Goal: Task Accomplishment & Management: Manage account settings

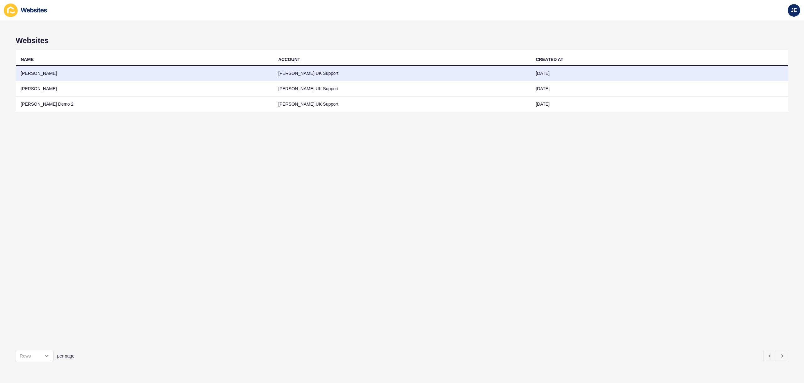
click at [97, 79] on td "[PERSON_NAME]" at bounding box center [145, 73] width 258 height 15
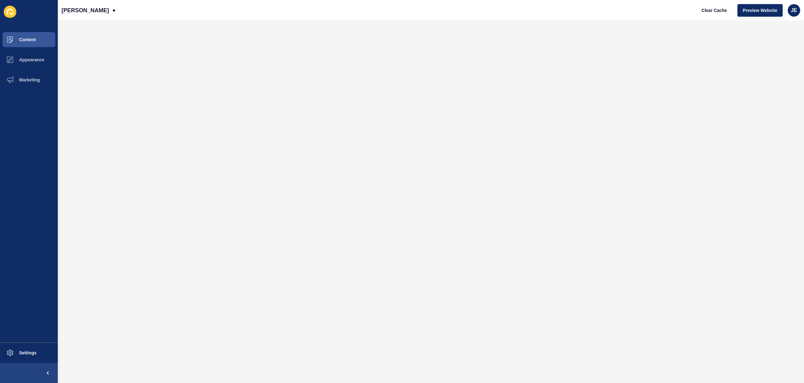
click at [21, 339] on ul "Content Appearance Marketing" at bounding box center [29, 186] width 58 height 313
click at [24, 349] on button "Settings" at bounding box center [29, 352] width 58 height 20
click at [26, 59] on span "Appearance" at bounding box center [21, 59] width 45 height 5
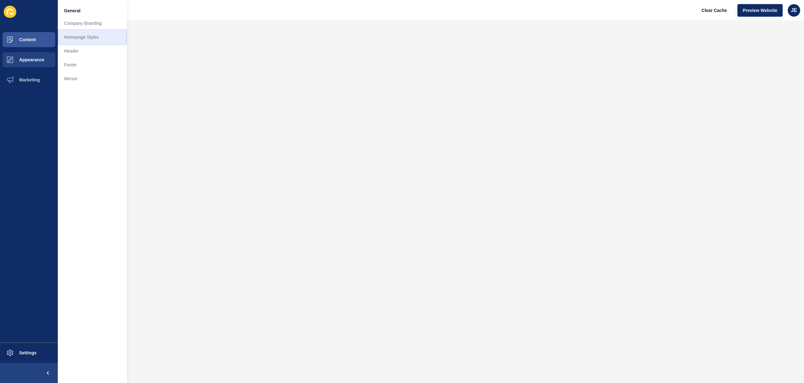
click at [75, 39] on link "Homepage Styles" at bounding box center [92, 37] width 69 height 14
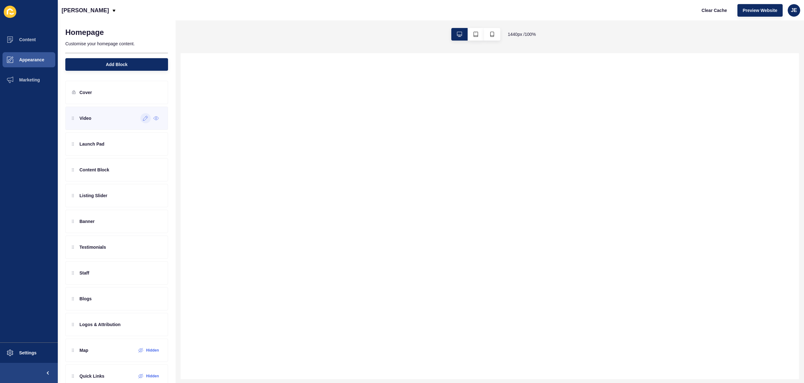
click at [143, 117] on icon at bounding box center [145, 118] width 5 height 5
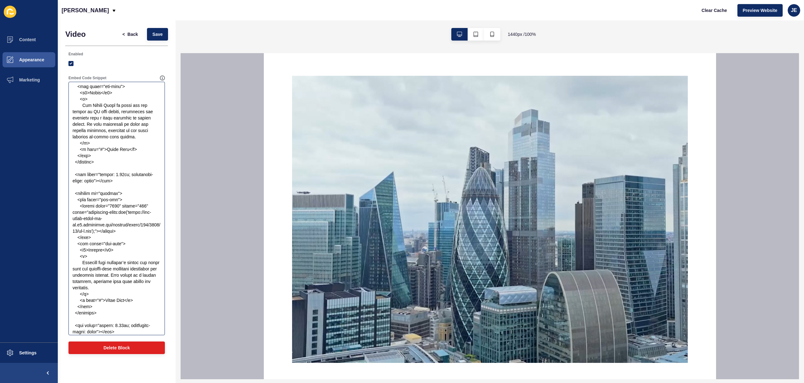
scroll to position [1231, 0]
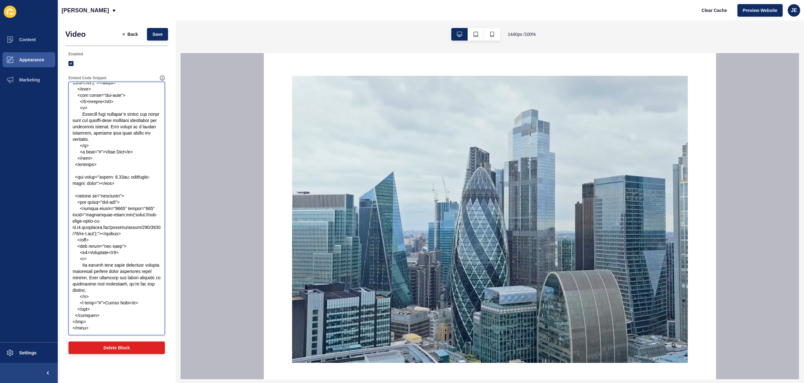
drag, startPoint x: 100, startPoint y: 329, endPoint x: 65, endPoint y: 329, distance: 34.6
click at [65, 329] on div "Embed Code Snippet" at bounding box center [116, 205] width 103 height 266
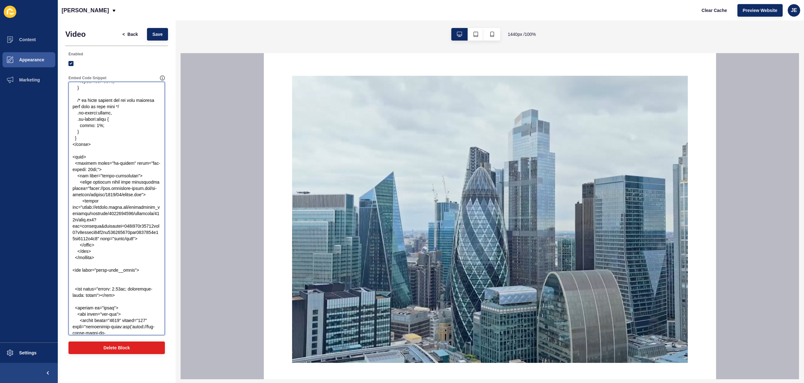
scroll to position [757, 0]
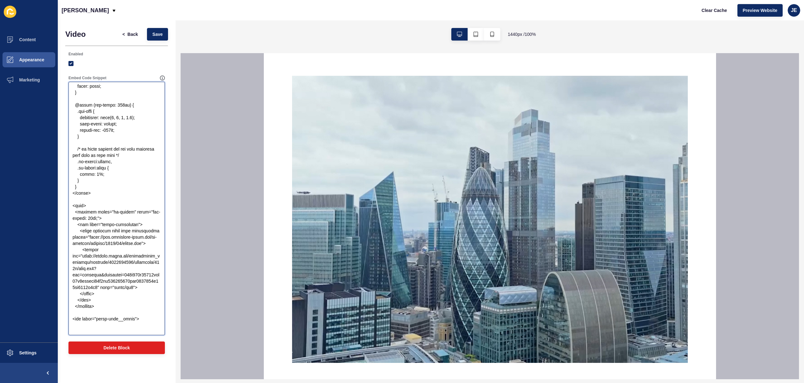
drag, startPoint x: 95, startPoint y: 203, endPoint x: 36, endPoint y: 200, distance: 59.1
click at [36, 200] on div "Content Appearance Marketing Settings Justine Demo Clear Cache Preview Website …" at bounding box center [402, 191] width 804 height 383
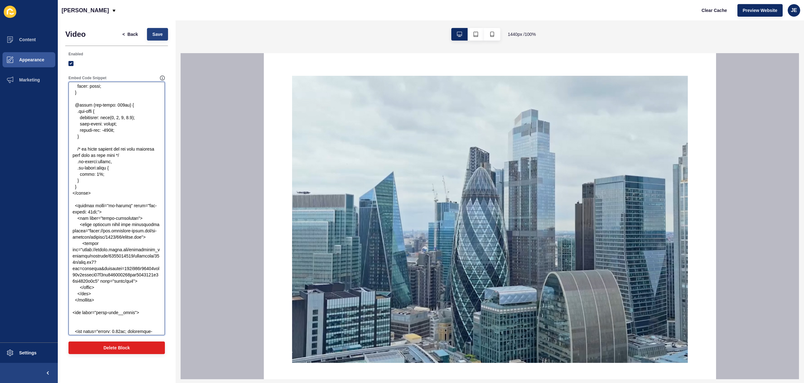
type textarea "<style> body { margin: 0; font-family: "Helvetica Neue", sans-serif; color: whi…"
click at [162, 32] on span "Save" at bounding box center [157, 34] width 10 height 6
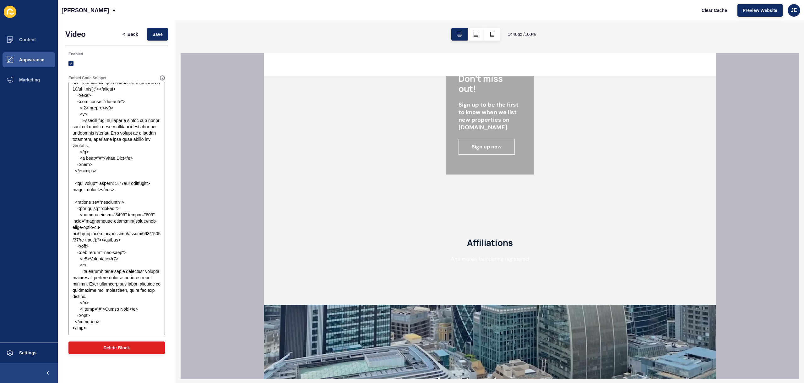
scroll to position [1401, 0]
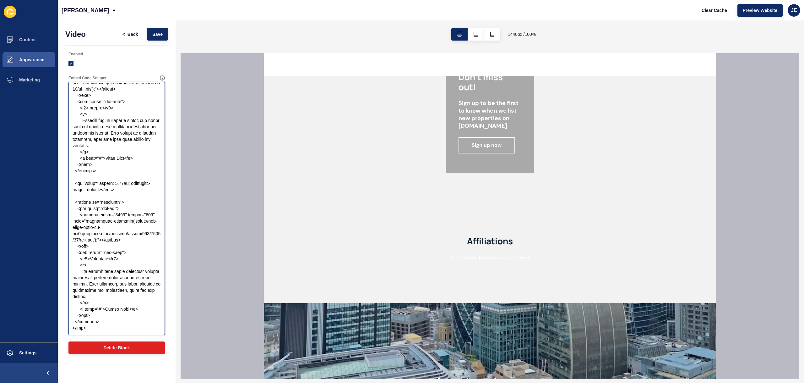
click at [105, 247] on textarea "Embed Code Snippet" at bounding box center [116, 208] width 95 height 251
click at [126, 161] on textarea "Embed Code Snippet" at bounding box center [116, 208] width 95 height 251
click at [23, 352] on span "Settings" at bounding box center [17, 352] width 37 height 5
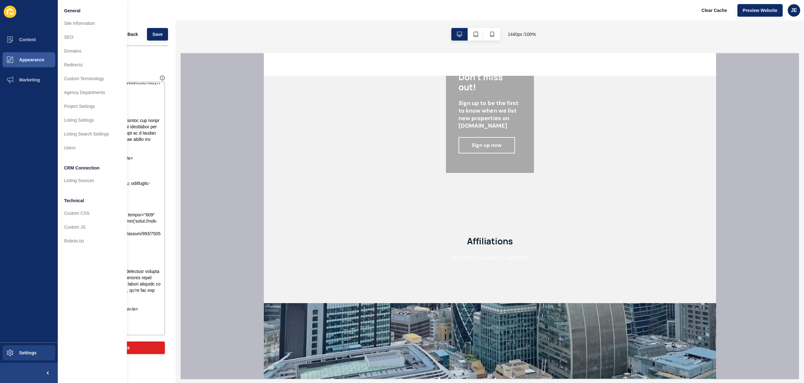
click at [220, 32] on div "1440 px / 100 %" at bounding box center [490, 34] width 629 height 28
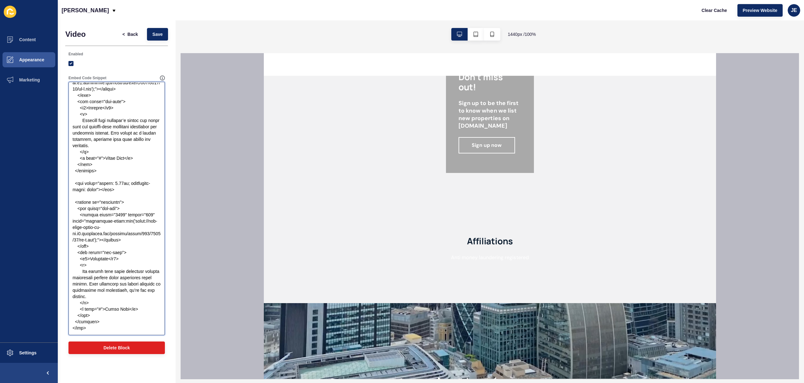
click at [90, 138] on textarea "Embed Code Snippet" at bounding box center [116, 208] width 95 height 251
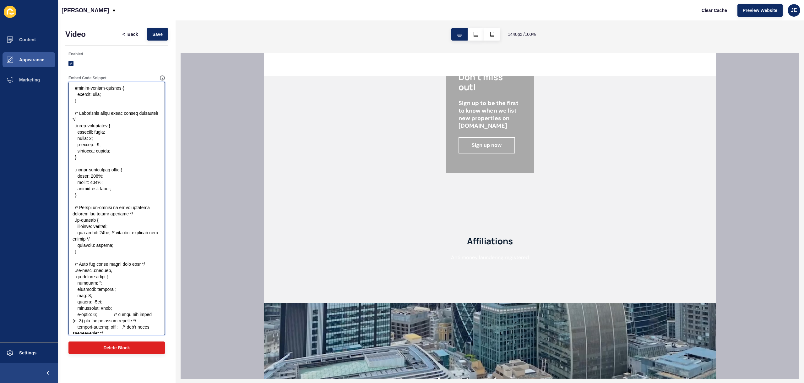
scroll to position [0, 0]
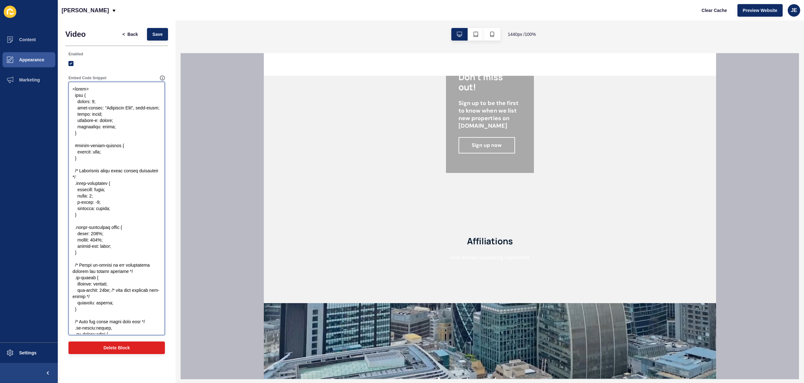
drag, startPoint x: 94, startPoint y: 208, endPoint x: 66, endPoint y: 69, distance: 141.9
click at [66, 69] on div "Enabled Embed Code Snippet" at bounding box center [116, 193] width 103 height 290
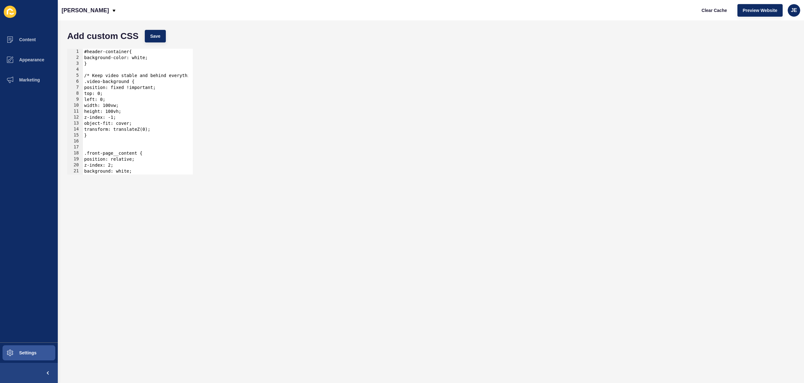
click at [123, 92] on div "#header-container{ background-color: white; } /* Keep video stable and behind e…" at bounding box center [143, 115] width 121 height 133
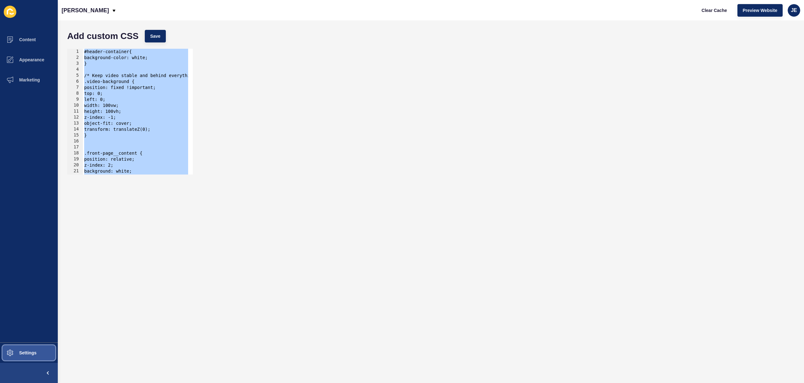
click at [28, 355] on span "Settings" at bounding box center [17, 352] width 37 height 5
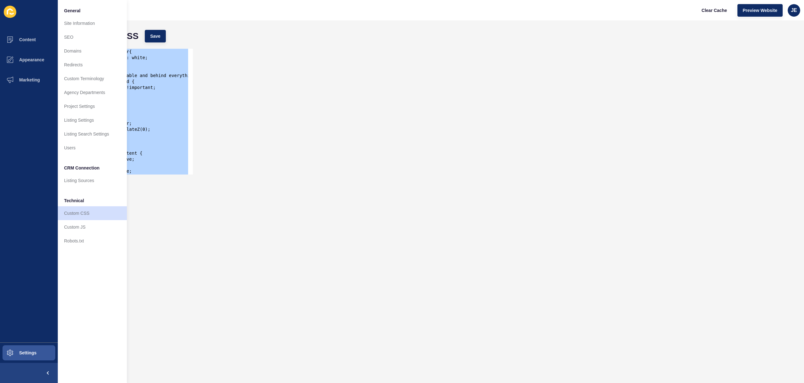
click at [153, 121] on div "#header-container{ background-color: white; } /* Keep video stable and behind e…" at bounding box center [143, 115] width 121 height 133
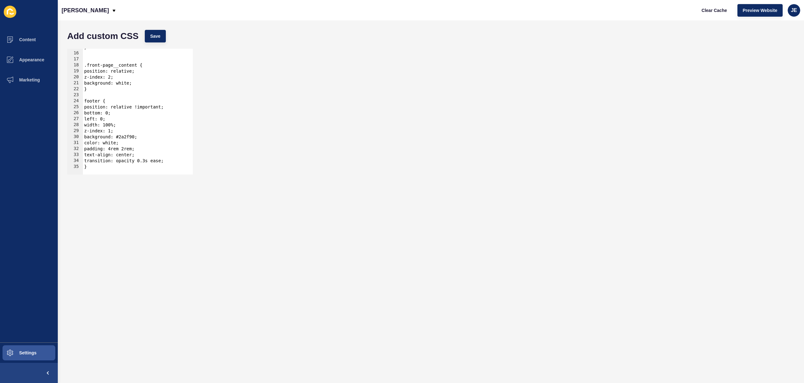
scroll to position [88, 0]
click at [129, 168] on div at bounding box center [143, 171] width 121 height 6
type textarea "}"
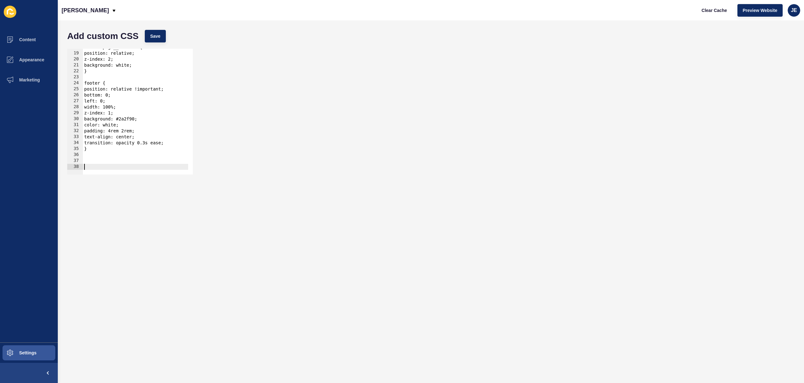
paste textarea "}"
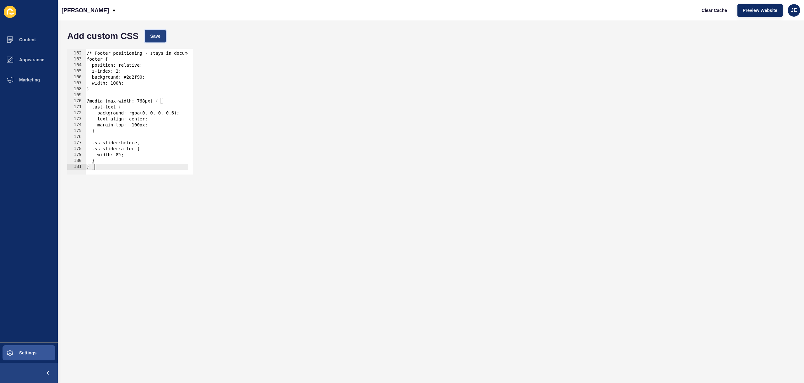
click at [162, 41] on button "Save" at bounding box center [155, 36] width 21 height 13
click at [709, 14] on button "Clear Cache" at bounding box center [714, 10] width 36 height 13
click at [756, 11] on span "Preview Website" at bounding box center [760, 10] width 35 height 6
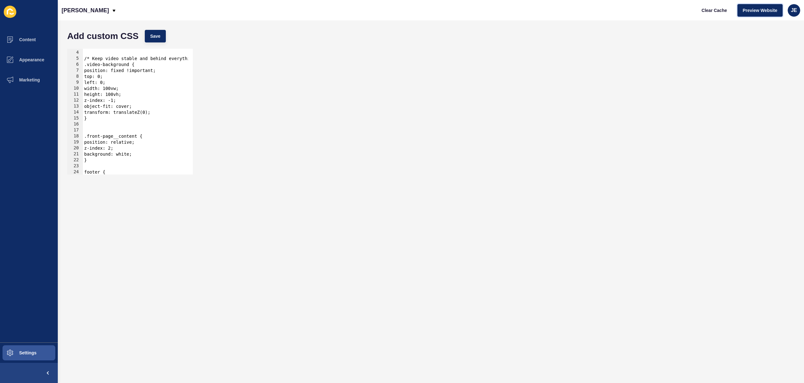
scroll to position [0, 0]
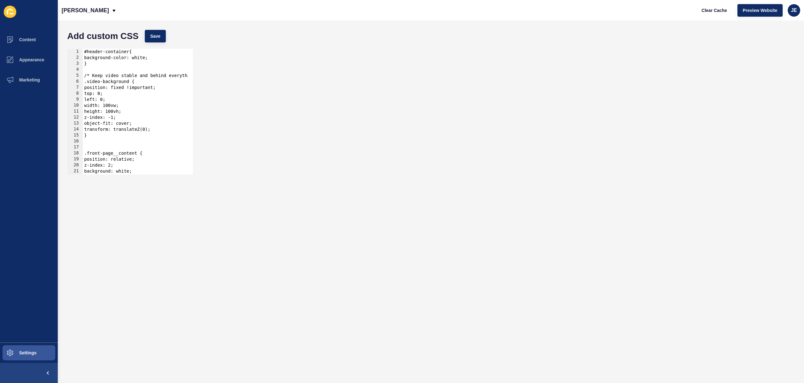
click at [103, 134] on div "#header-container{ background-color: white; } /* Keep video stable and behind e…" at bounding box center [169, 115] width 172 height 133
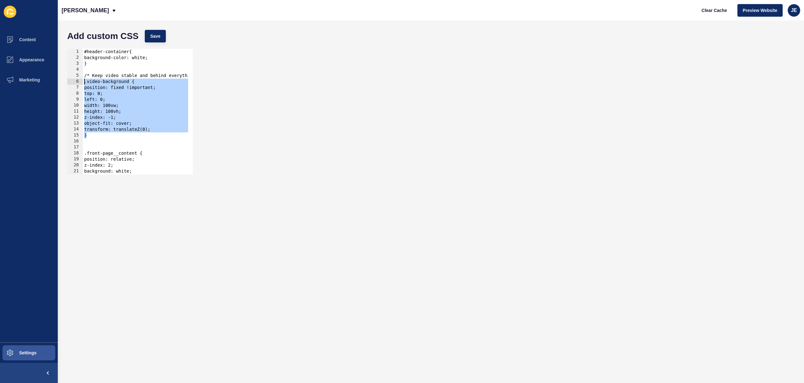
drag, startPoint x: 106, startPoint y: 137, endPoint x: 59, endPoint y: 81, distance: 72.9
click at [60, 81] on div "Add custom CSS Save } 1 2 3 4 5 6 7 8 9 10 11 12 13 14 15 16 17 18 19 20 21 22 …" at bounding box center [431, 201] width 746 height 362
type textarea ".video-background { position: fixed !important;"
paste textarea
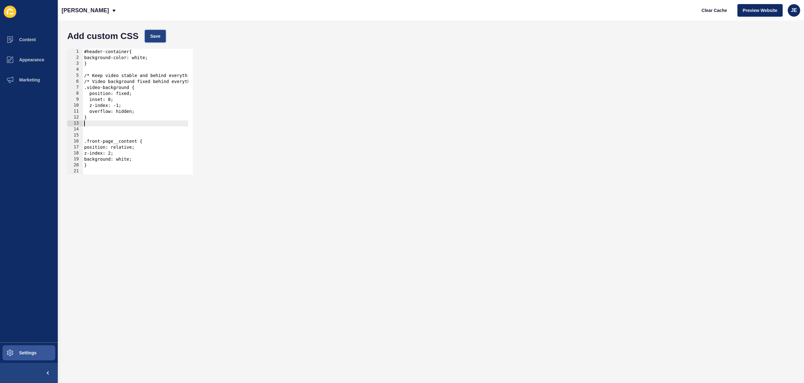
click at [155, 39] on button "Save" at bounding box center [155, 36] width 21 height 13
click at [709, 9] on span "Clear Cache" at bounding box center [714, 10] width 25 height 6
click at [109, 127] on div "#header-container{ background-color: white; } /* Keep video stable and behind e…" at bounding box center [169, 115] width 172 height 133
paste textarea "}"
click at [158, 30] on button "Save" at bounding box center [155, 36] width 21 height 13
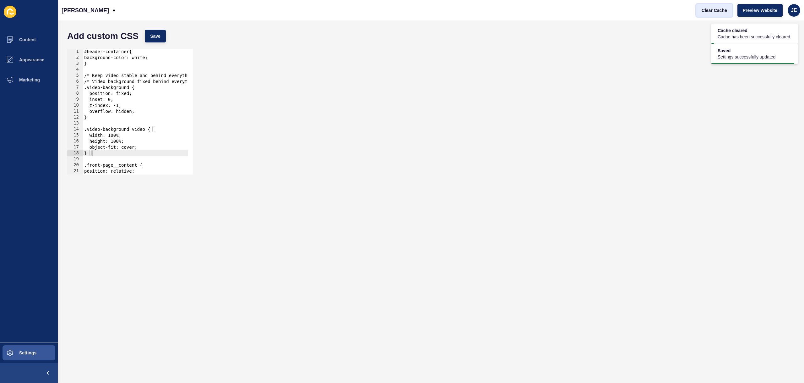
click at [713, 12] on span "Clear Cache" at bounding box center [714, 10] width 25 height 6
drag, startPoint x: 123, startPoint y: 143, endPoint x: 117, endPoint y: 141, distance: 5.5
click at [117, 141] on div "#header-container{ background-color: white; } /* Keep video stable and behind e…" at bounding box center [169, 115] width 172 height 133
click at [167, 38] on div "Add custom CSS Save" at bounding box center [431, 36] width 734 height 19
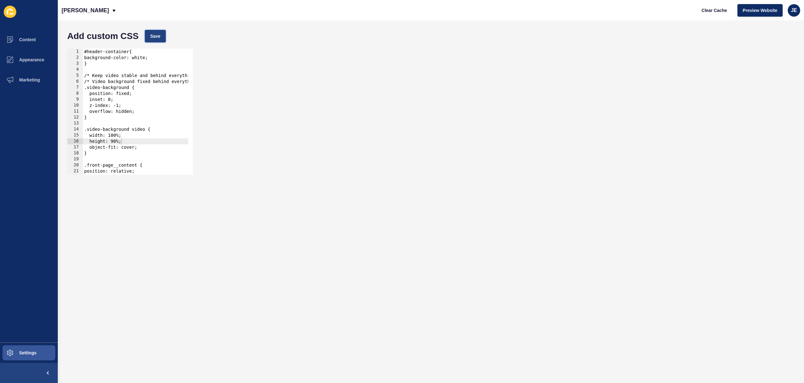
click at [161, 34] on button "Save" at bounding box center [155, 36] width 21 height 13
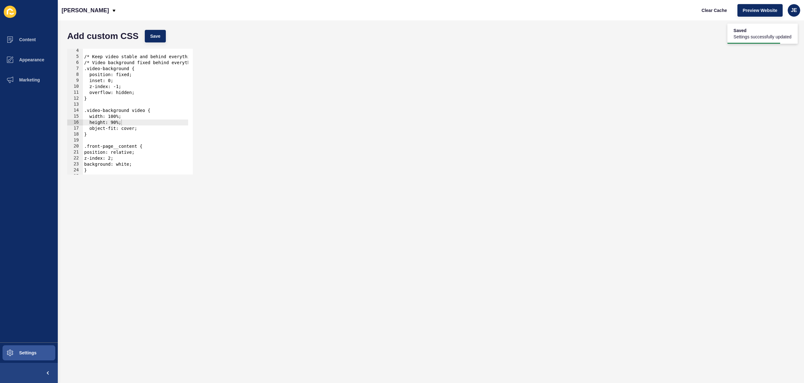
scroll to position [38, 0]
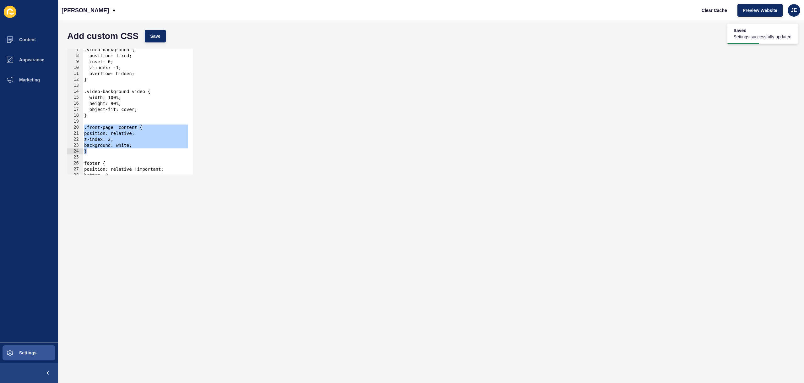
drag, startPoint x: 84, startPoint y: 129, endPoint x: 89, endPoint y: 150, distance: 22.4
click at [89, 150] on div ".video-background { position: fixed; inset: 0; z-index: -1; overflow: hidden; }…" at bounding box center [169, 113] width 172 height 133
click at [128, 107] on div ".video-background { position: fixed; inset: 0; z-index: -1; overflow: hidden; }…" at bounding box center [169, 113] width 172 height 133
type textarea "object-fit: cover;"
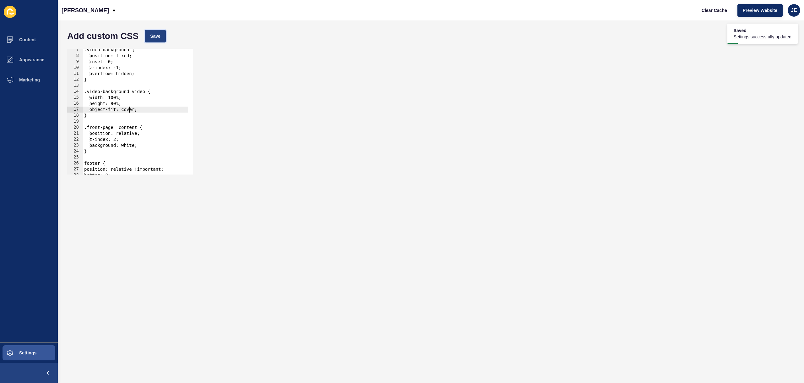
click at [159, 36] on span "Save" at bounding box center [155, 36] width 10 height 6
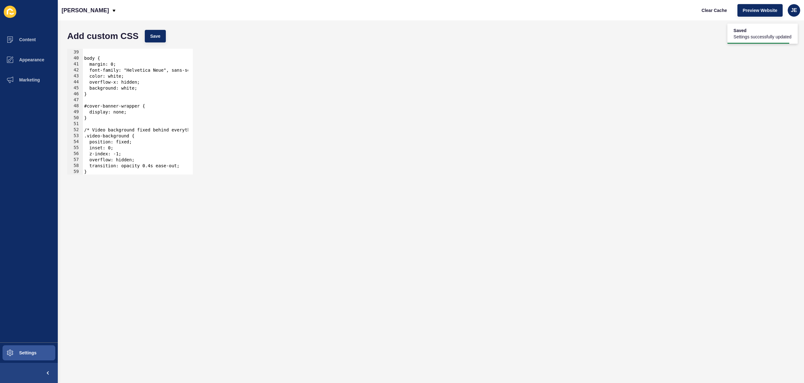
scroll to position [320, 0]
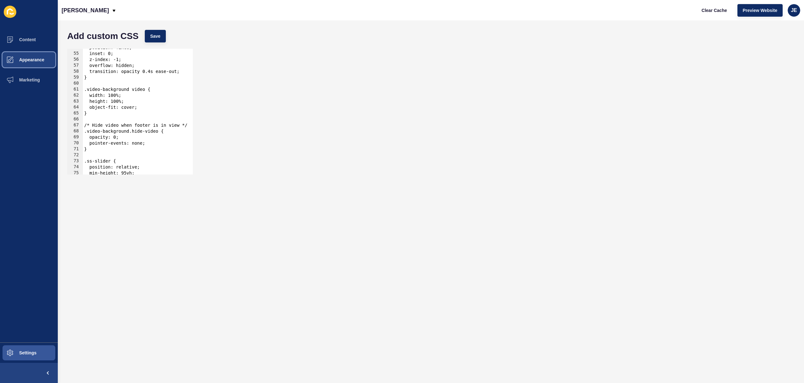
click at [37, 59] on span "Appearance" at bounding box center [21, 59] width 45 height 5
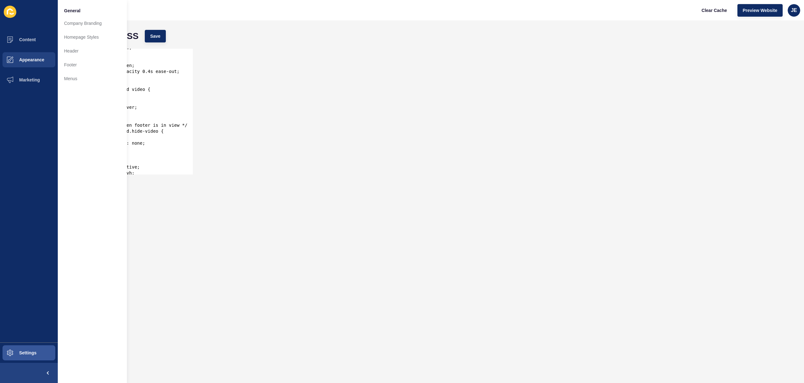
scroll to position [0, 0]
click at [161, 86] on div "position: fixed; inset: 0; z-index: -1; overflow: hidden; transition: opacity 0…" at bounding box center [169, 111] width 172 height 133
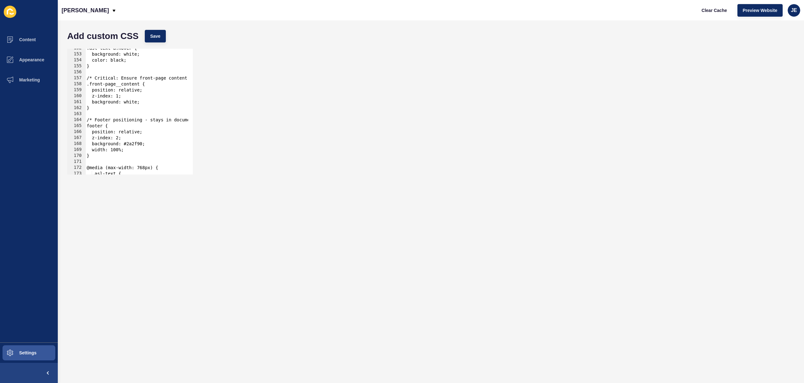
scroll to position [971, 0]
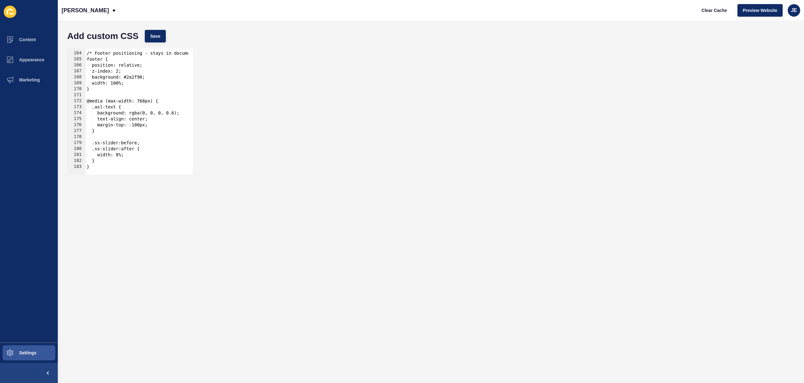
click at [138, 119] on div "/* Footer positioning - stays in document flow */ footer { position: relative; …" at bounding box center [171, 110] width 172 height 133
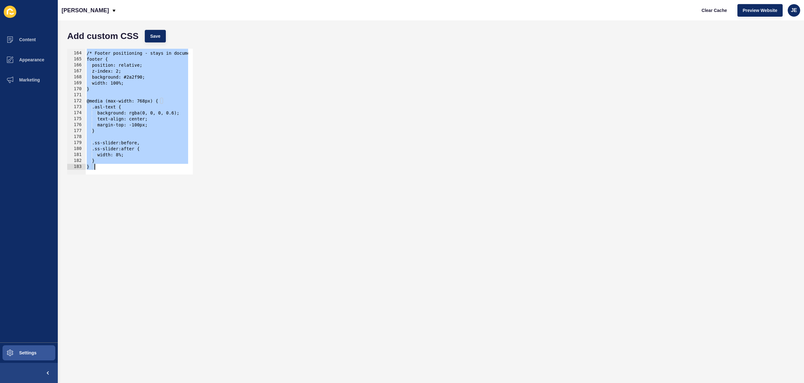
drag, startPoint x: 84, startPoint y: 74, endPoint x: 170, endPoint y: 243, distance: 189.8
click at [170, 243] on form "Add custom CSS Save text-align: center; 163 164 165 166 167 168 169 170 171 172…" at bounding box center [431, 202] width 734 height 350
paste textarea
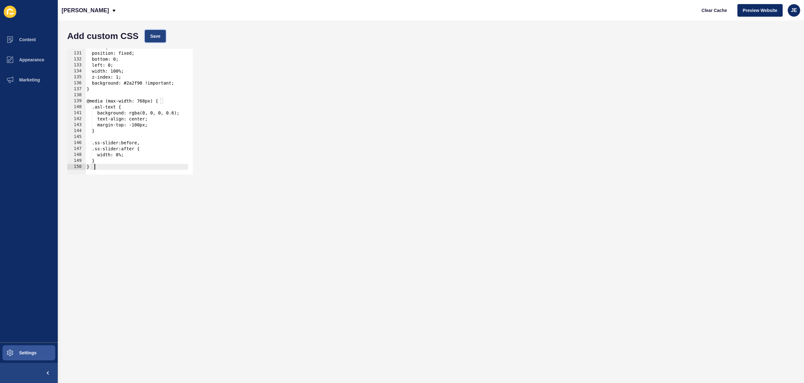
click at [151, 37] on span "Save" at bounding box center [155, 36] width 10 height 6
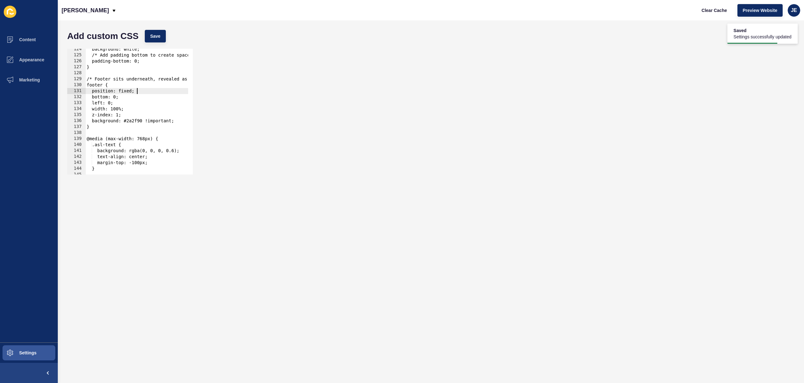
click at [137, 91] on div "background: white; /* Add padding bottom to create space for footer to be revea…" at bounding box center [185, 112] width 200 height 133
click at [155, 37] on span "Save" at bounding box center [155, 36] width 10 height 6
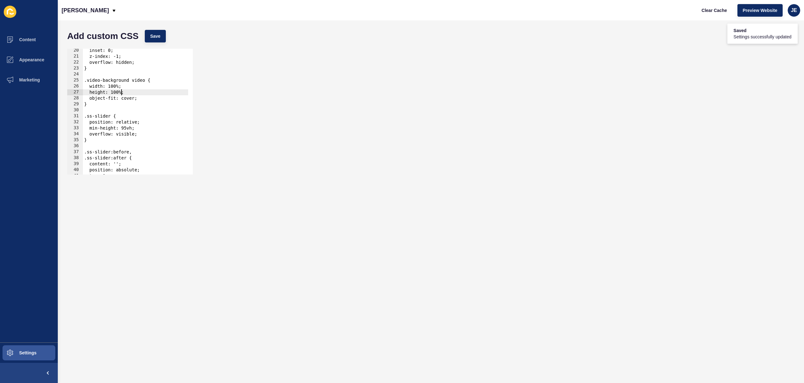
scroll to position [0, 3]
drag, startPoint x: 121, startPoint y: 93, endPoint x: 116, endPoint y: 91, distance: 4.9
click at [116, 91] on div "inset: 0; z-index: -1; overflow: hidden; } .video-background video { width: 100…" at bounding box center [183, 113] width 200 height 133
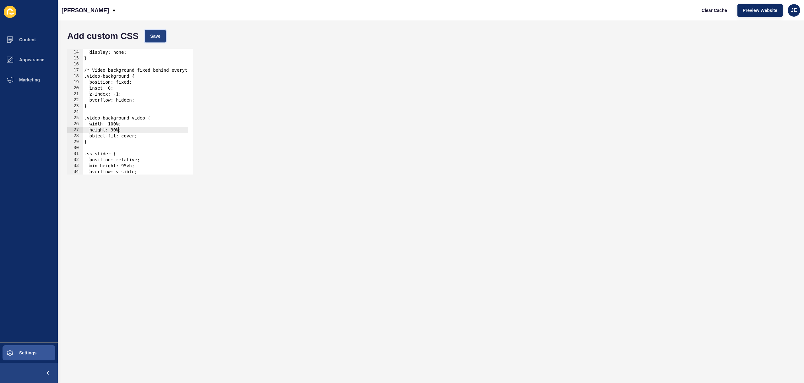
click at [153, 37] on span "Save" at bounding box center [155, 36] width 10 height 6
click at [717, 14] on button "Clear Cache" at bounding box center [714, 10] width 36 height 13
click at [140, 129] on div "#cover-banner-wrapper { display: none; } /* Video background fixed behind every…" at bounding box center [183, 109] width 200 height 133
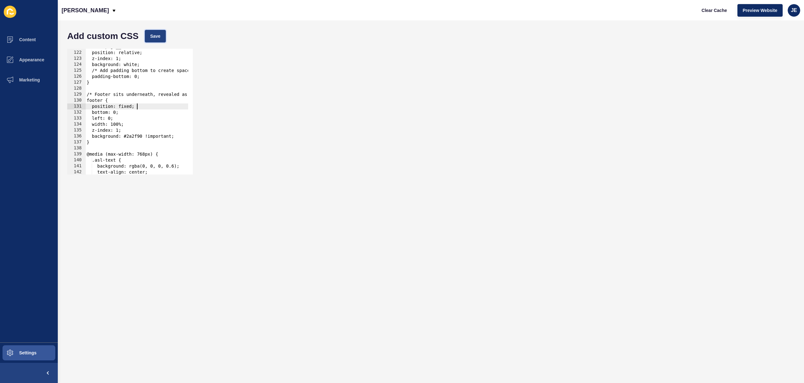
click at [154, 37] on span "Save" at bounding box center [155, 36] width 10 height 6
click at [705, 10] on span "Clear Cache" at bounding box center [714, 10] width 25 height 6
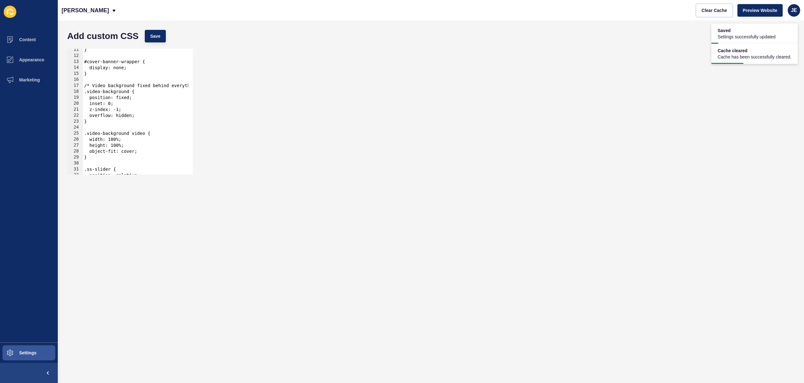
scroll to position [62, 0]
drag, startPoint x: 122, startPoint y: 147, endPoint x: 117, endPoint y: 146, distance: 5.7
click at [117, 146] on div "} #cover-banner-wrapper { display: none; } /* Video background fixed behind eve…" at bounding box center [183, 113] width 200 height 133
click at [156, 39] on button "Save" at bounding box center [155, 36] width 21 height 13
click at [692, 12] on div "Justine Demo Clear Cache Preview Website JE" at bounding box center [431, 10] width 746 height 20
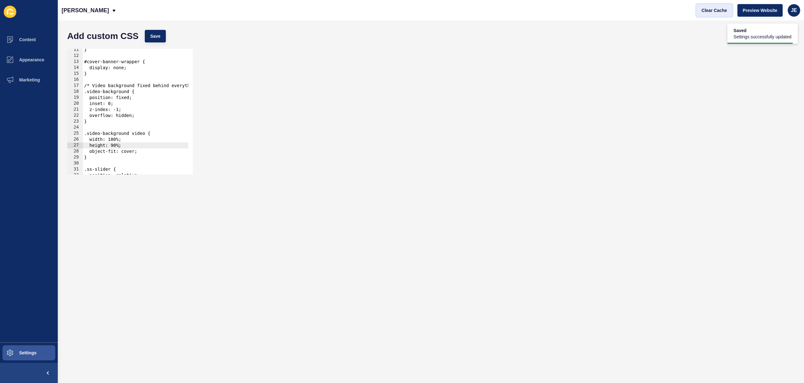
click at [704, 11] on span "Clear Cache" at bounding box center [714, 10] width 25 height 6
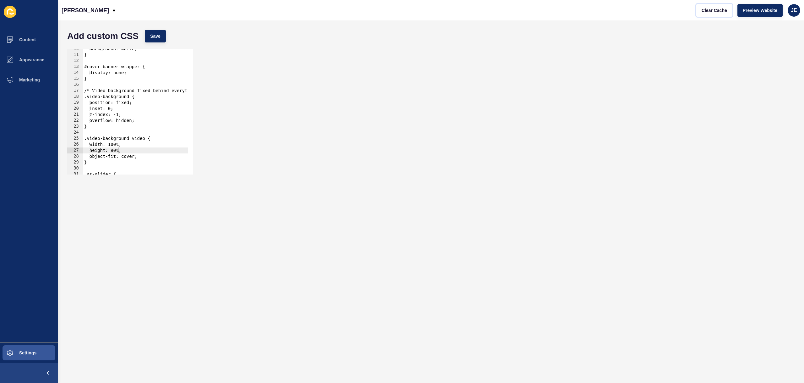
scroll to position [75, 0]
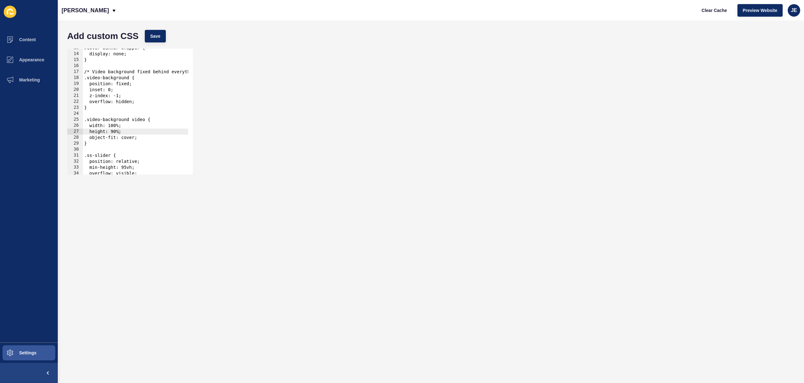
click at [124, 131] on div "#cover-banner-wrapper { display: none; } /* Video background fixed behind every…" at bounding box center [183, 111] width 200 height 133
click at [160, 43] on div "Add custom CSS Save" at bounding box center [431, 36] width 734 height 19
click at [160, 42] on button "Save" at bounding box center [155, 36] width 21 height 13
click at [117, 130] on div "#cover-banner-wrapper { display: none; } /* Video background fixed behind every…" at bounding box center [183, 111] width 200 height 133
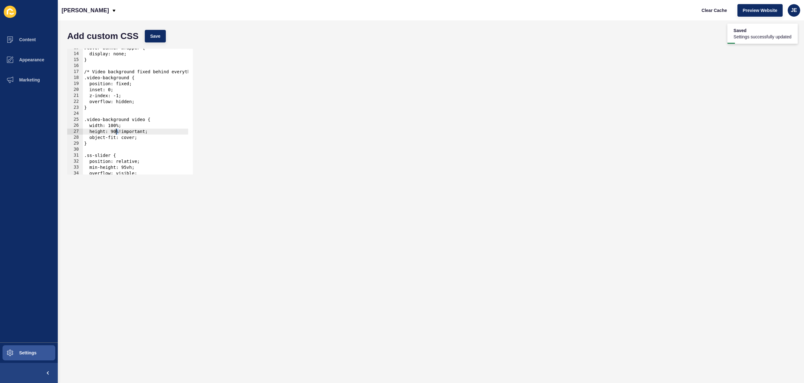
scroll to position [0, 3]
click at [153, 32] on button "Save" at bounding box center [155, 36] width 21 height 13
click at [704, 11] on span "Clear Cache" at bounding box center [714, 10] width 25 height 6
click at [150, 103] on div "#cover-banner-wrapper { display: none; } /* Video background fixed behind every…" at bounding box center [183, 111] width 200 height 133
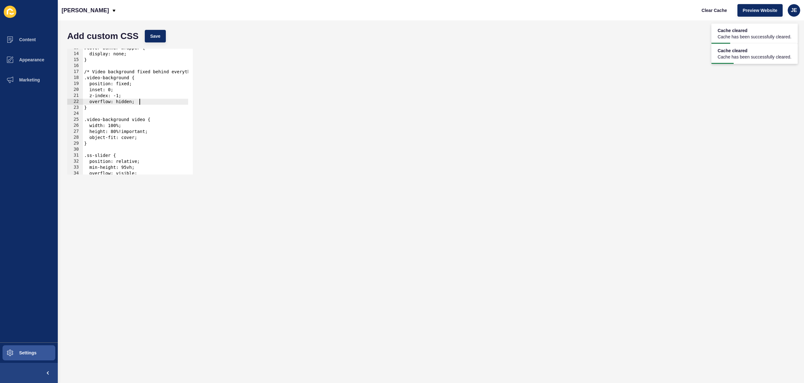
scroll to position [57, 0]
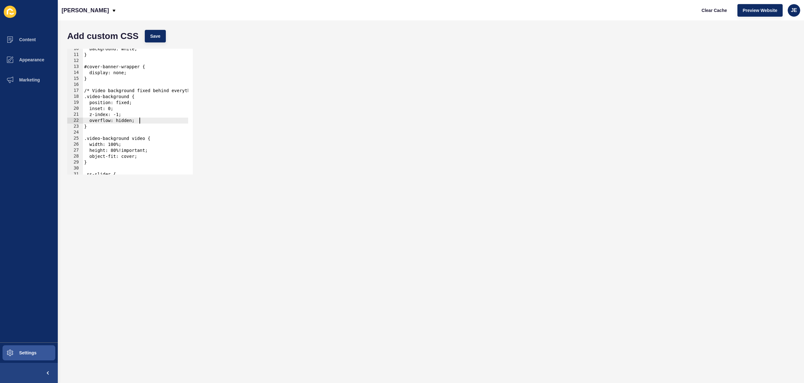
click at [134, 102] on div "background: white; } #cover-banner-wrapper { display: none; } /* Video backgrou…" at bounding box center [183, 112] width 200 height 133
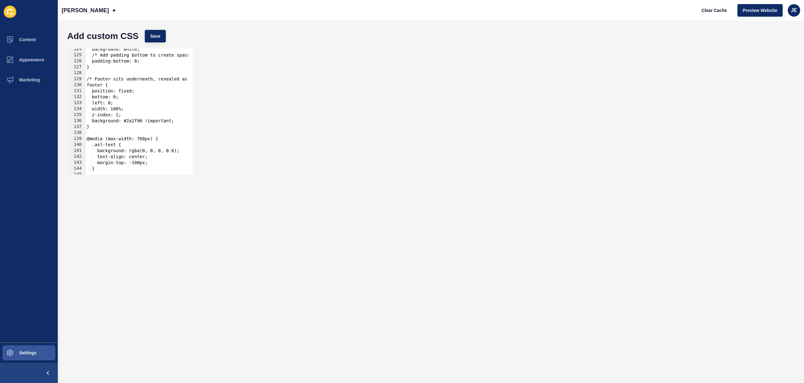
scroll to position [737, 0]
click at [137, 91] on div "background: white; /* Add padding bottom to create space for footer to be revea…" at bounding box center [185, 112] width 200 height 133
click at [159, 32] on button "Save" at bounding box center [155, 36] width 21 height 13
click at [714, 8] on span "Clear Cache" at bounding box center [714, 10] width 25 height 6
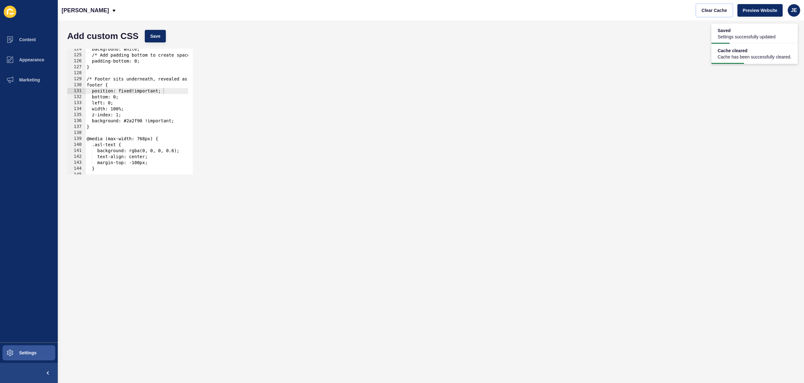
scroll to position [774, 0]
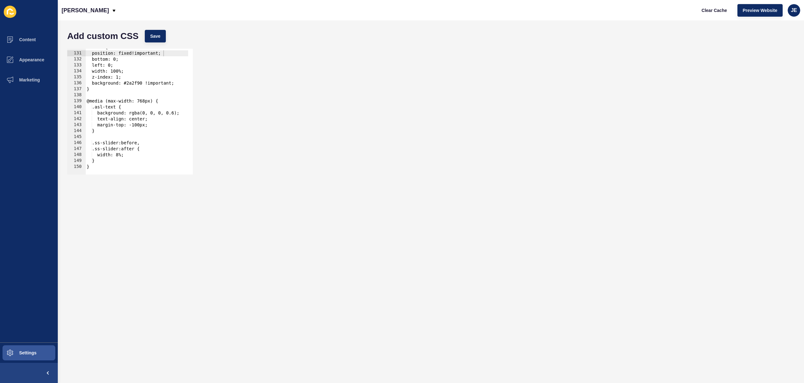
click at [118, 122] on div "footer { position: fixed!important; bottom: 0; left: 0; width: 100%; z-index: 1…" at bounding box center [185, 110] width 200 height 133
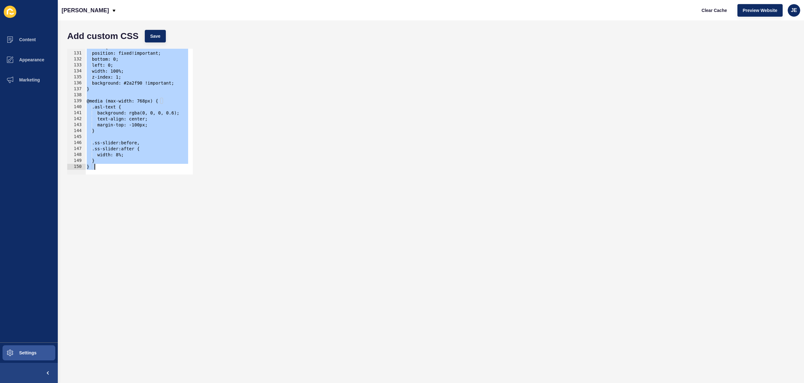
scroll to position [0, 1]
click at [140, 119] on div "footer { position: fixed!important; bottom: 0; left: 0; width: 100%; z-index: 1…" at bounding box center [185, 110] width 200 height 133
paste textarea
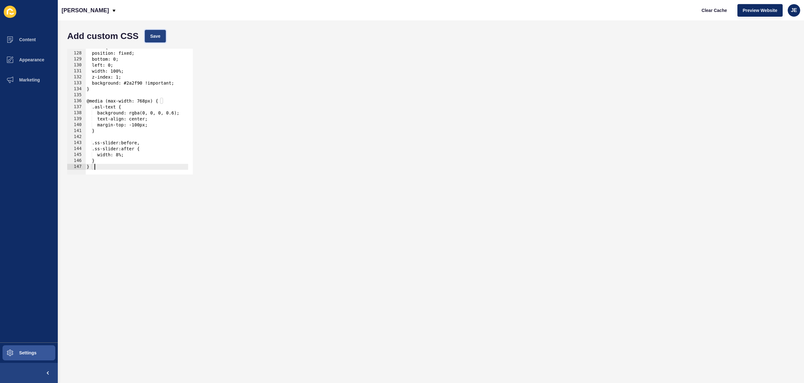
click at [155, 35] on span "Save" at bounding box center [155, 36] width 10 height 6
click at [715, 11] on span "Clear Cache" at bounding box center [714, 10] width 25 height 6
click at [145, 88] on div "footer { position: fixed; bottom: 0; left: 0; width: 100%; z-index: 1; backgrou…" at bounding box center [185, 110] width 200 height 133
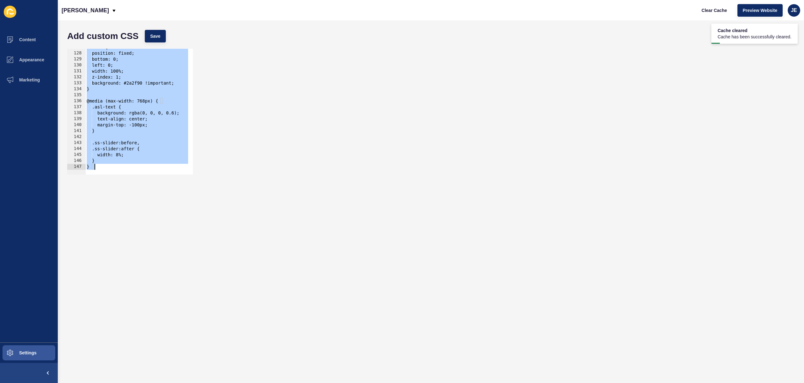
paste textarea
type textarea "}"
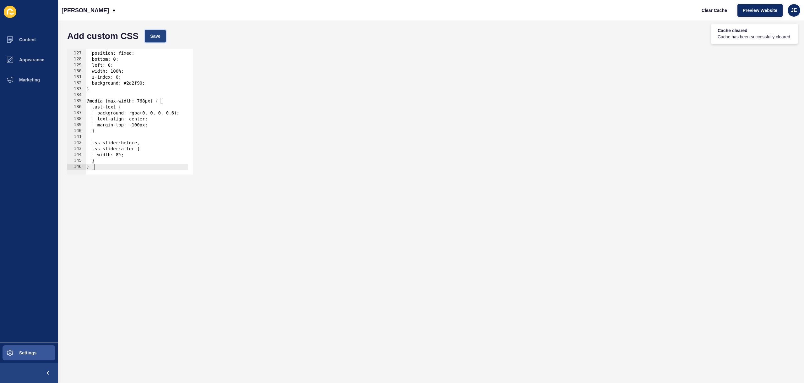
click at [154, 37] on span "Save" at bounding box center [155, 36] width 10 height 6
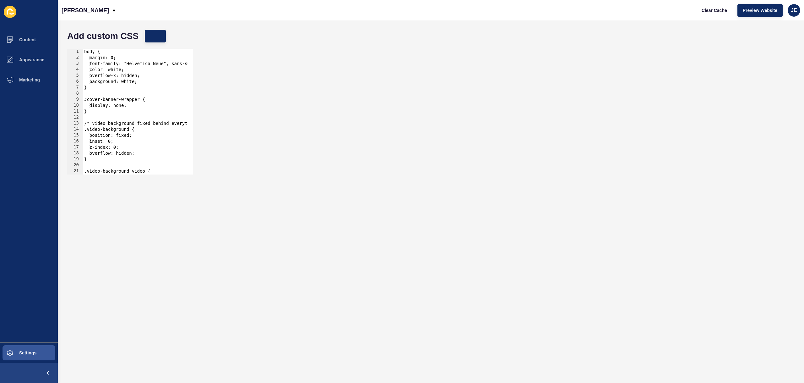
scroll to position [0, 0]
click at [711, 13] on span "Clear Cache" at bounding box center [714, 10] width 25 height 6
click at [112, 116] on div "body { margin: 0; font-family: "Helvetica Neue", sans-serif; color: white; over…" at bounding box center [183, 115] width 200 height 133
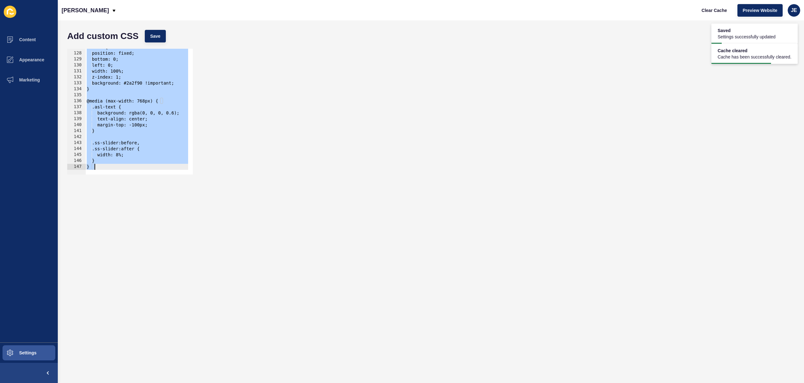
scroll to position [756, 0]
click at [161, 34] on button "Save" at bounding box center [155, 36] width 21 height 13
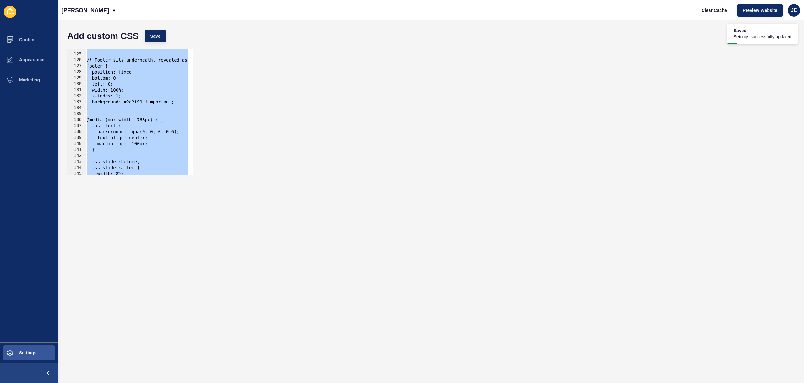
scroll to position [719, 0]
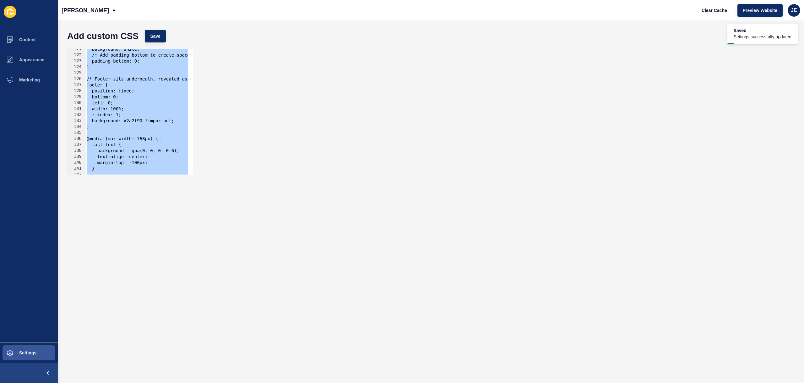
click at [132, 105] on div "background: white; /* Add padding bottom to create space for footer to be revea…" at bounding box center [185, 112] width 200 height 133
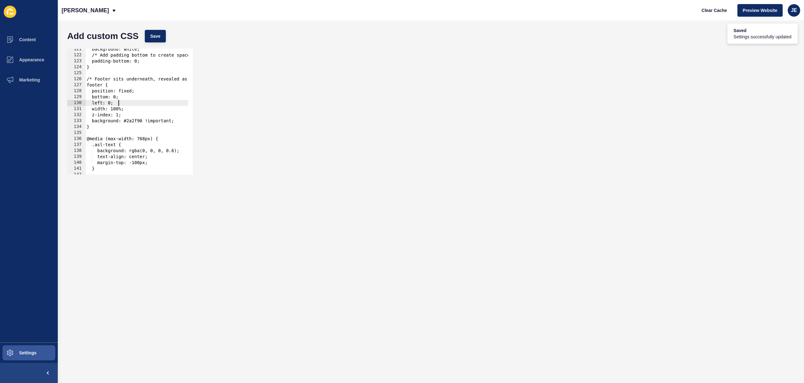
click at [132, 88] on div "background: white; /* Add padding bottom to create space for footer to be revea…" at bounding box center [185, 112] width 200 height 133
type textarea "position: relative;"
click at [175, 44] on div "Add custom CSS Save" at bounding box center [431, 36] width 734 height 19
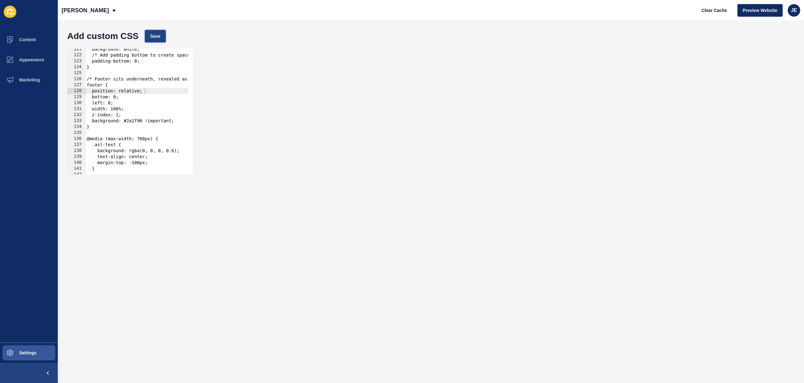
click at [154, 41] on button "Save" at bounding box center [155, 36] width 21 height 13
click at [702, 10] on span "Clear Cache" at bounding box center [714, 10] width 25 height 6
click at [163, 37] on button "Save" at bounding box center [155, 36] width 21 height 13
click at [141, 98] on div "background: white; /* Add padding bottom to create space for footer to be revea…" at bounding box center [185, 112] width 200 height 133
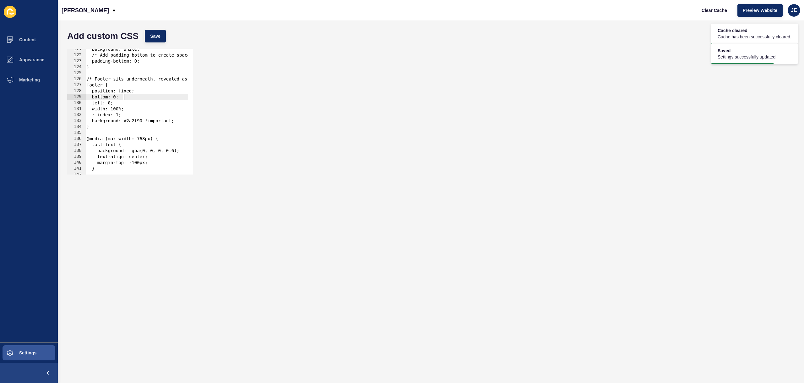
scroll to position [0, 1]
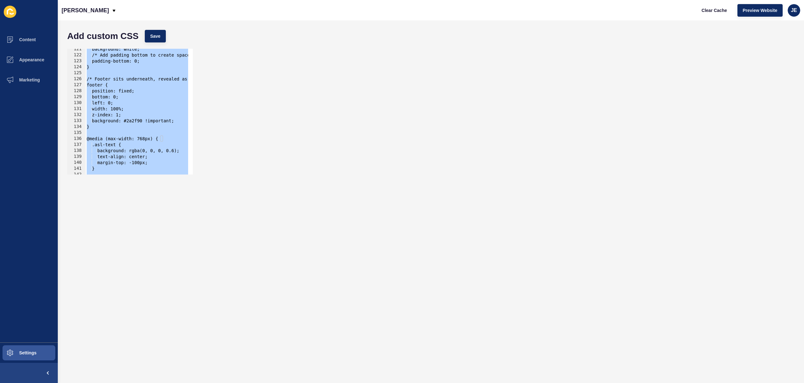
click at [132, 92] on div "background: white; /* Add padding bottom to create space for footer to be revea…" at bounding box center [185, 112] width 200 height 133
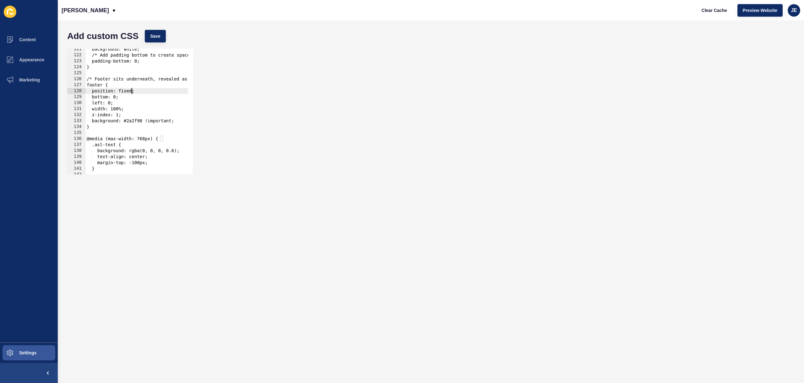
click at [132, 92] on div "background: white; /* Add padding bottom to create space for footer to be revea…" at bounding box center [185, 112] width 200 height 133
click at [159, 36] on span "Save" at bounding box center [155, 36] width 10 height 6
click at [719, 14] on button "Clear Cache" at bounding box center [714, 10] width 36 height 13
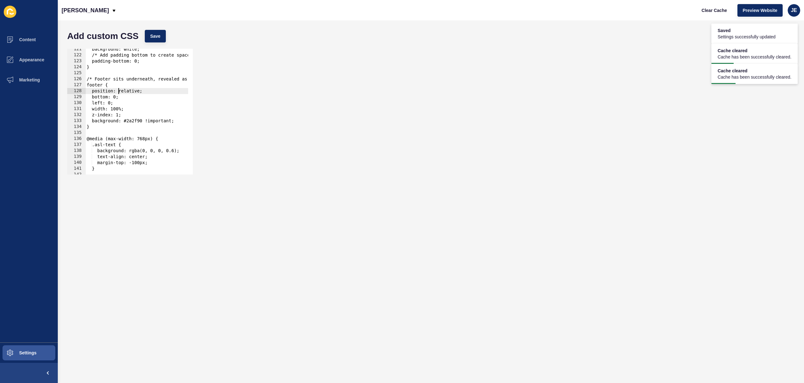
click at [118, 93] on div "background: white; /* Add padding bottom to create space for footer to be revea…" at bounding box center [185, 112] width 200 height 133
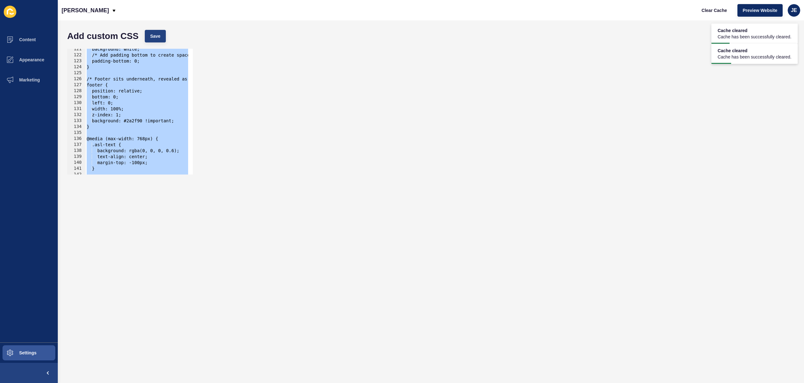
paste textarea
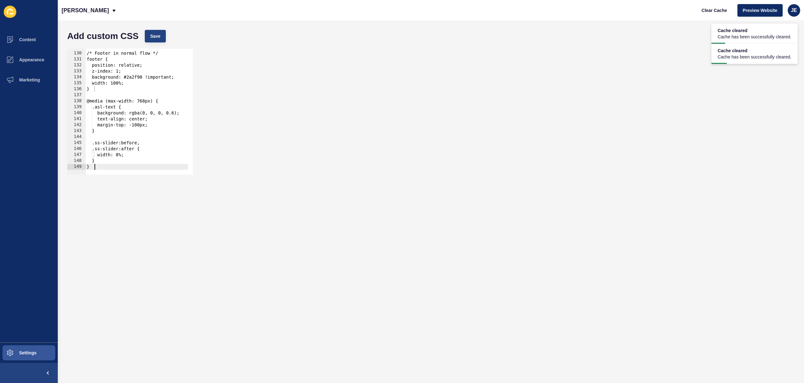
scroll to position [768, 0]
click at [156, 29] on div "Add custom CSS Save" at bounding box center [431, 36] width 734 height 19
click at [156, 30] on button "Save" at bounding box center [155, 36] width 21 height 13
click at [698, 12] on button "Clear Cache" at bounding box center [714, 10] width 36 height 13
click at [85, 94] on div "137" at bounding box center [76, 95] width 19 height 6
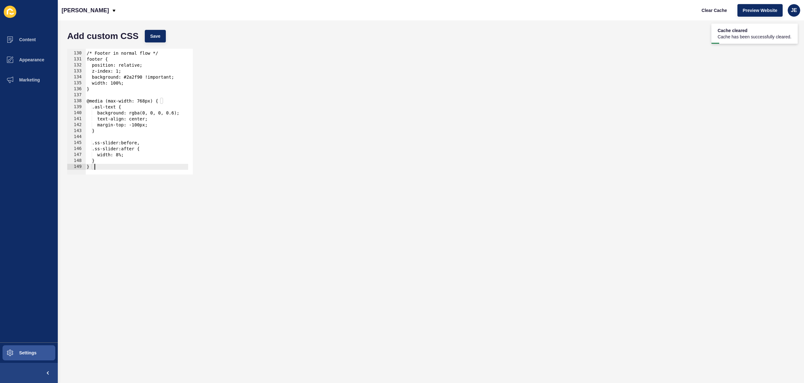
type textarea "} }"
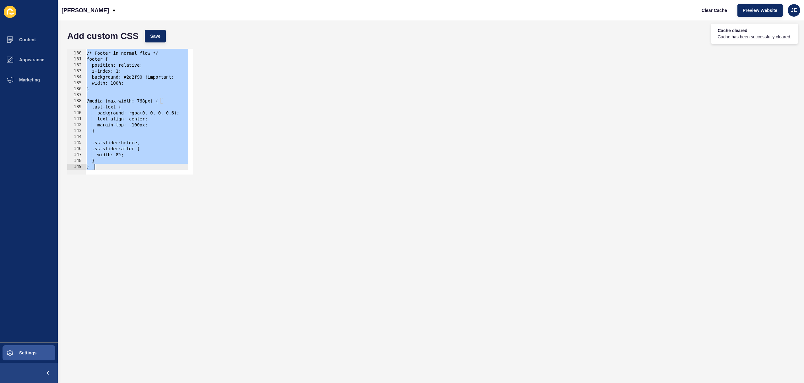
paste textarea
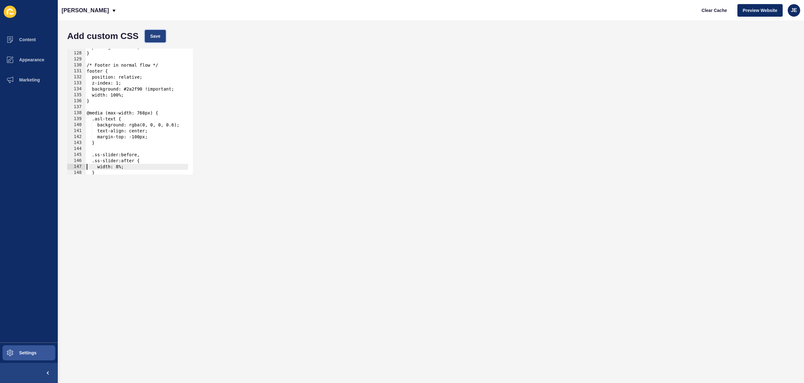
click at [146, 41] on button "Save" at bounding box center [155, 36] width 21 height 13
click at [723, 14] on button "Clear Cache" at bounding box center [714, 10] width 36 height 13
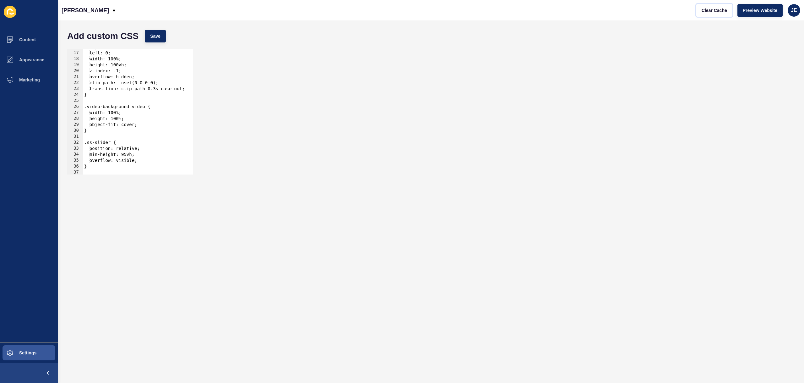
scroll to position [57, 0]
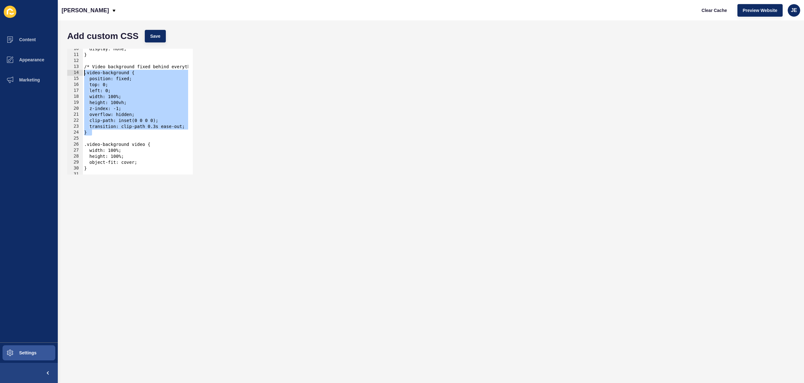
drag, startPoint x: 109, startPoint y: 135, endPoint x: 60, endPoint y: 71, distance: 80.7
click at [60, 71] on div "Add custom CSS Save } 10 11 12 13 14 15 16 17 18 19 20 21 22 23 24 25 26 27 28 …" at bounding box center [431, 201] width 746 height 362
paste textarea "}"
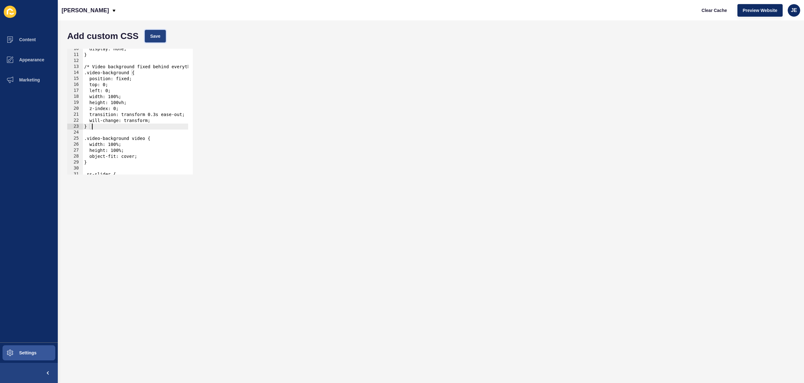
click at [157, 39] on span "Save" at bounding box center [155, 36] width 10 height 6
click at [728, 12] on button "Clear Cache" at bounding box center [714, 10] width 36 height 13
click at [143, 114] on div "display: none; } /* Video background fixed behind everything with clipping */ .…" at bounding box center [166, 112] width 166 height 133
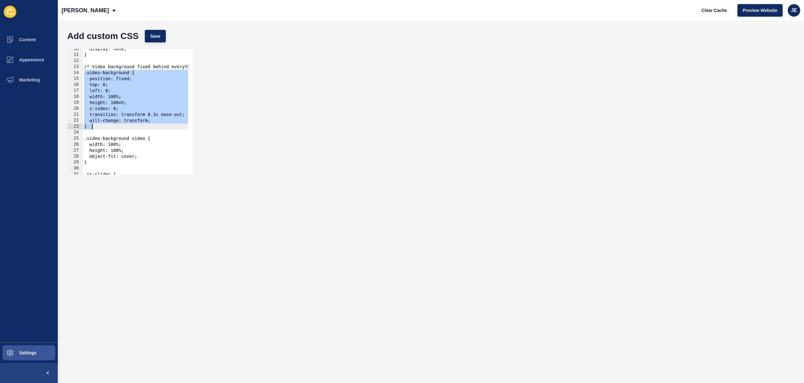
paste textarea
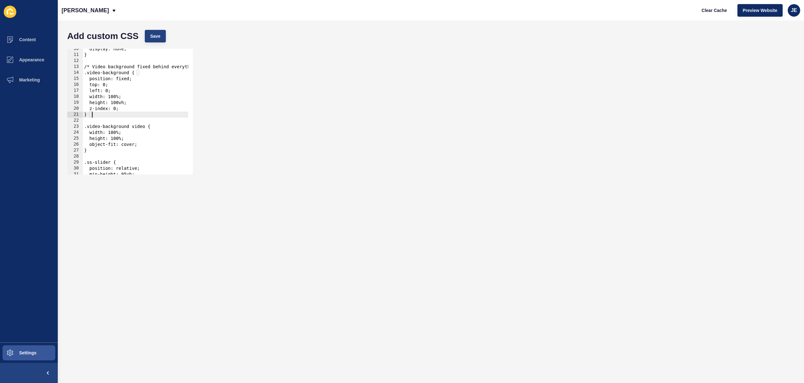
click at [168, 26] on div "Add custom CSS Save } 10 11 12 13 14 15 16 17 18 19 20 21 22 23 24 25 26 27 28 …" at bounding box center [431, 201] width 746 height 362
click at [155, 35] on span "Save" at bounding box center [155, 36] width 10 height 6
click at [700, 9] on button "Clear Cache" at bounding box center [714, 10] width 36 height 13
click at [138, 102] on div "display: none; } /* Video background fixed behind everything with clipping */ .…" at bounding box center [166, 112] width 166 height 133
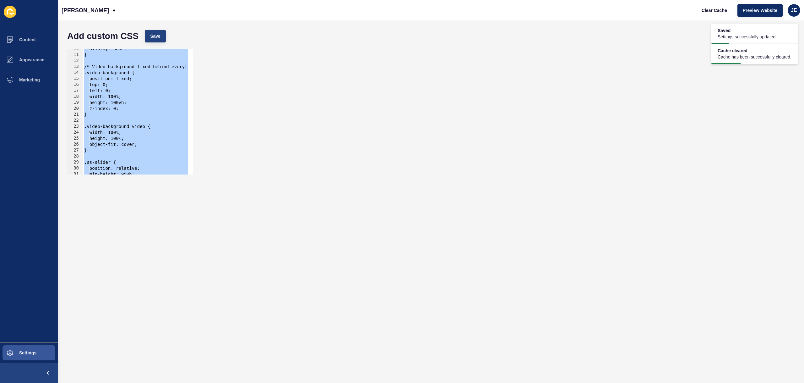
paste textarea
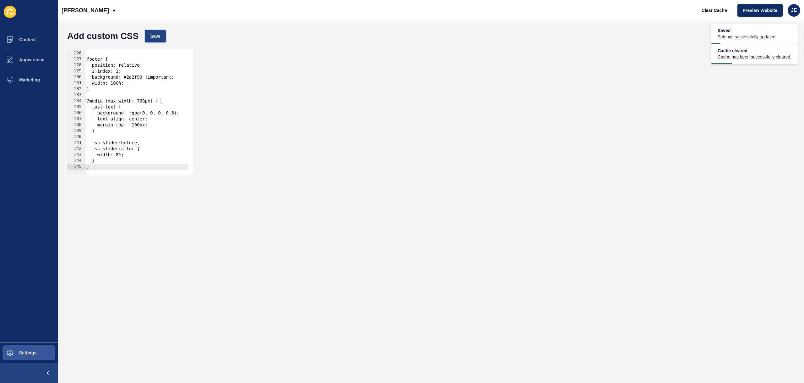
click at [148, 33] on button "Save" at bounding box center [155, 36] width 21 height 13
click at [706, 13] on button "Clear Cache" at bounding box center [714, 10] width 36 height 13
click at [145, 114] on div "} footer { position: relative; z-index: 1; background: #2a2f90 !important; widt…" at bounding box center [147, 110] width 124 height 133
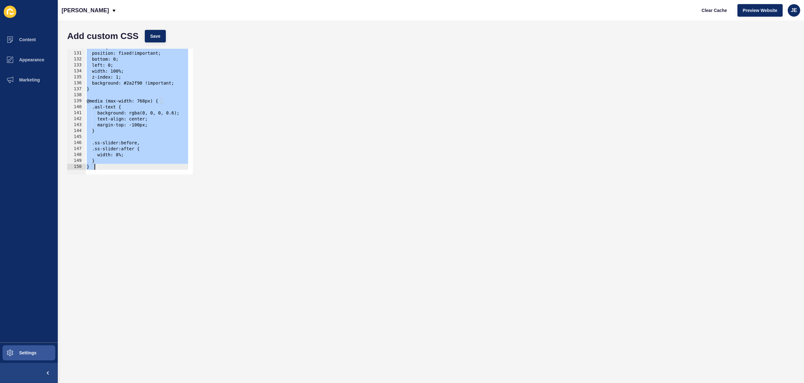
scroll to position [699, 0]
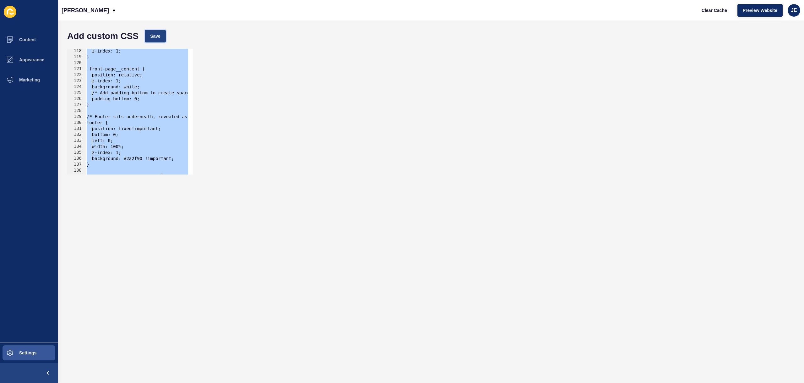
click at [153, 33] on span "Save" at bounding box center [155, 36] width 10 height 6
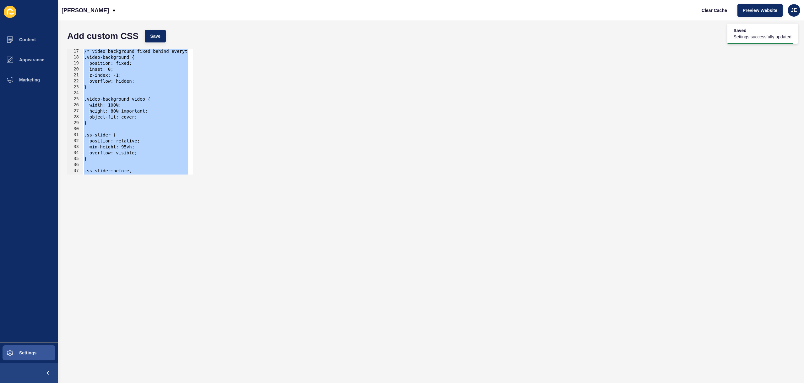
scroll to position [0, 0]
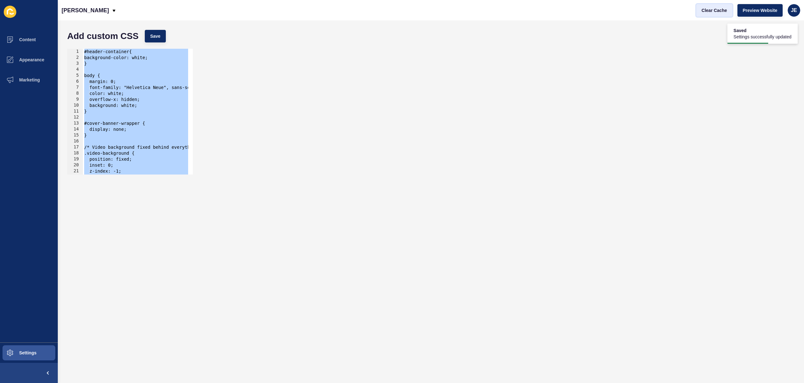
click at [716, 10] on span "Clear Cache" at bounding box center [714, 10] width 25 height 6
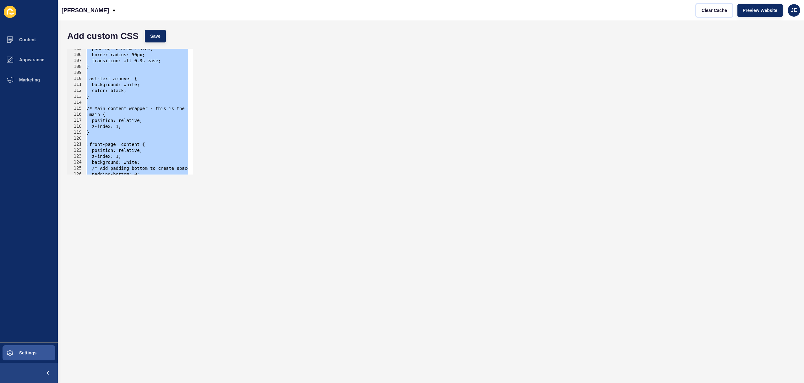
scroll to position [642, 0]
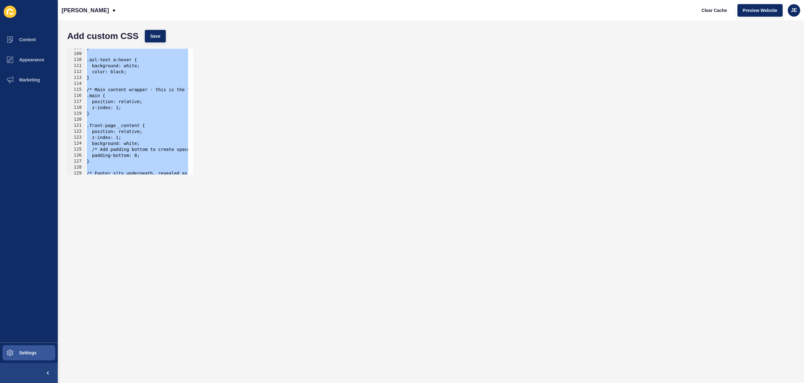
click at [139, 134] on div "} .asl-text a:hover { background: white; color: black; } /* Main content wrappe…" at bounding box center [185, 111] width 200 height 133
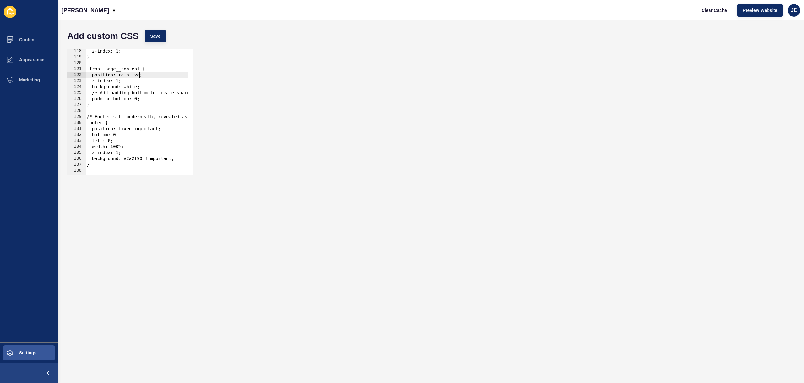
scroll to position [699, 0]
click at [134, 128] on div "z-index: 1; } .front-page__content { position: relative; z-index: 1; background…" at bounding box center [185, 114] width 200 height 133
click at [143, 37] on div "Add custom CSS Save" at bounding box center [431, 36] width 734 height 19
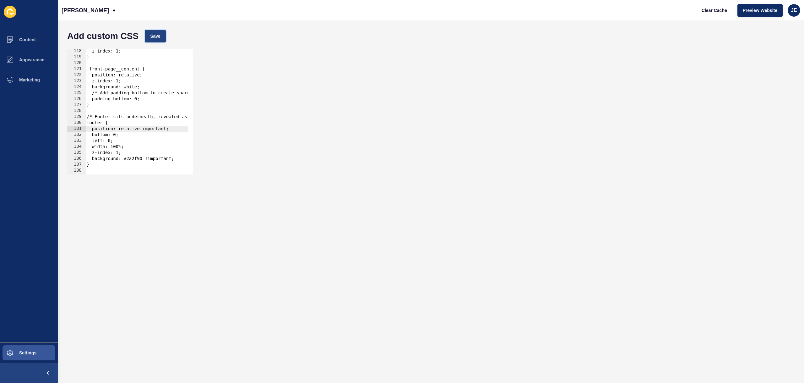
click at [146, 37] on button "Save" at bounding box center [155, 36] width 21 height 13
click at [697, 11] on button "Clear Cache" at bounding box center [714, 10] width 36 height 13
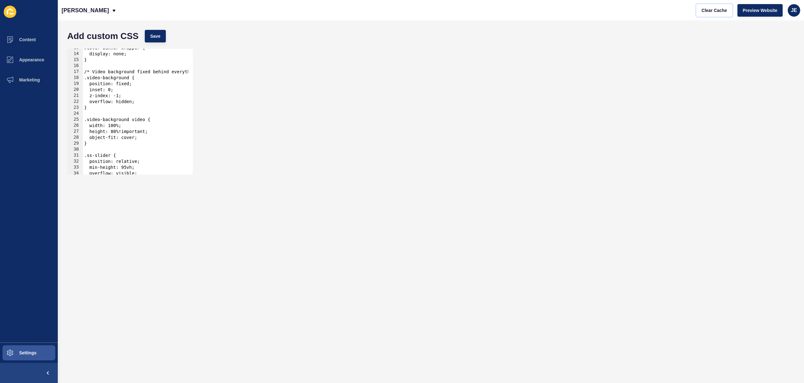
scroll to position [75, 0]
click at [117, 134] on div "#cover-banner-wrapper { display: none; } /* Video background fixed behind every…" at bounding box center [183, 111] width 200 height 133
type textarea "height: 100%!important;"
click at [159, 35] on span "Save" at bounding box center [155, 36] width 10 height 6
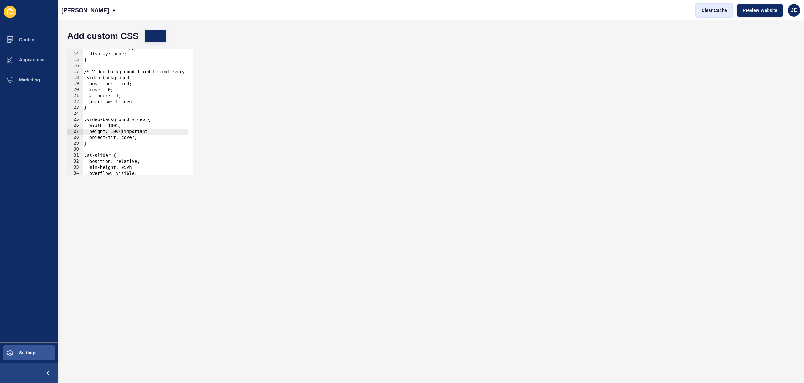
click at [707, 13] on span "Clear Cache" at bounding box center [714, 10] width 25 height 6
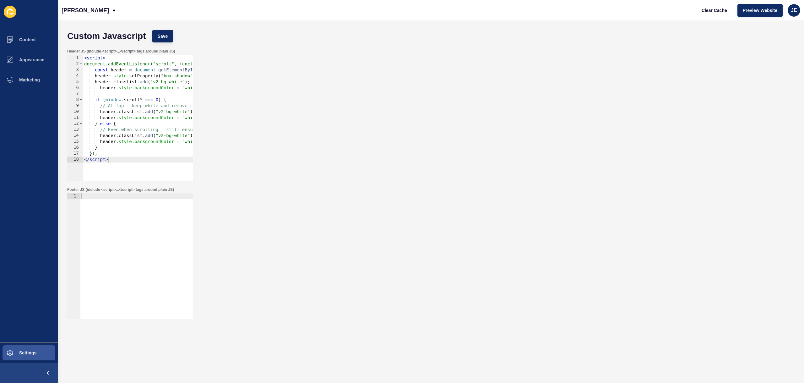
click at [116, 221] on div at bounding box center [136, 262] width 113 height 138
paste textarea "</script>"
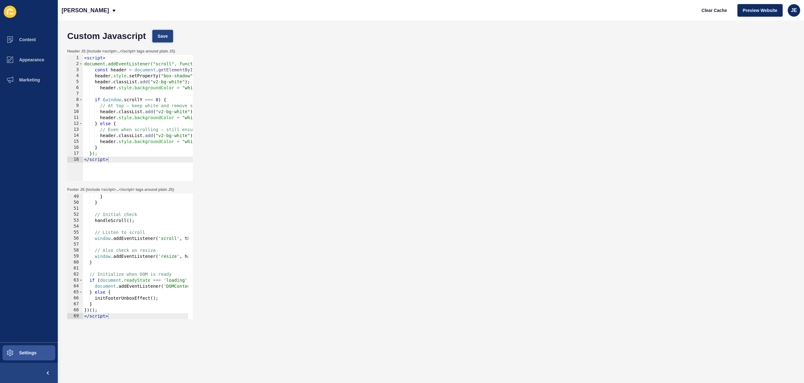
click at [161, 37] on span "Save" at bounding box center [163, 36] width 10 height 6
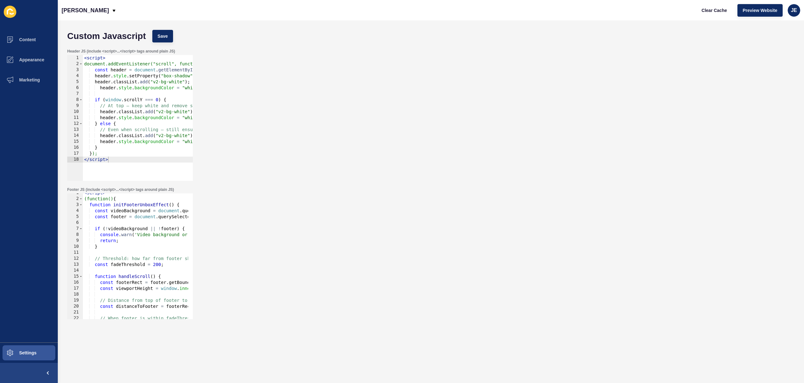
scroll to position [0, 0]
type textarea "}"
click at [139, 244] on div "< script > (function() { function initFooterUnboxEffect ( ) { const videoBackgr…" at bounding box center [193, 256] width 221 height 133
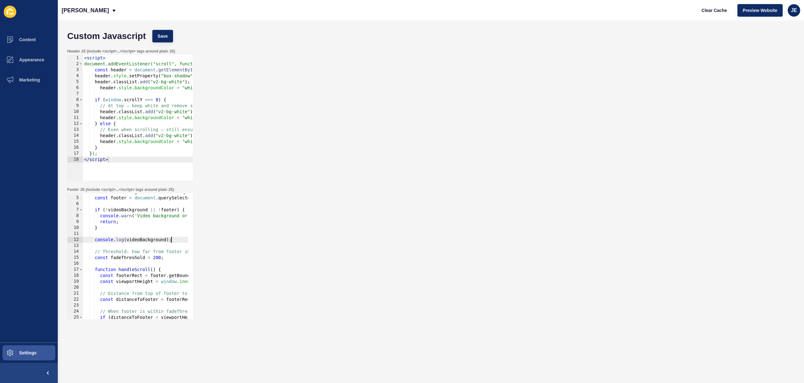
scroll to position [60, 0]
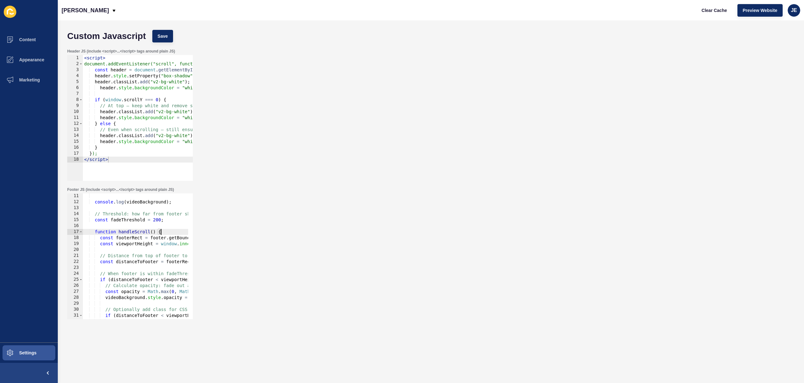
click at [163, 230] on div "console . log ( videoBackground ) ; // Threshold: how far from footer should we…" at bounding box center [193, 259] width 221 height 133
type textarea "function handleScroll() {"
click at [165, 35] on span "Save" at bounding box center [163, 36] width 10 height 6
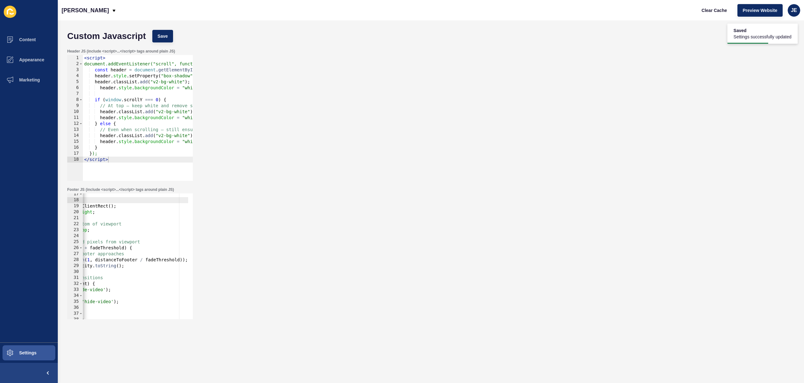
scroll to position [0, 0]
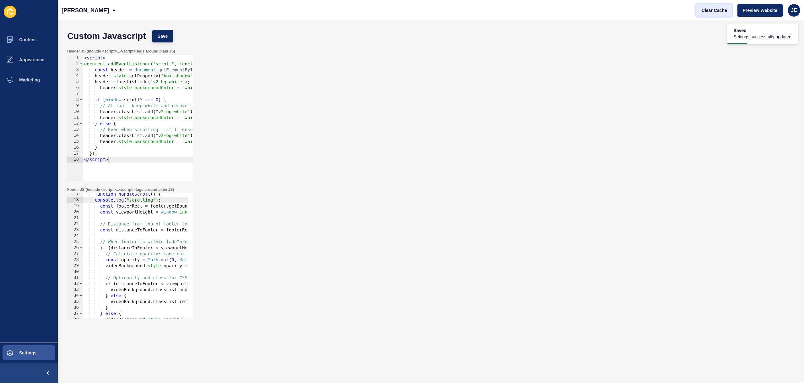
click at [723, 6] on button "Clear Cache" at bounding box center [714, 10] width 36 height 13
click at [140, 243] on div "function handleScroll ( ) { console . log ( "scrolling" ) ; const footerRect = …" at bounding box center [193, 257] width 221 height 133
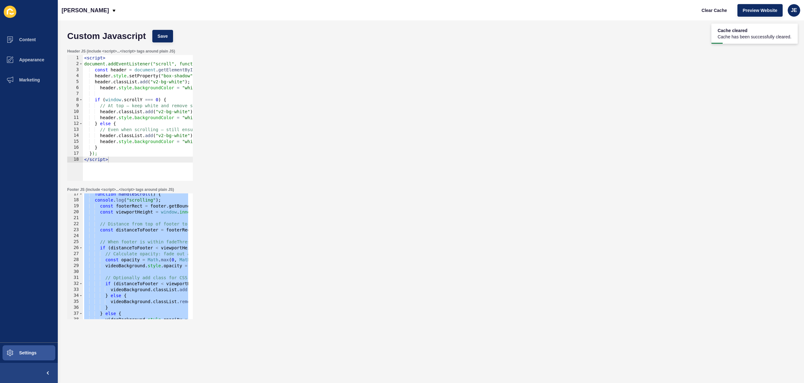
scroll to position [0, 1]
paste textarea
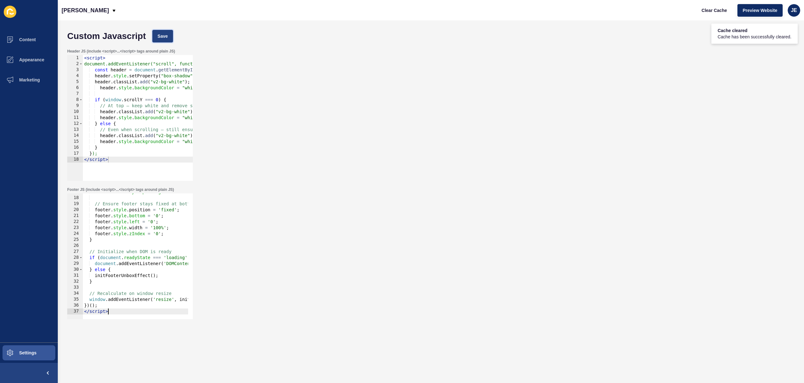
click at [166, 39] on button "Save" at bounding box center [162, 36] width 21 height 13
click at [704, 14] on button "Clear Cache" at bounding box center [714, 10] width 36 height 13
click at [174, 211] on div "mainContent . style . paddingBottom = footerHeight + 'px' ; // Ensure footer st…" at bounding box center [180, 255] width 195 height 133
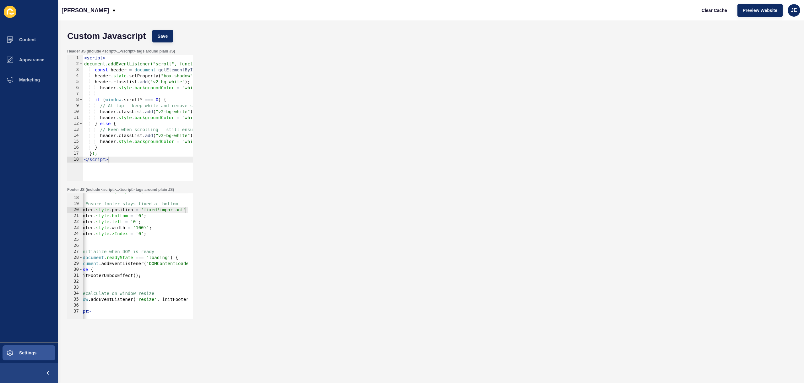
scroll to position [0, 20]
type textarea "footer.style.position = 'fixed!important';"
drag, startPoint x: 178, startPoint y: 41, endPoint x: 169, endPoint y: 37, distance: 10.3
click at [175, 40] on div "Custom Javascript Save" at bounding box center [431, 36] width 734 height 19
click at [169, 37] on button "Save" at bounding box center [162, 36] width 21 height 13
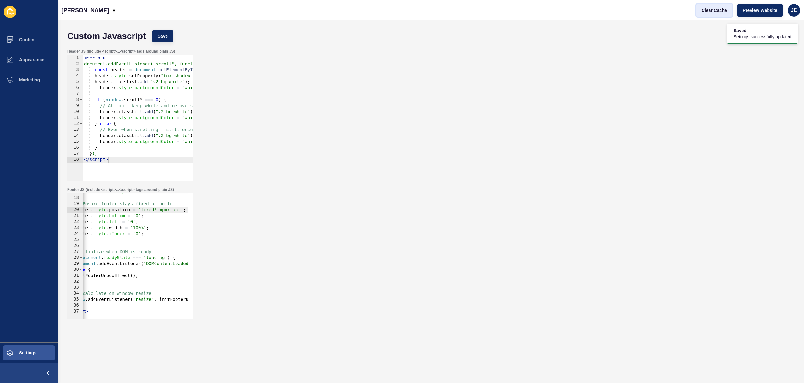
click at [722, 12] on span "Clear Cache" at bounding box center [714, 10] width 25 height 6
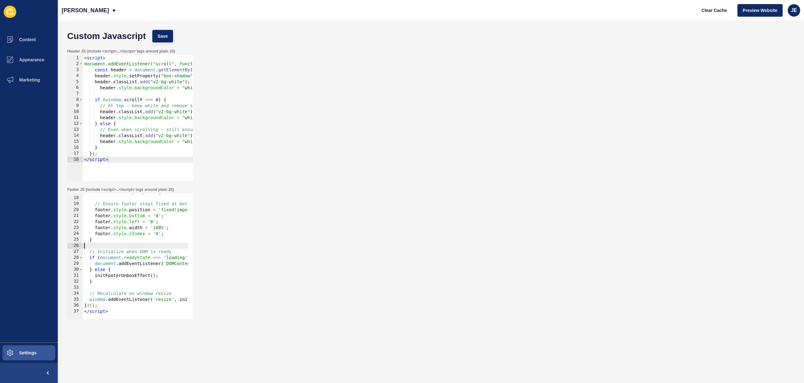
click at [121, 248] on div "mainContent . style . paddingBottom = footerHeight + 'px' ; // Ensure footer st…" at bounding box center [180, 255] width 195 height 133
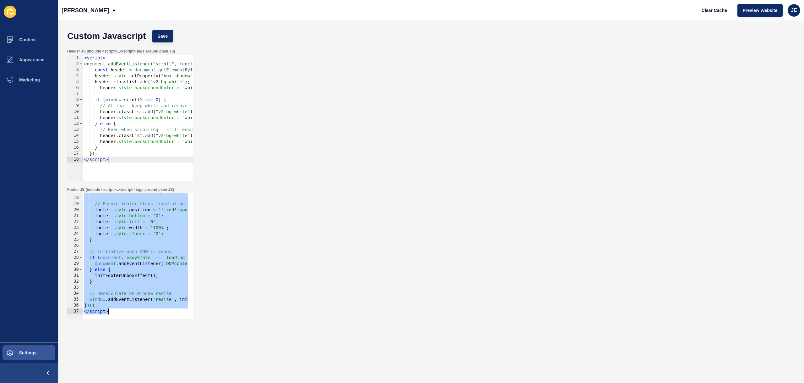
paste textarea
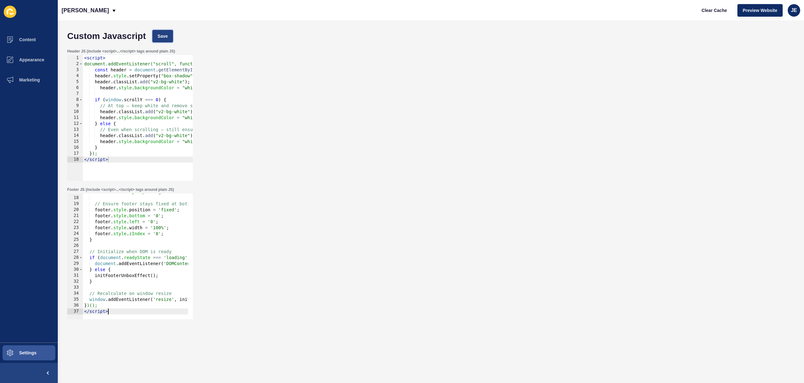
click at [159, 36] on span "Save" at bounding box center [163, 36] width 10 height 6
click at [174, 212] on div "mainContent . style . paddingBottom = footerHeight + 'px' ; // Ensure footer st…" at bounding box center [180, 255] width 195 height 133
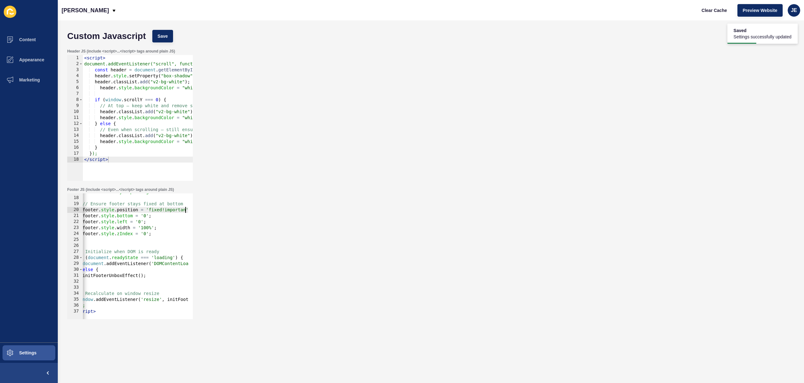
scroll to position [0, 15]
click at [166, 31] on button "Save" at bounding box center [162, 36] width 21 height 13
click at [719, 15] on button "Clear Cache" at bounding box center [714, 10] width 36 height 13
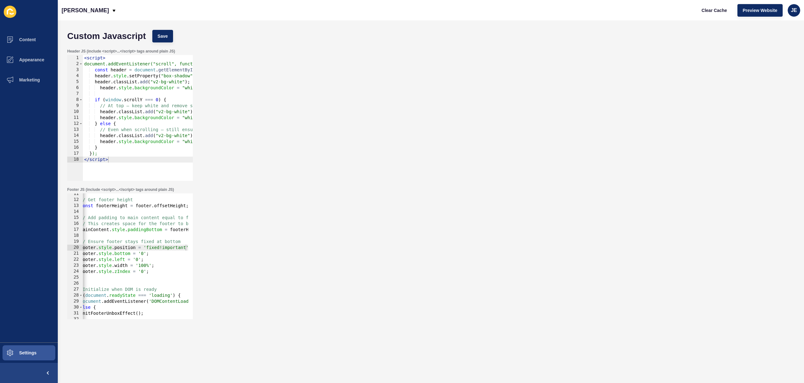
scroll to position [0, 5]
click at [153, 259] on div "// Get footer height const footerHeight = footer . offsetHeight ; // Add paddin…" at bounding box center [165, 257] width 195 height 133
drag, startPoint x: 133, startPoint y: 276, endPoint x: 107, endPoint y: 273, distance: 26.0
click at [106, 274] on div "// Get footer height const footerHeight = footer . offsetHeight ; // Add paddin…" at bounding box center [171, 257] width 195 height 133
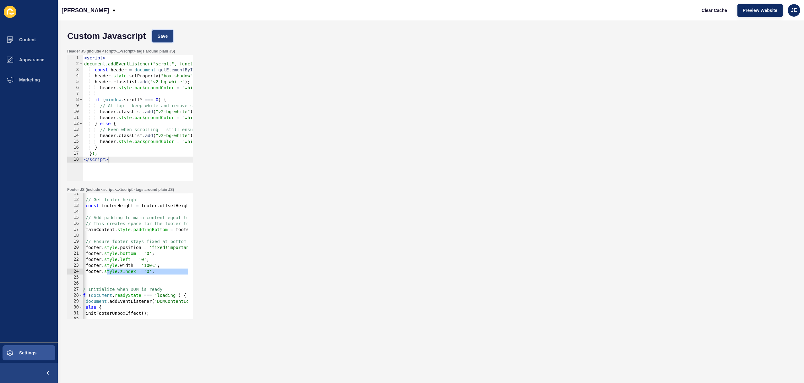
click at [170, 38] on button "Save" at bounding box center [162, 36] width 21 height 13
click at [713, 9] on span "Clear Cache" at bounding box center [714, 10] width 25 height 6
click at [130, 227] on div "// Get footer height const footerHeight = footer . offsetHeight ; // Add paddin…" at bounding box center [171, 257] width 195 height 133
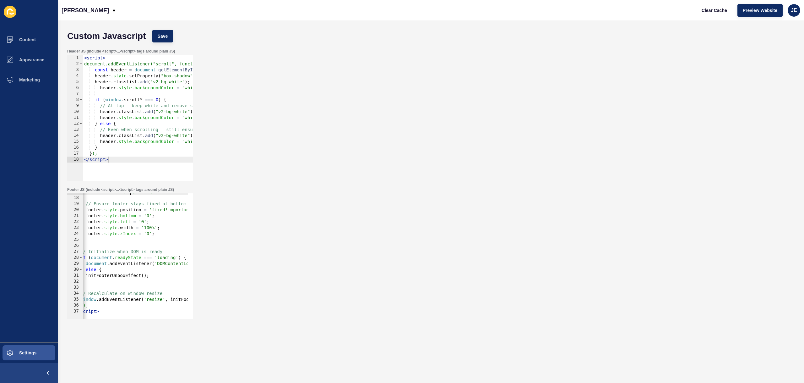
click at [134, 259] on div "mainContent . style . paddingBottom = footerHeight + 'px' ; // Ensure footer st…" at bounding box center [171, 255] width 195 height 133
paste textarea
type textarea "</script>"
click at [168, 42] on button "Save" at bounding box center [162, 36] width 21 height 13
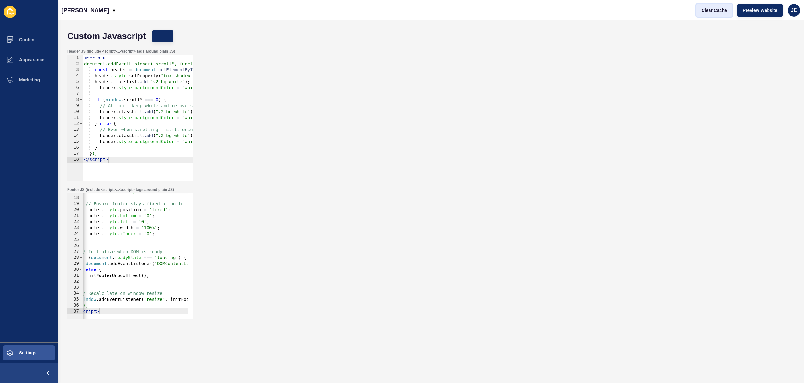
click at [715, 9] on span "Clear Cache" at bounding box center [714, 10] width 25 height 6
click at [144, 245] on div "mainContent . style . paddingBottom = footerHeight + 'px' ; // Ensure footer st…" at bounding box center [171, 255] width 195 height 133
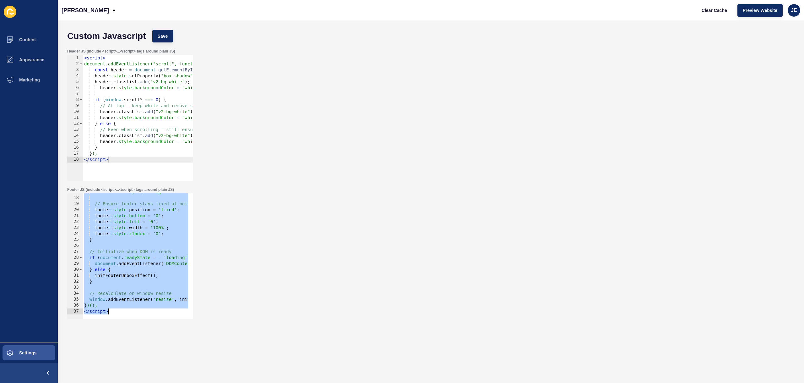
click at [124, 215] on div "mainContent . style . paddingBottom = footerHeight + 'px' ; // Ensure footer st…" at bounding box center [180, 255] width 195 height 133
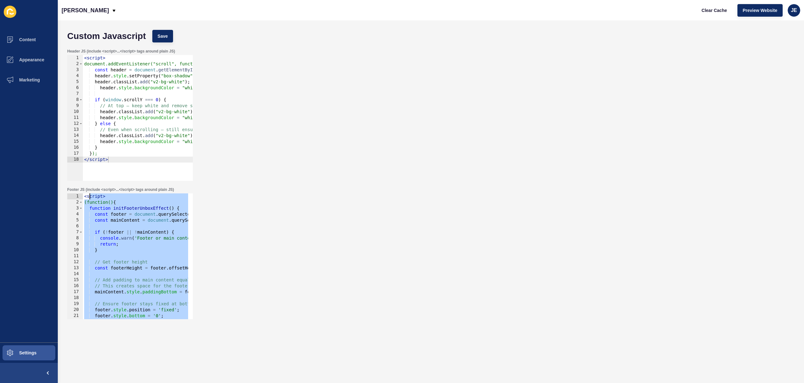
drag, startPoint x: 120, startPoint y: 305, endPoint x: 91, endPoint y: 199, distance: 110.4
click at [90, 197] on div "< script > (function() { function initFooterUnboxEffect ( ) { const footer = do…" at bounding box center [180, 259] width 195 height 133
paste textarea "/script>"
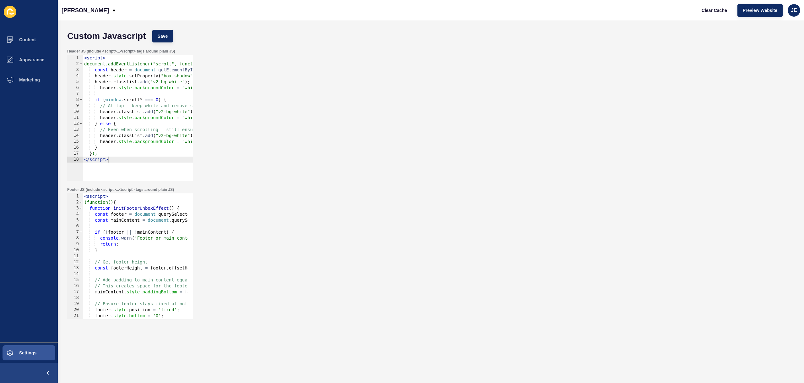
click at [91, 194] on div "< sscript > (function() { function initFooterUnboxEffect ( ) { const footer = d…" at bounding box center [180, 259] width 195 height 133
click at [171, 29] on div "Custom Javascript Save" at bounding box center [431, 36] width 734 height 19
click at [182, 35] on div "Custom Javascript Save" at bounding box center [431, 36] width 734 height 19
drag, startPoint x: 179, startPoint y: 36, endPoint x: 166, endPoint y: 39, distance: 13.2
click at [178, 36] on div "Custom Javascript Save" at bounding box center [431, 36] width 734 height 19
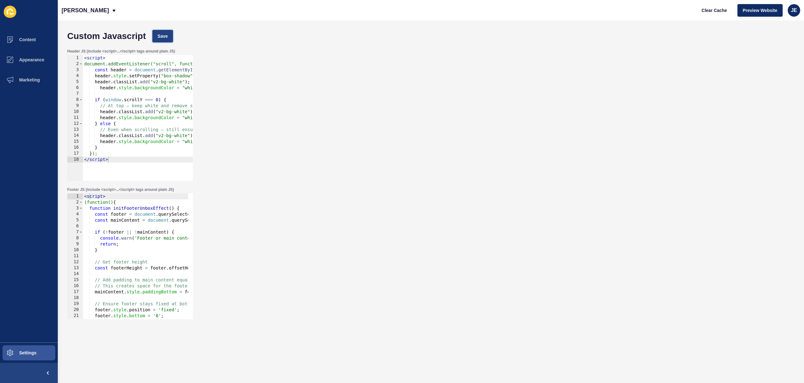
click at [166, 39] on span "Save" at bounding box center [163, 36] width 10 height 6
click at [715, 12] on span "Clear Cache" at bounding box center [714, 10] width 25 height 6
click at [159, 218] on div "< script > (function() { function initFooterUnboxEffect ( ) { const footer = do…" at bounding box center [180, 259] width 195 height 133
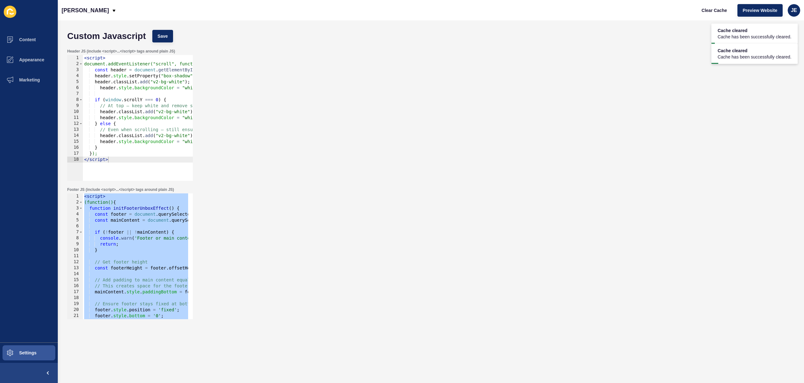
paste textarea
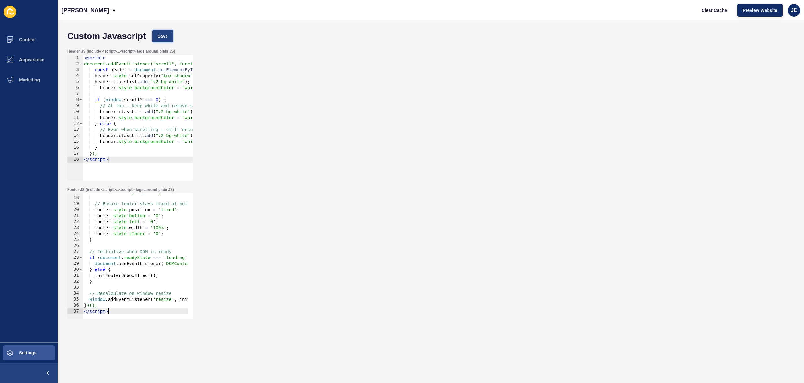
click at [164, 41] on button "Save" at bounding box center [162, 36] width 21 height 13
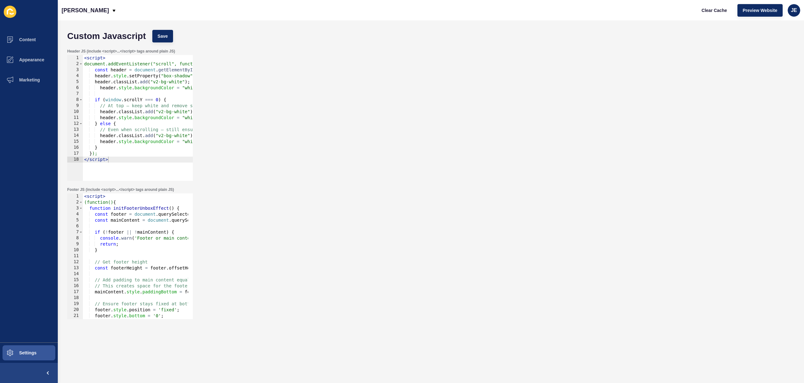
click at [139, 242] on div "< script > (function() { function initFooterUnboxEffect ( ) { const footer = do…" at bounding box center [180, 259] width 195 height 133
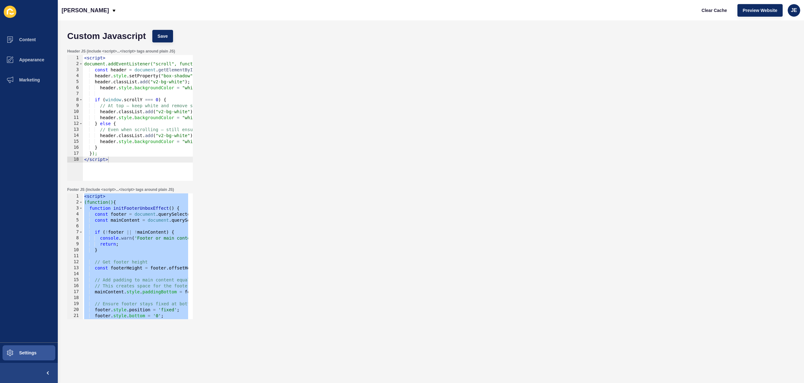
paste textarea
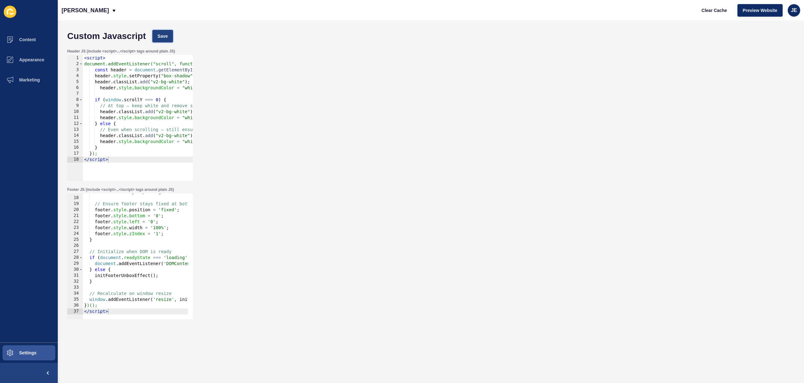
click at [170, 30] on button "Save" at bounding box center [162, 36] width 21 height 13
click at [175, 233] on div "mainContent . style . paddingBottom = footerHeight + 'px' ; // Ensure footer st…" at bounding box center [180, 255] width 195 height 133
paste textarea
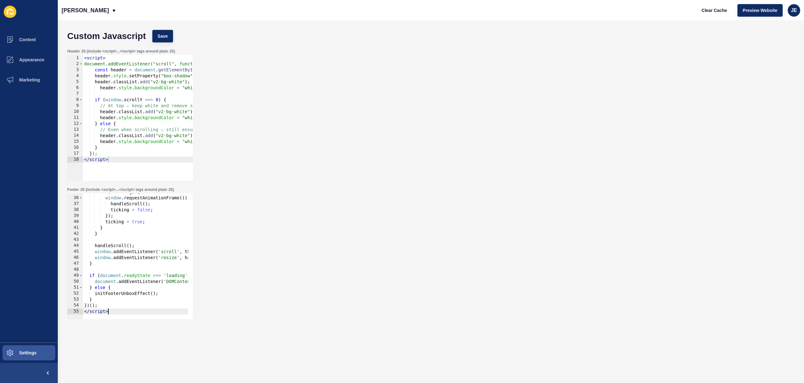
scroll to position [207, 0]
click at [160, 33] on span "Save" at bounding box center [163, 36] width 10 height 6
click at [702, 11] on span "Clear Cache" at bounding box center [714, 10] width 25 height 6
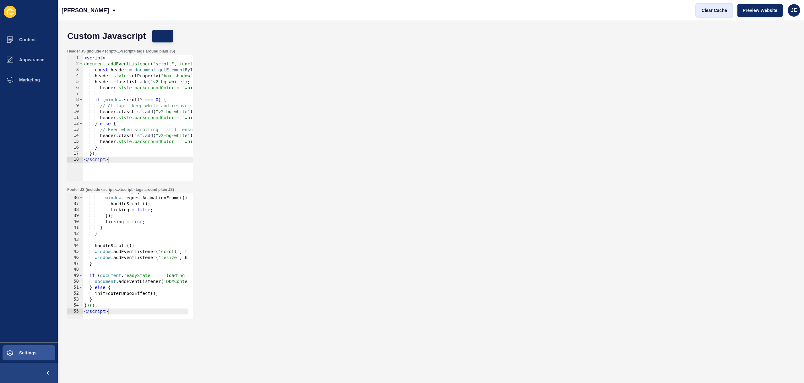
click at [702, 11] on span "Clear Cache" at bounding box center [714, 10] width 25 height 6
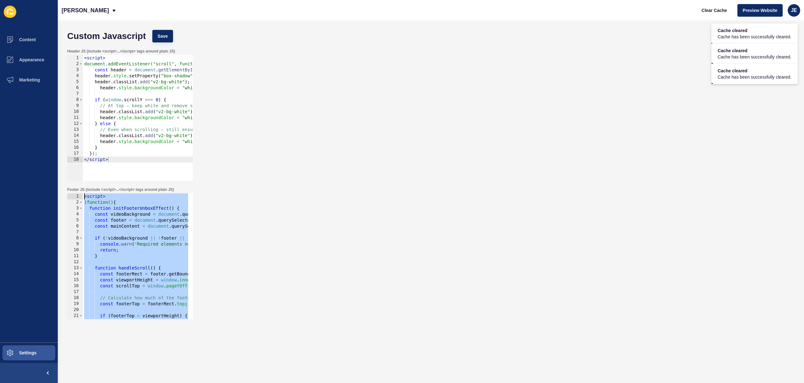
scroll to position [0, 0]
drag, startPoint x: 110, startPoint y: 303, endPoint x: 59, endPoint y: 202, distance: 113.5
click at [59, 202] on div "Custom Javascript Save Header JS (include <script>...</script> tags around plai…" at bounding box center [431, 201] width 746 height 362
paste textarea "})();"
type textarea "})();"
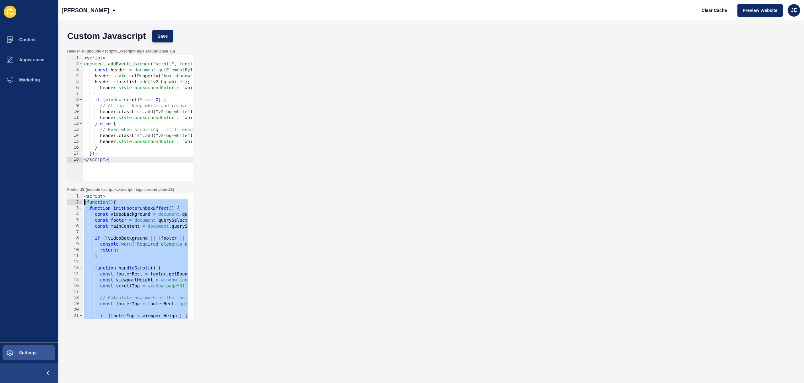
scroll to position [76, 0]
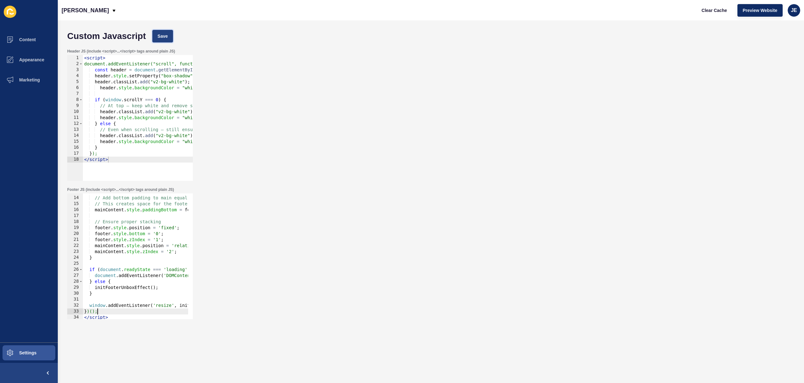
click at [167, 39] on span "Save" at bounding box center [163, 36] width 10 height 6
click at [707, 9] on span "Clear Cache" at bounding box center [714, 10] width 25 height 6
click at [143, 213] on div "// Add bottom padding to main equal to footer height // This creates space for …" at bounding box center [180, 255] width 195 height 133
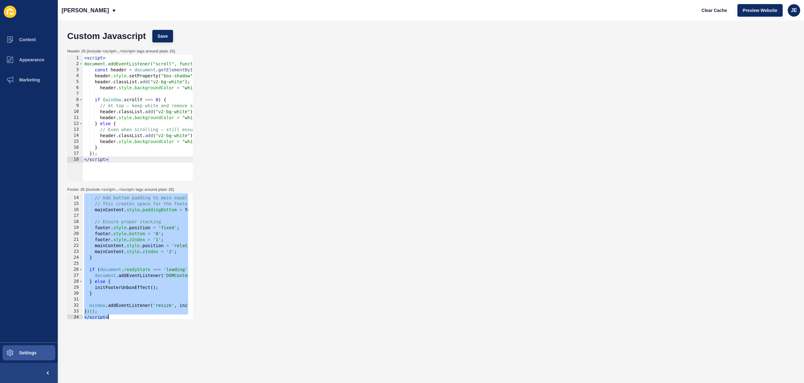
paste textarea
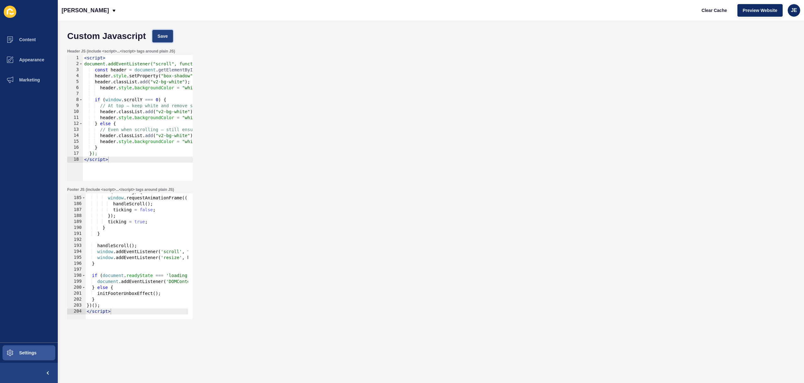
click at [163, 39] on span "Save" at bounding box center [163, 36] width 10 height 6
click at [720, 11] on span "Clear Cache" at bounding box center [714, 10] width 25 height 6
click at [134, 231] on div "if ( ! ticking ) { window . requestAnimationFrame (( ) => { handleScroll ( ) ; …" at bounding box center [225, 255] width 280 height 133
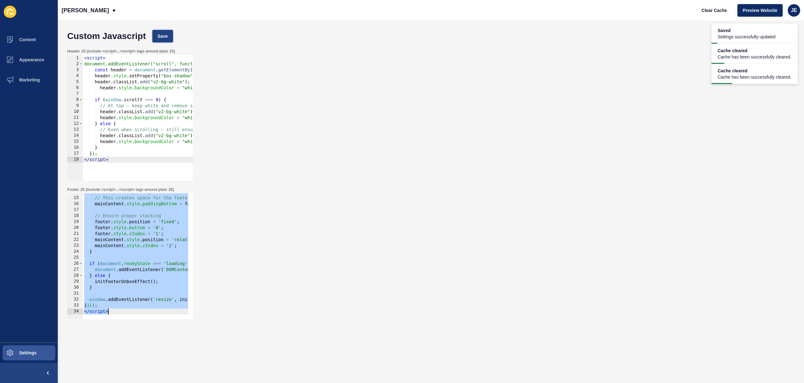
click at [172, 38] on button "Save" at bounding box center [162, 36] width 21 height 13
click at [720, 10] on span "Clear Cache" at bounding box center [714, 10] width 25 height 6
drag, startPoint x: 93, startPoint y: 323, endPoint x: 103, endPoint y: 309, distance: 16.7
click at [95, 320] on form "Custom Javascript Save Header JS (include <script>...</script> tags around plai…" at bounding box center [431, 189] width 734 height 325
click at [118, 261] on div "// Add bottom padding to main equal to footer height // This creates space for …" at bounding box center [180, 255] width 195 height 133
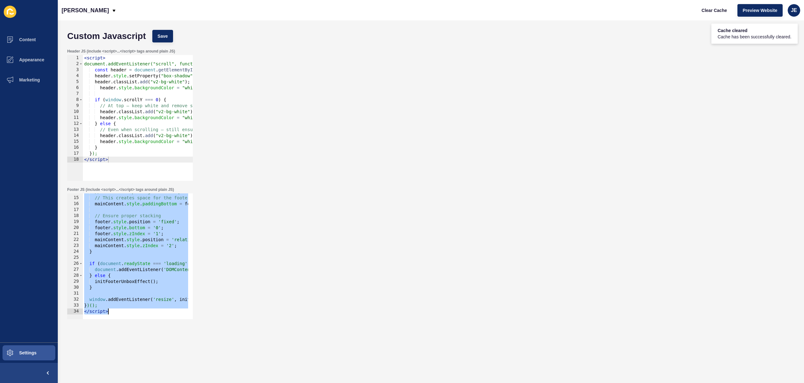
paste textarea
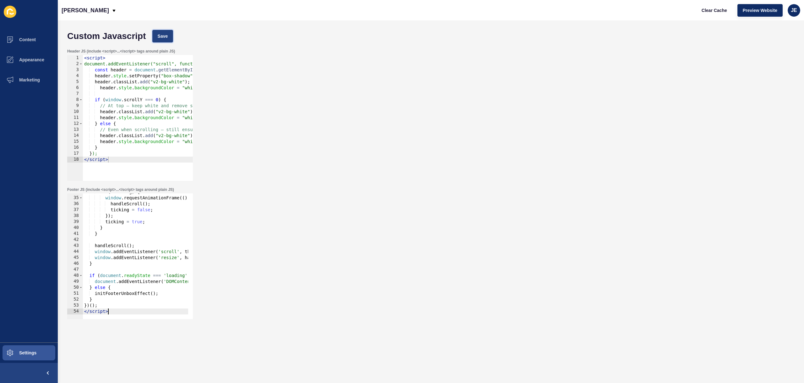
click at [165, 38] on span "Save" at bounding box center [163, 36] width 10 height 6
click at [715, 8] on span "Clear Cache" at bounding box center [714, 10] width 25 height 6
click at [125, 232] on div "if ( ! ticking ) { window . requestAnimationFrame (( ) => { handleScroll ( ) ; …" at bounding box center [205, 255] width 245 height 133
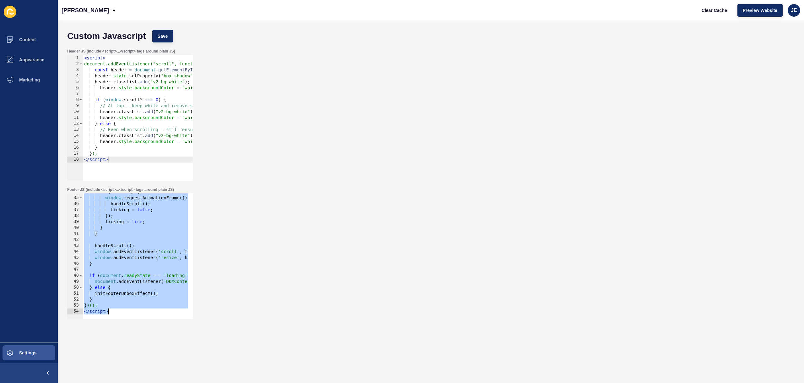
paste textarea
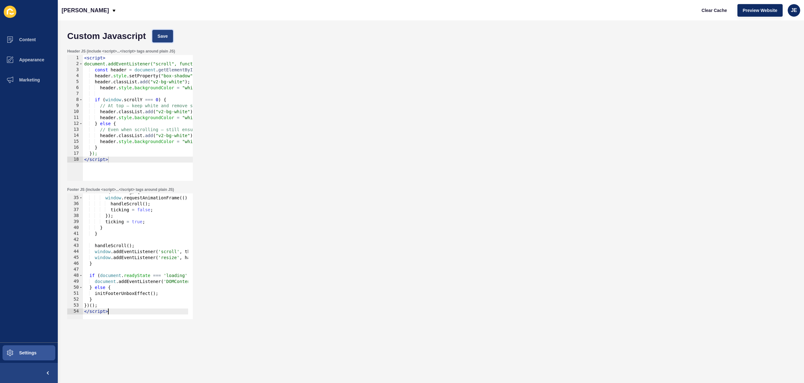
click at [162, 37] on span "Save" at bounding box center [163, 36] width 10 height 6
click at [716, 11] on span "Clear Cache" at bounding box center [714, 10] width 25 height 6
click at [110, 282] on div "if ( ! ticking ) { window . requestAnimationFrame (( ) => { handleScroll ( ) ; …" at bounding box center [205, 255] width 245 height 133
type textarea "})(); </script>"
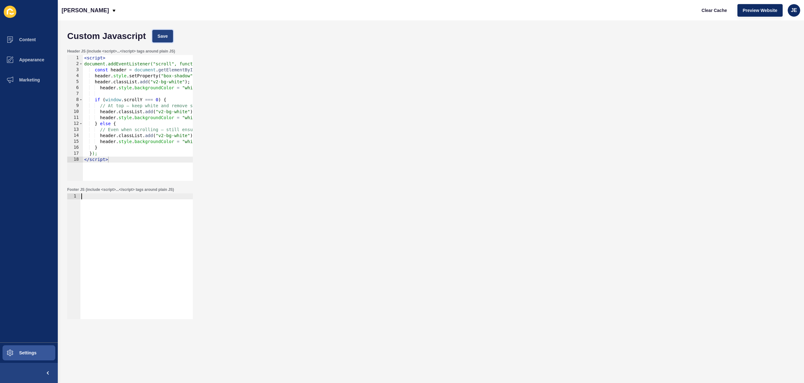
click at [161, 34] on span "Save" at bounding box center [163, 36] width 10 height 6
click at [705, 14] on button "Clear Cache" at bounding box center [714, 10] width 36 height 13
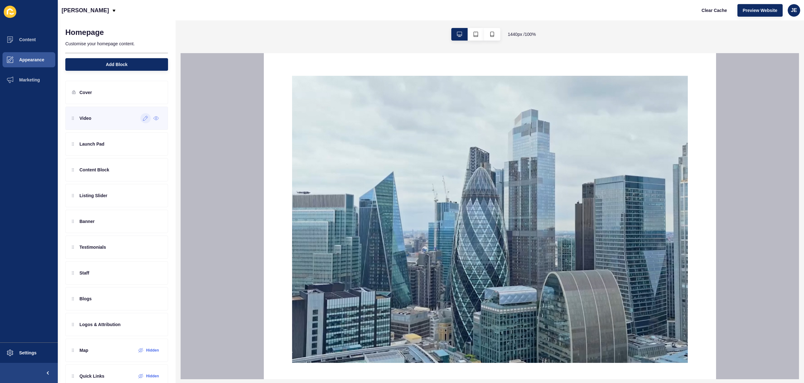
click at [143, 120] on icon at bounding box center [145, 118] width 5 height 5
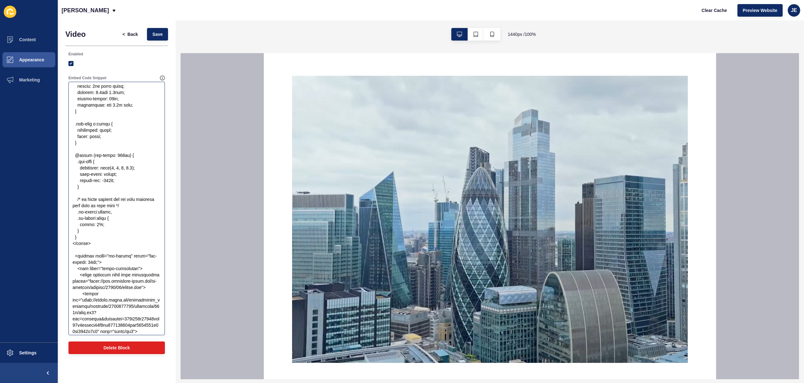
scroll to position [716, 0]
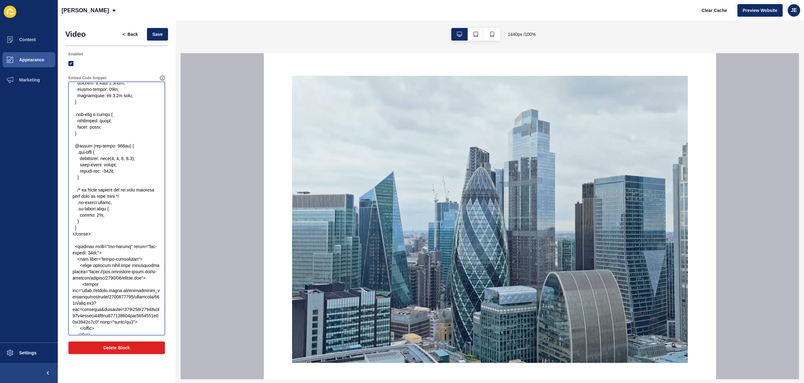
drag, startPoint x: 91, startPoint y: 231, endPoint x: 78, endPoint y: 197, distance: 36.2
click at [78, 197] on textarea "Embed Code Snippet" at bounding box center [116, 208] width 95 height 251
drag, startPoint x: 96, startPoint y: 243, endPoint x: 88, endPoint y: 232, distance: 14.0
click at [95, 243] on textarea "Embed Code Snippet" at bounding box center [116, 208] width 95 height 251
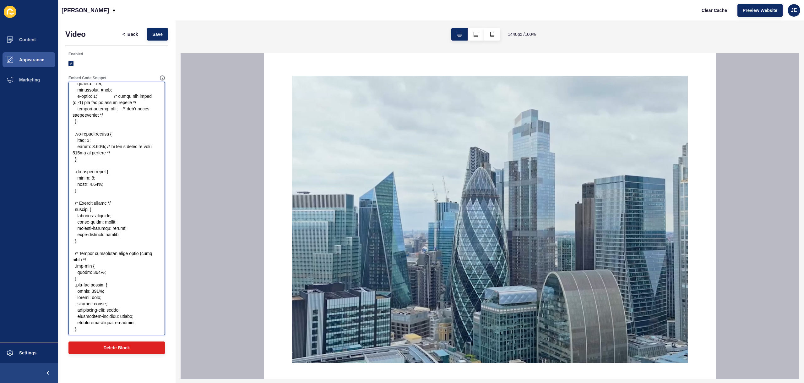
scroll to position [0, 0]
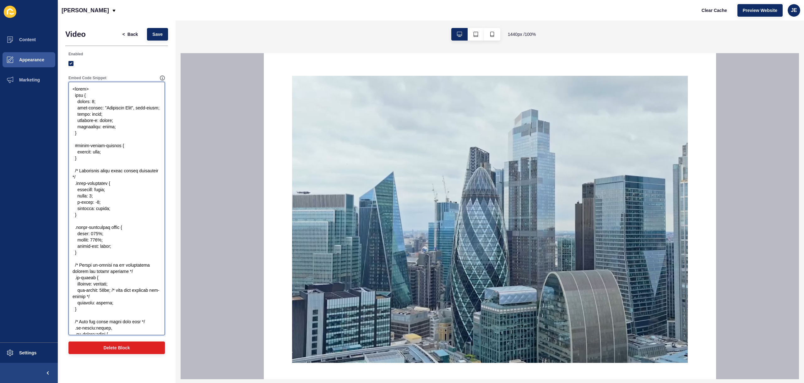
drag, startPoint x: 88, startPoint y: 228, endPoint x: 67, endPoint y: 93, distance: 137.2
click at [67, 93] on div "Embed Code Snippet" at bounding box center [116, 205] width 103 height 266
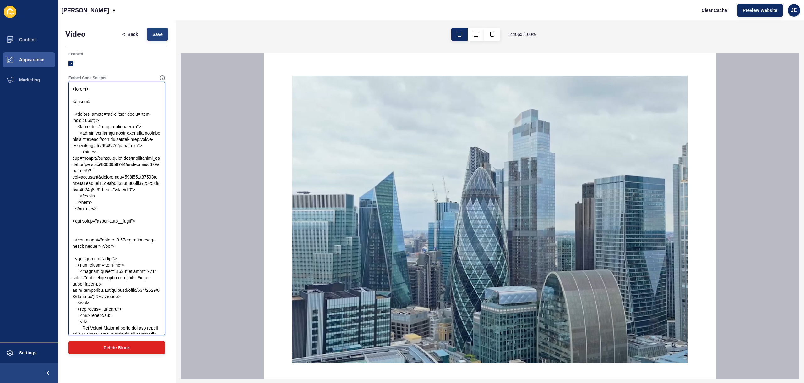
type textarea "<style> </style> <section class="ss-slider" style="min-height: 95vh;"> <div cla…"
click at [154, 32] on span "Save" at bounding box center [157, 34] width 10 height 6
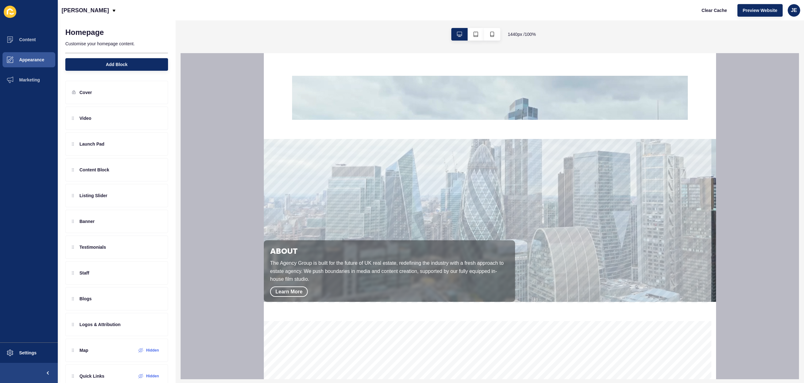
scroll to position [248, 0]
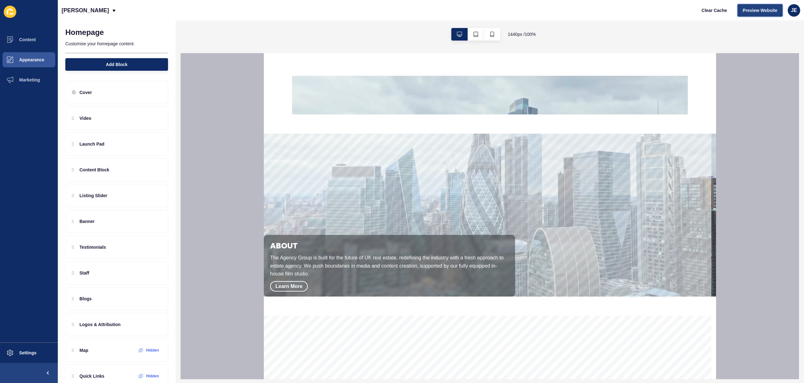
click at [754, 8] on span "Preview Website" at bounding box center [760, 10] width 35 height 6
click at [140, 121] on div at bounding box center [145, 118] width 10 height 10
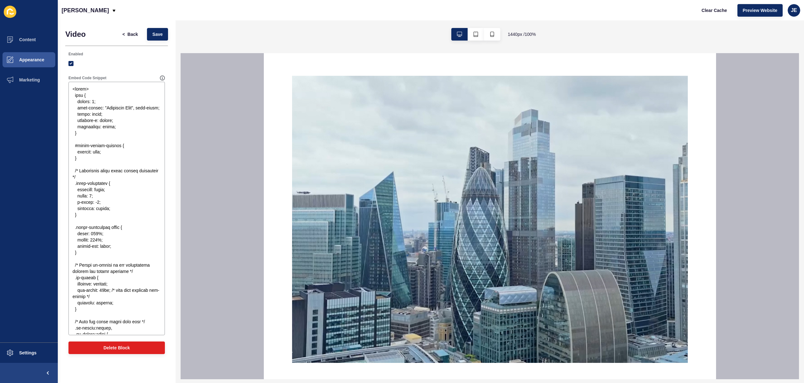
scroll to position [1401, 0]
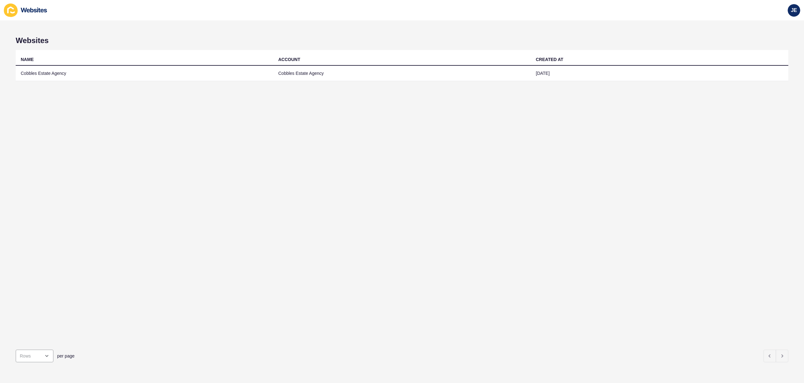
click at [260, 77] on td "Cobbles Estate Agency" at bounding box center [145, 73] width 258 height 15
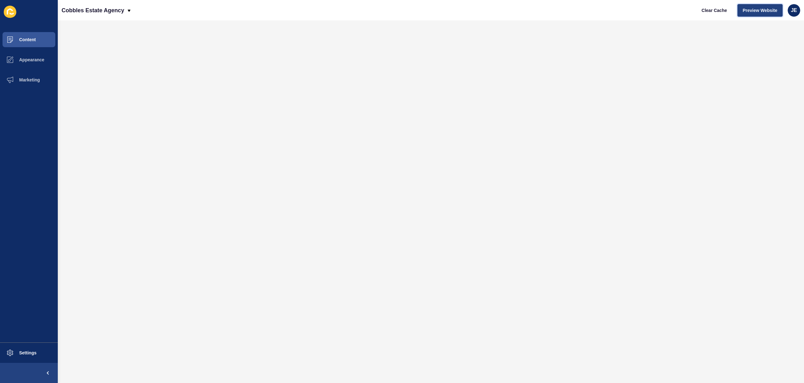
click at [765, 13] on span "Preview Website" at bounding box center [760, 10] width 35 height 6
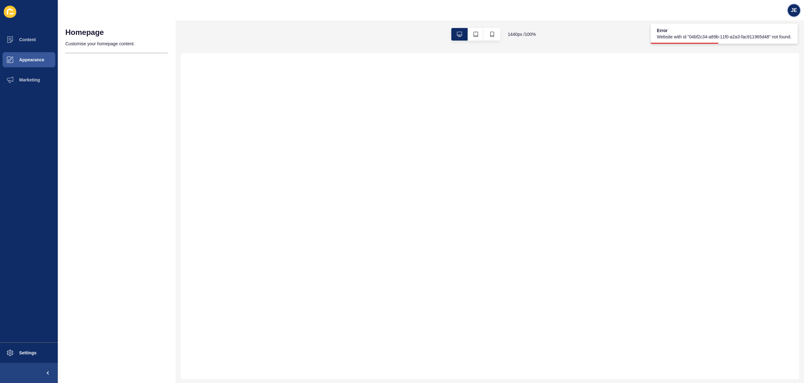
click at [796, 12] on span "JE" at bounding box center [794, 10] width 6 height 6
click at [773, 53] on link "Logout" at bounding box center [779, 53] width 46 height 14
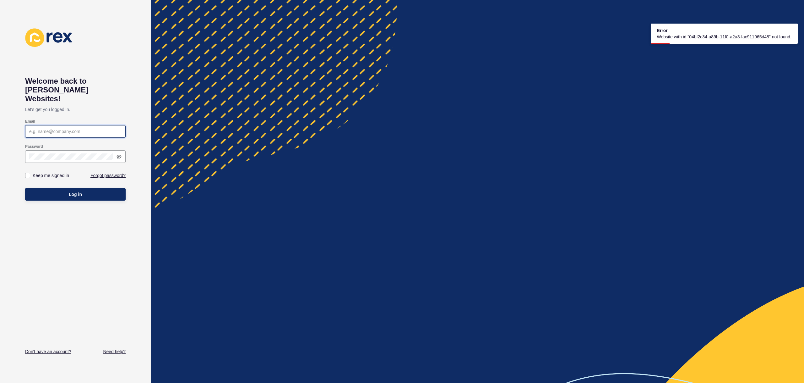
type input "[EMAIL_ADDRESS][PERSON_NAME][DOMAIN_NAME]"
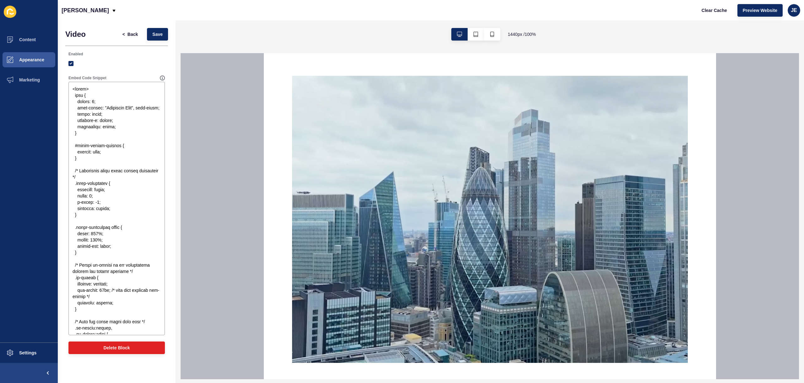
scroll to position [1401, 0]
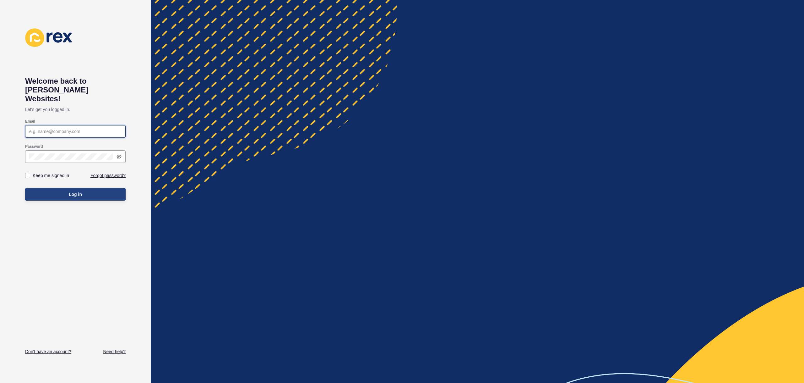
type input "[EMAIL_ADDRESS][PERSON_NAME][DOMAIN_NAME]"
click at [74, 189] on button "Log in" at bounding box center [75, 194] width 101 height 13
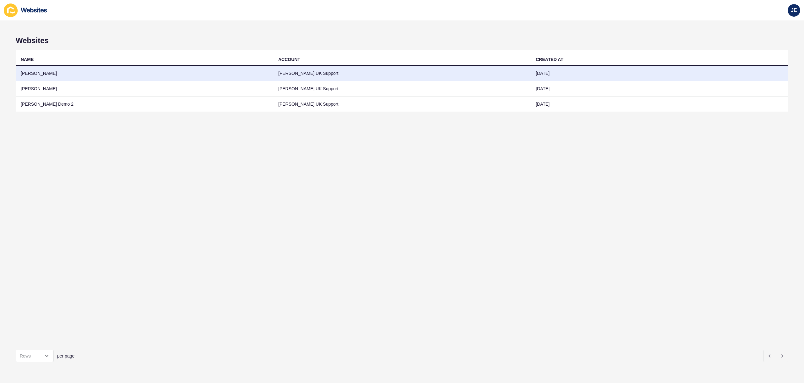
click at [133, 68] on td "[PERSON_NAME]" at bounding box center [145, 73] width 258 height 15
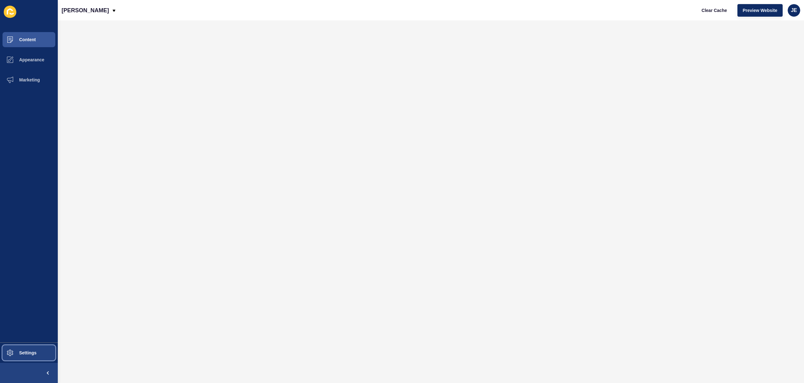
click at [19, 348] on span at bounding box center [10, 352] width 20 height 20
click at [39, 42] on button "Content" at bounding box center [29, 40] width 58 height 20
click at [37, 42] on button "Content" at bounding box center [29, 40] width 58 height 20
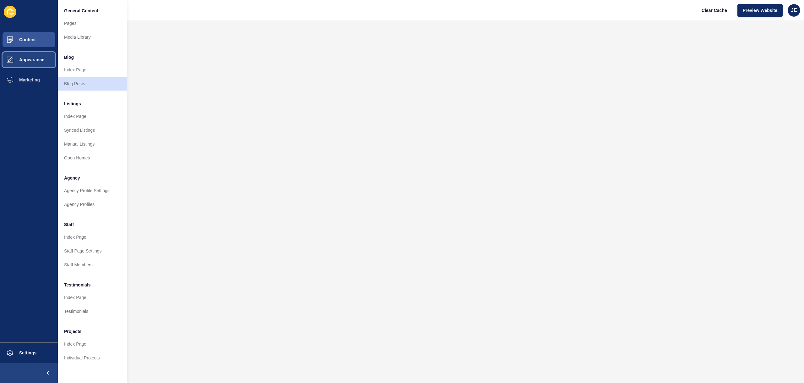
click at [44, 57] on span "Appearance" at bounding box center [21, 59] width 45 height 5
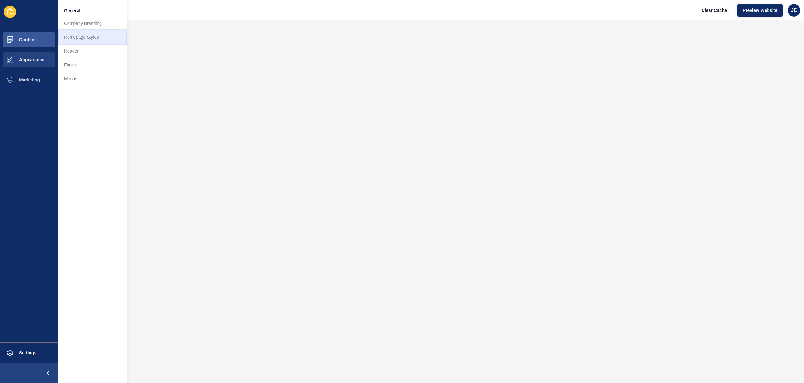
click at [85, 37] on link "Homepage Styles" at bounding box center [92, 37] width 69 height 14
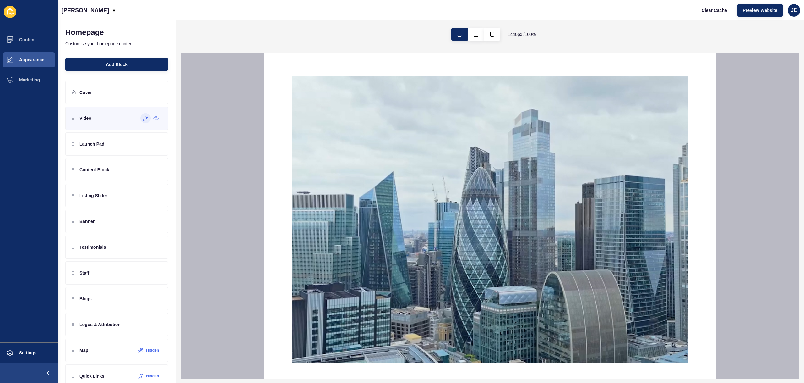
click at [143, 119] on icon at bounding box center [145, 118] width 5 height 5
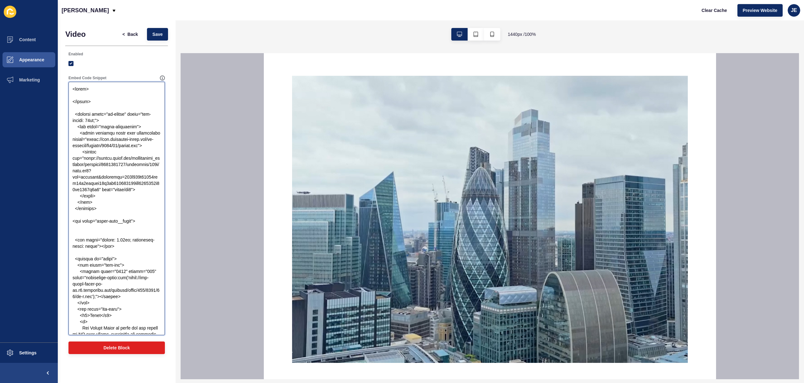
click at [90, 119] on textarea "Embed Code Snippet" at bounding box center [116, 208] width 95 height 251
click at [25, 350] on span "Settings" at bounding box center [17, 352] width 37 height 5
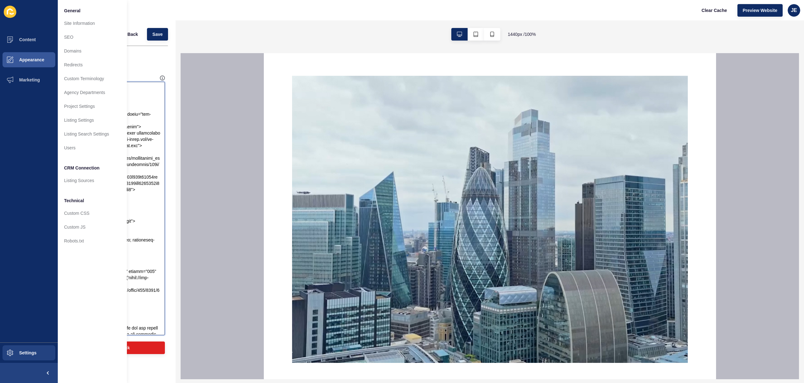
click at [140, 177] on textarea "Embed Code Snippet" at bounding box center [116, 208] width 95 height 251
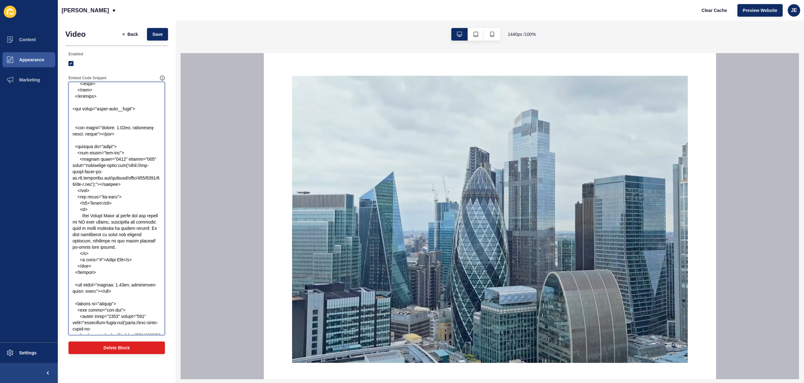
scroll to position [112, 0]
click at [80, 152] on textarea "Embed Code Snippet" at bounding box center [116, 208] width 95 height 251
drag, startPoint x: 106, startPoint y: 279, endPoint x: 55, endPoint y: 155, distance: 133.5
click at [55, 154] on div "Content Appearance Marketing Settings Justine Demo Clear Cache Preview Website …" at bounding box center [402, 191] width 804 height 383
click at [100, 277] on textarea "Embed Code Snippet" at bounding box center [116, 208] width 95 height 251
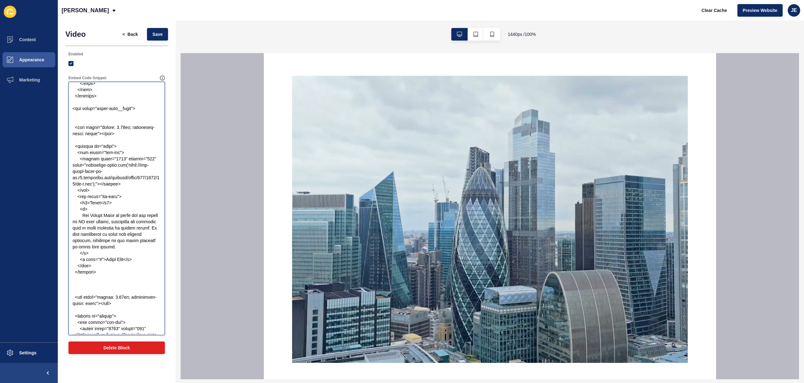
paste textarea "<section class="about-section"> <div class="about-bg"></div> <div class="about-…"
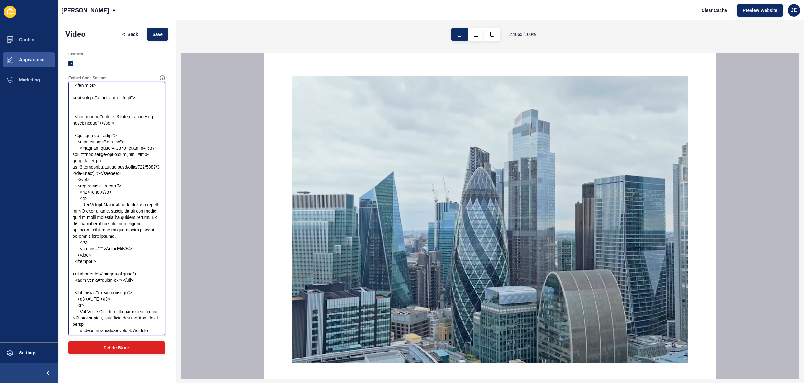
scroll to position [0, 0]
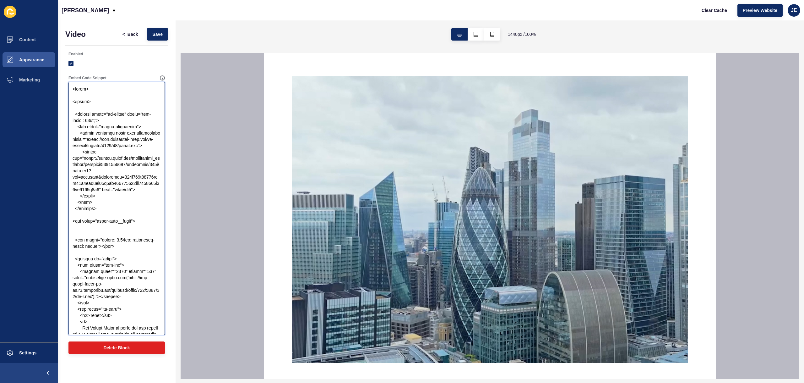
click at [89, 95] on textarea "Embed Code Snippet" at bounding box center [116, 208] width 95 height 251
paste textarea ".about-section { position: relative; display: flex; align-items: center; justif…"
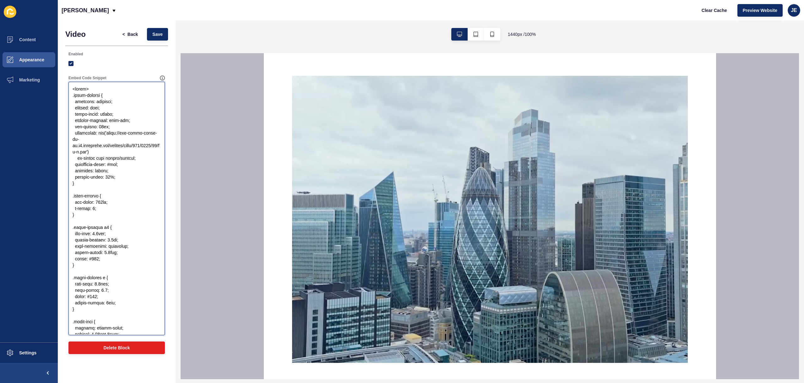
scroll to position [216, 0]
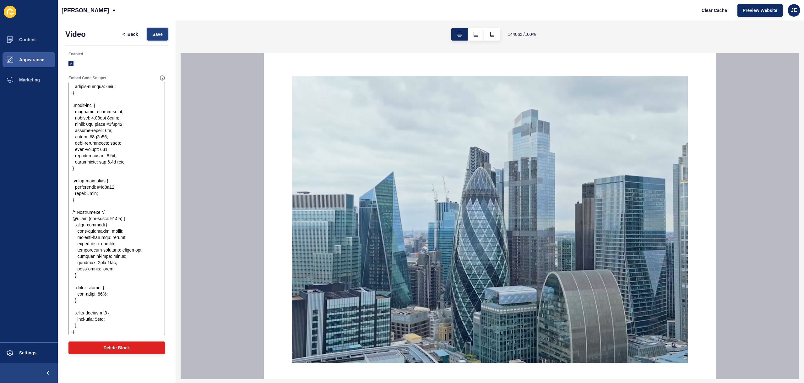
click at [160, 36] on span "Save" at bounding box center [157, 34] width 10 height 6
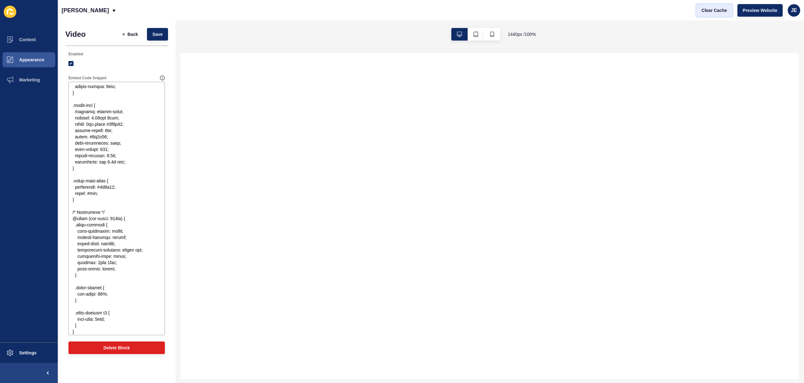
click at [717, 13] on button "Clear Cache" at bounding box center [714, 10] width 36 height 13
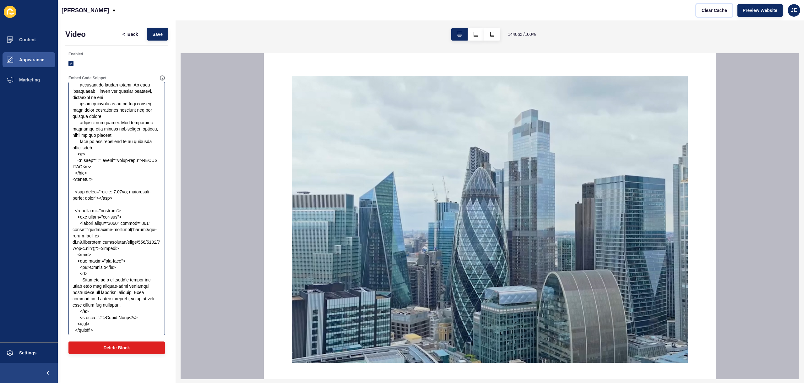
scroll to position [822, 0]
click at [97, 186] on textarea "Embed Code Snippet" at bounding box center [116, 208] width 95 height 251
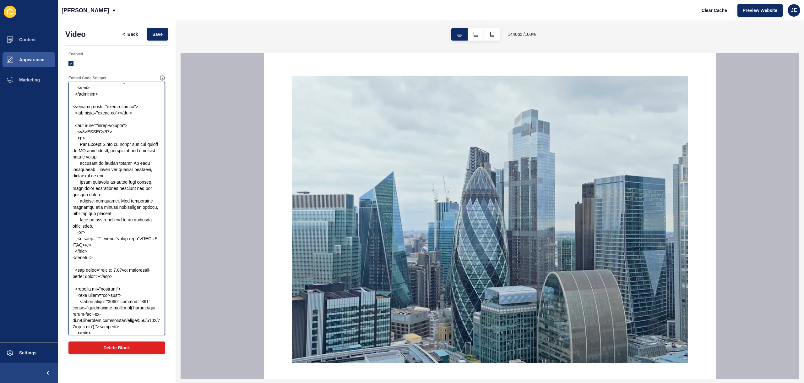
scroll to position [739, 0]
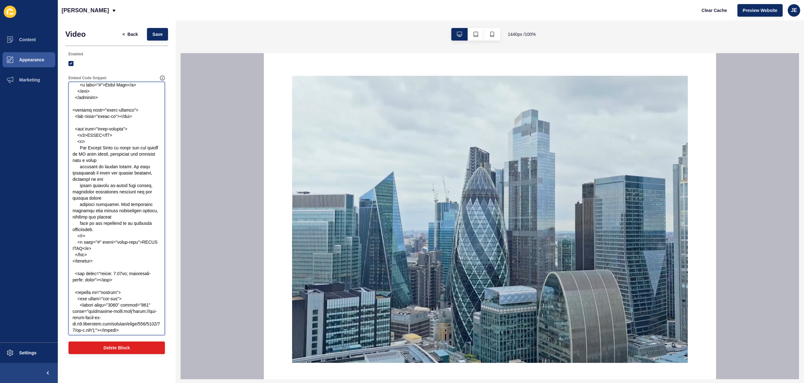
click at [109, 134] on textarea "Embed Code Snippet" at bounding box center [116, 208] width 95 height 251
click at [99, 268] on textarea "Embed Code Snippet" at bounding box center [116, 208] width 95 height 251
drag, startPoint x: 93, startPoint y: 259, endPoint x: 88, endPoint y: 247, distance: 13.1
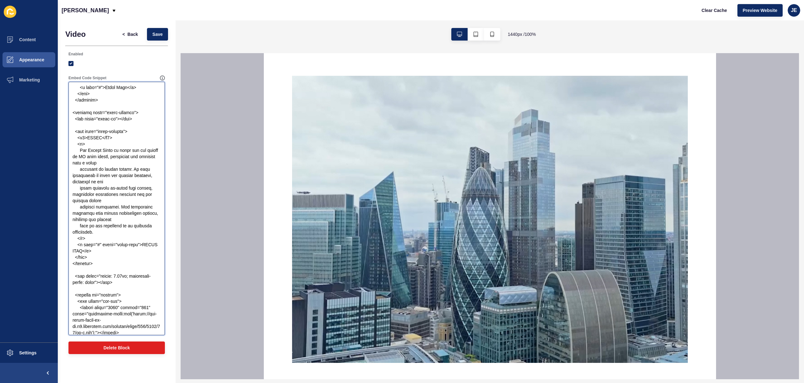
click at [88, 247] on textarea "Embed Code Snippet" at bounding box center [116, 208] width 95 height 251
drag, startPoint x: 98, startPoint y: 270, endPoint x: 62, endPoint y: 119, distance: 154.5
click at [62, 119] on div "Video < Back Save Enabled Embed Code Snippet Delete Block" at bounding box center [117, 192] width 118 height 344
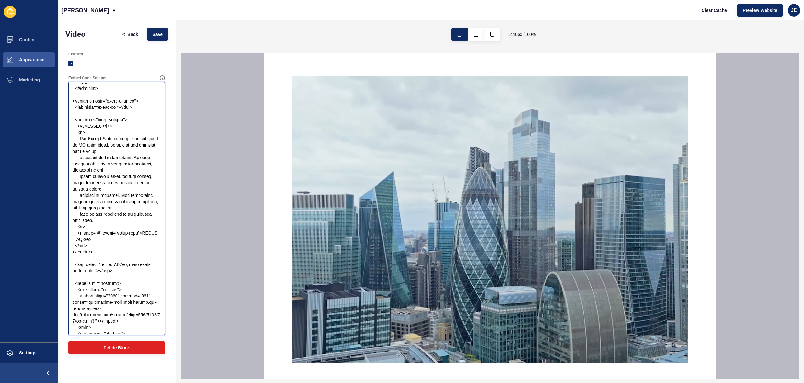
paste textarea "hero"> <div class="about-overlay"> <div class="about-content"> <h2>ABOUT</h2> <…"
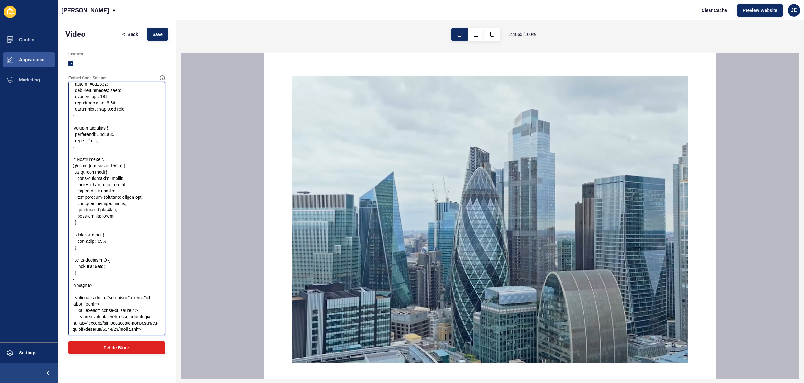
scroll to position [274, 0]
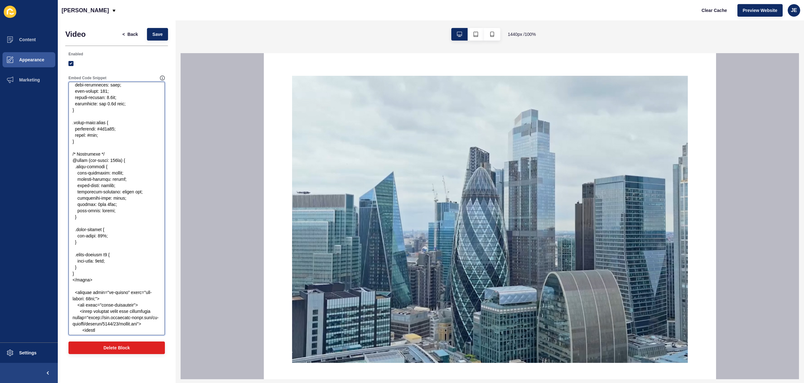
click at [85, 276] on textarea "Embed Code Snippet" at bounding box center [116, 208] width 95 height 251
click at [94, 274] on textarea "Embed Code Snippet" at bounding box center [116, 208] width 95 height 251
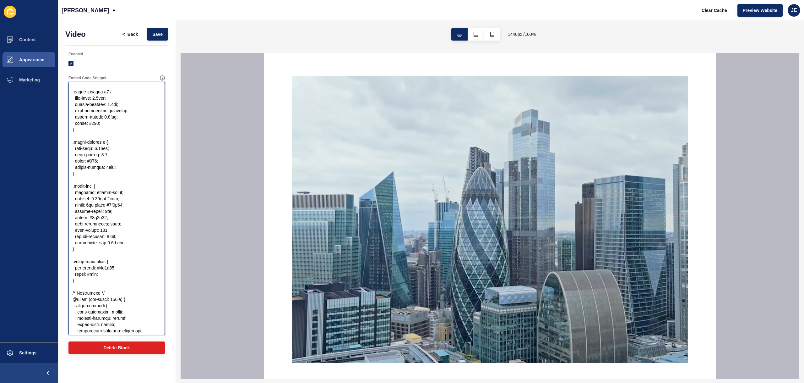
scroll to position [0, 0]
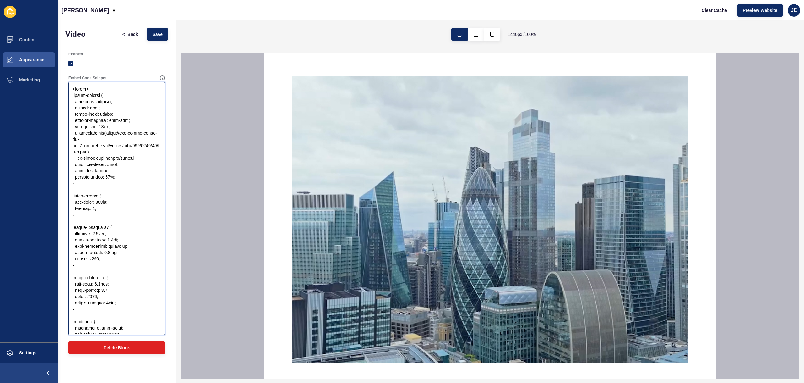
drag, startPoint x: 95, startPoint y: 274, endPoint x: 69, endPoint y: 94, distance: 181.8
click at [69, 94] on textarea "Embed Code Snippet" at bounding box center [116, 208] width 95 height 251
paste textarea "hero { position: relative; min-height: 90vh; background: url('https://app-spoke…"
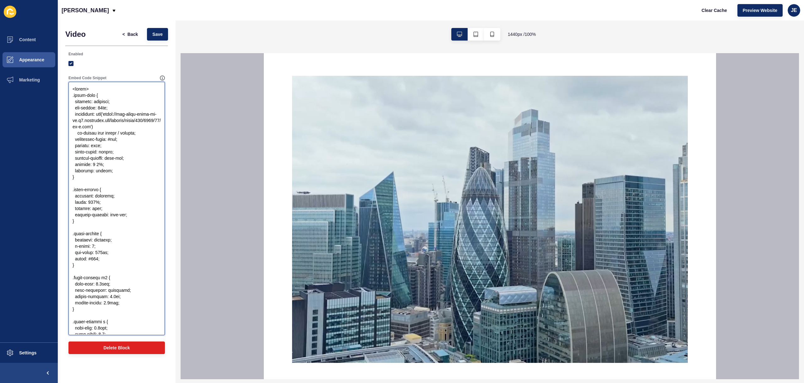
scroll to position [254, 0]
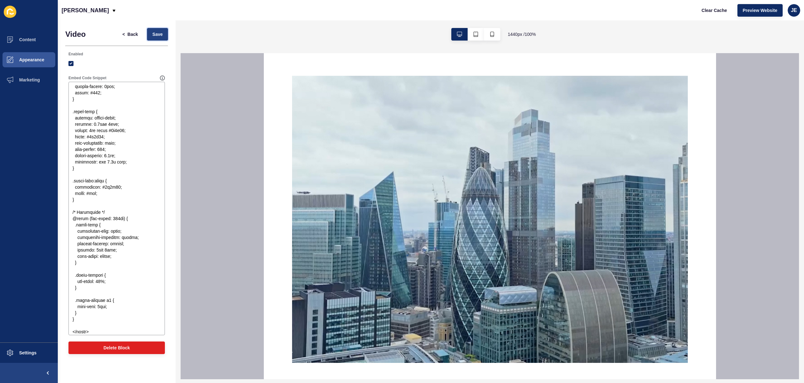
click at [161, 38] on button "Save" at bounding box center [157, 34] width 21 height 13
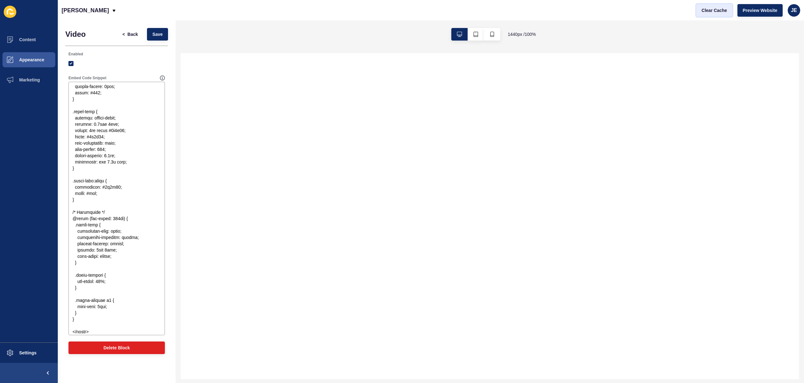
click at [724, 12] on span "Clear Cache" at bounding box center [714, 10] width 25 height 6
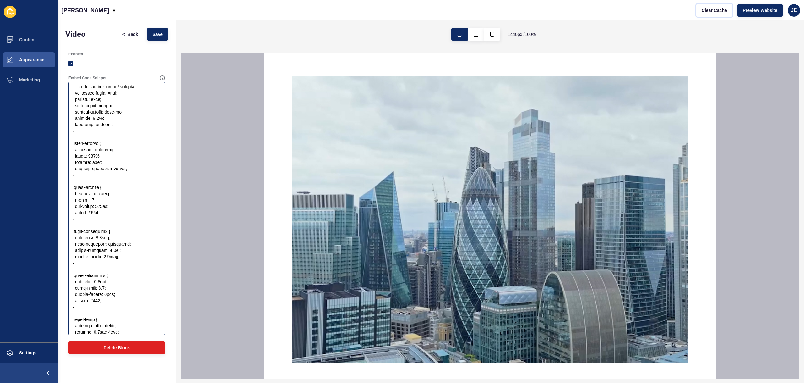
scroll to position [41, 0]
drag, startPoint x: 90, startPoint y: 185, endPoint x: 64, endPoint y: 154, distance: 40.0
click at [64, 154] on div "Video < Back Save Enabled Embed Code Snippet Delete Block" at bounding box center [117, 192] width 118 height 344
paste textarea "absolute; inset: 0; display: flex; align-items: center; justify-content: flex-e…"
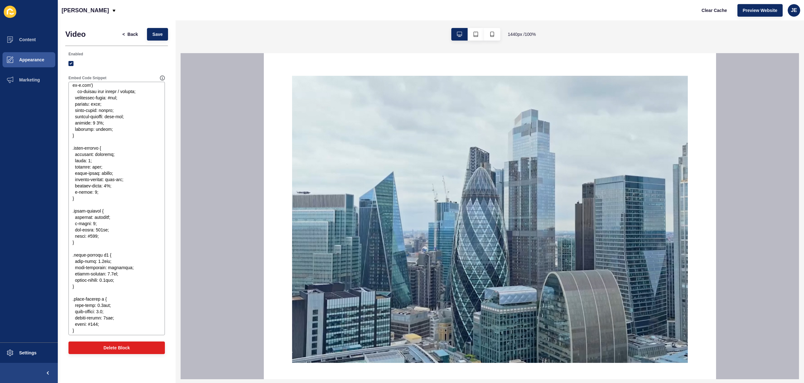
click at [157, 41] on div "< Back Save" at bounding box center [142, 34] width 55 height 16
click at [159, 39] on button "Save" at bounding box center [157, 34] width 21 height 13
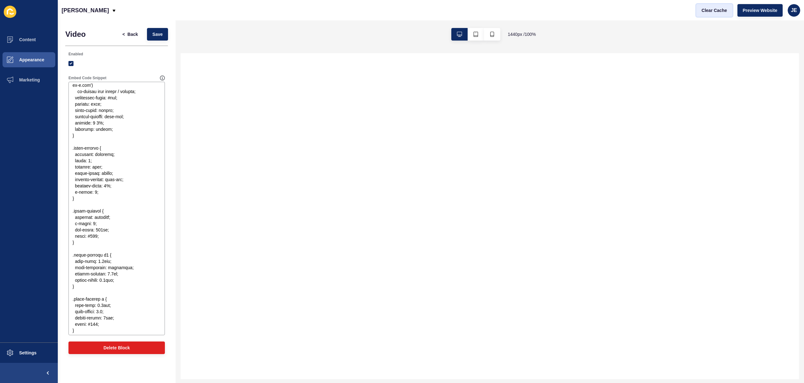
click at [705, 10] on span "Clear Cache" at bounding box center [714, 10] width 25 height 6
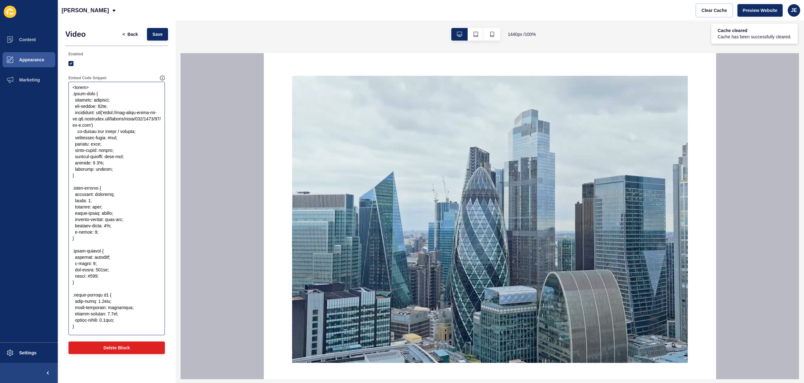
scroll to position [0, 0]
click at [111, 177] on textarea "Embed Code Snippet" at bounding box center [116, 208] width 95 height 251
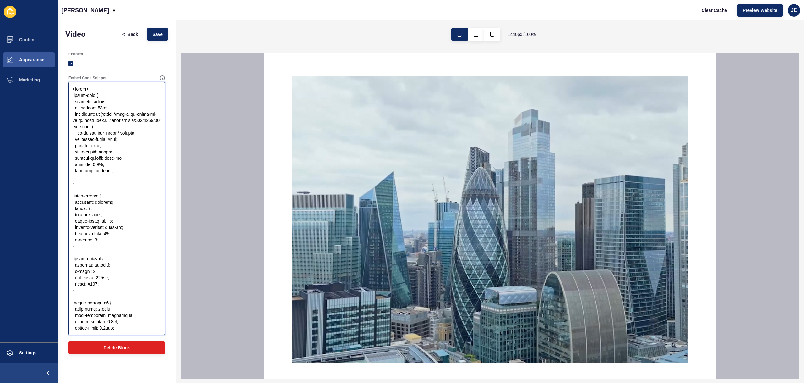
drag, startPoint x: 122, startPoint y: 145, endPoint x: 64, endPoint y: 149, distance: 58.2
click at [64, 149] on div "Video < Back Save Enabled Embed Code Snippet Delete Block" at bounding box center [117, 192] width 118 height 344
drag, startPoint x: 65, startPoint y: 149, endPoint x: 71, endPoint y: 149, distance: 6.6
click at [65, 149] on div "Video < Back Save Enabled Embed Code Snippet Delete Block" at bounding box center [117, 192] width 118 height 344
click at [86, 145] on textarea "Embed Code Snippet" at bounding box center [116, 208] width 95 height 251
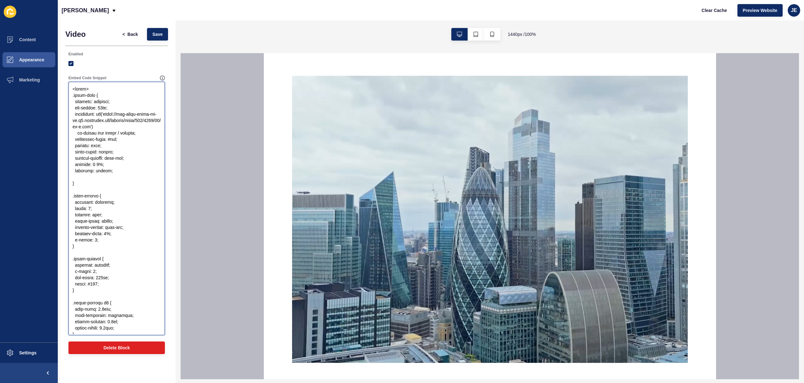
click at [86, 145] on textarea "Embed Code Snippet" at bounding box center [116, 208] width 95 height 251
paste textarea ": transparent; /* So transparent PNG shows video behind */"
drag, startPoint x: 125, startPoint y: 145, endPoint x: 163, endPoint y: 153, distance: 38.5
click at [163, 153] on textarea "Embed Code Snippet" at bounding box center [116, 208] width 95 height 251
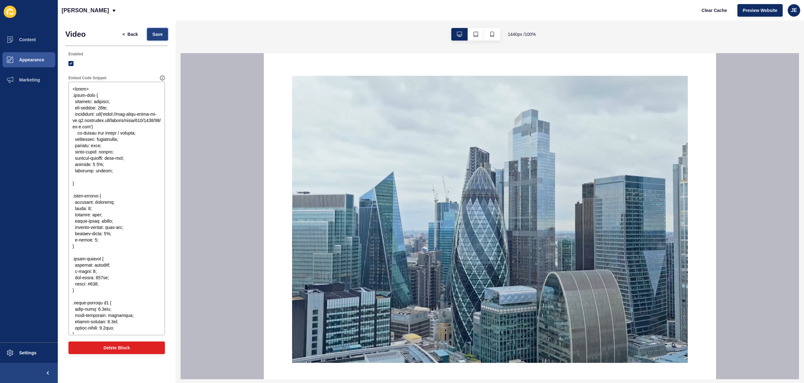
click at [160, 33] on span "Save" at bounding box center [157, 34] width 10 height 6
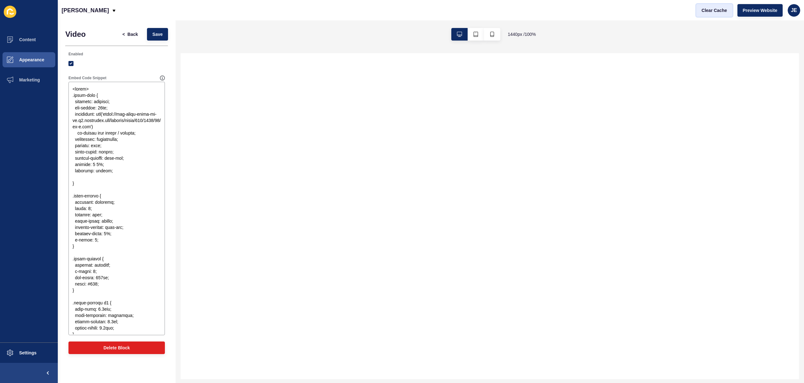
click at [712, 12] on span "Clear Cache" at bounding box center [714, 10] width 25 height 6
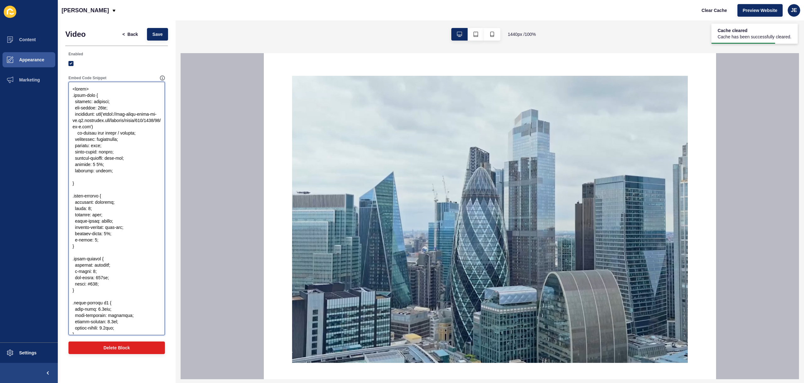
click at [121, 150] on textarea "Embed Code Snippet" at bounding box center [116, 208] width 95 height 251
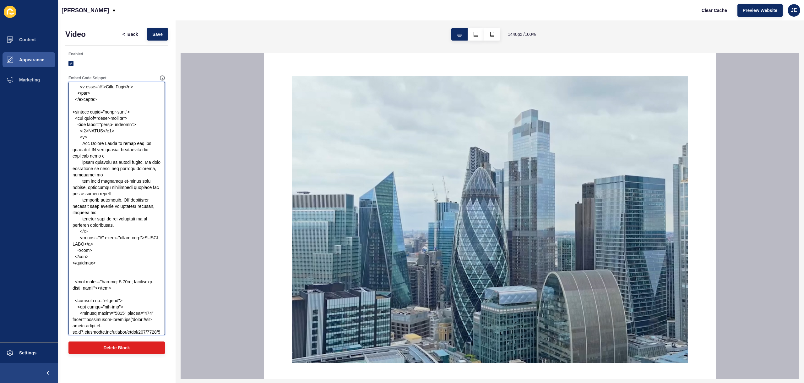
scroll to position [801, 0]
drag, startPoint x: 98, startPoint y: 275, endPoint x: 59, endPoint y: 126, distance: 154.5
click at [59, 126] on div "Video < Back Save Enabled Embed Code Snippet Delete Block" at bounding box center [117, 192] width 118 height 344
paste textarea "image"></div> <div class="about-"
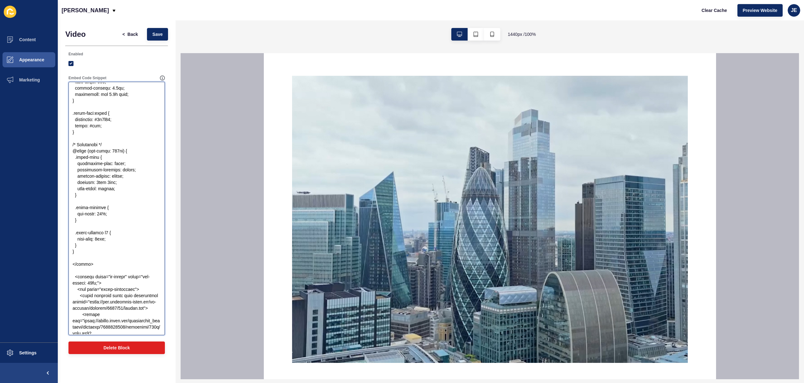
scroll to position [0, 0]
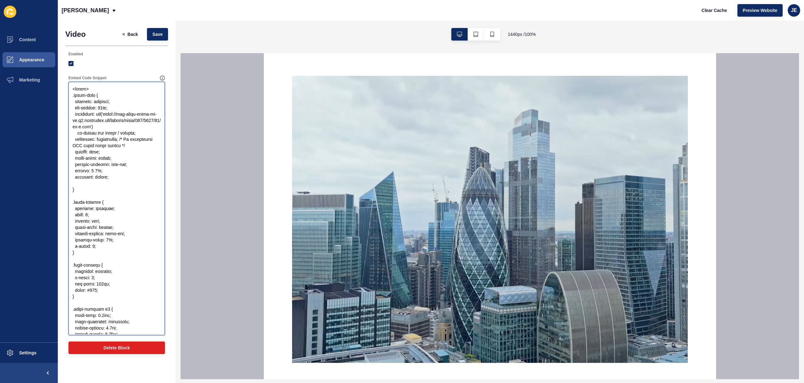
drag, startPoint x: 87, startPoint y: 264, endPoint x: 62, endPoint y: 95, distance: 171.2
click at [62, 95] on div "Video < Back Save Enabled Embed Code Snippet Delete Block" at bounding box center [117, 192] width 118 height 344
paste textarea "display: flex; align-items: center; justify-content: center; overflow: hidden; …"
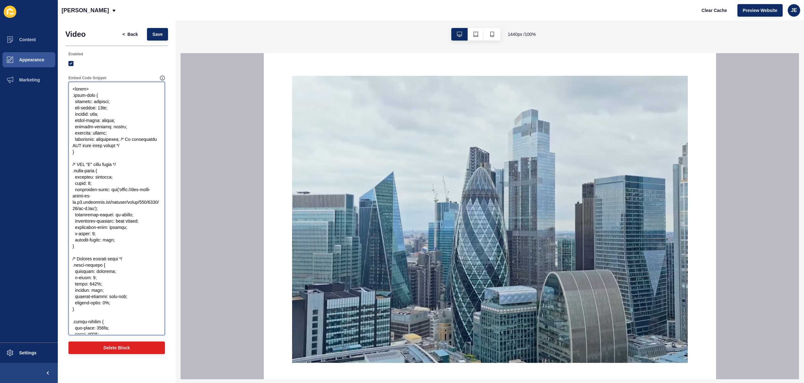
scroll to position [342, 0]
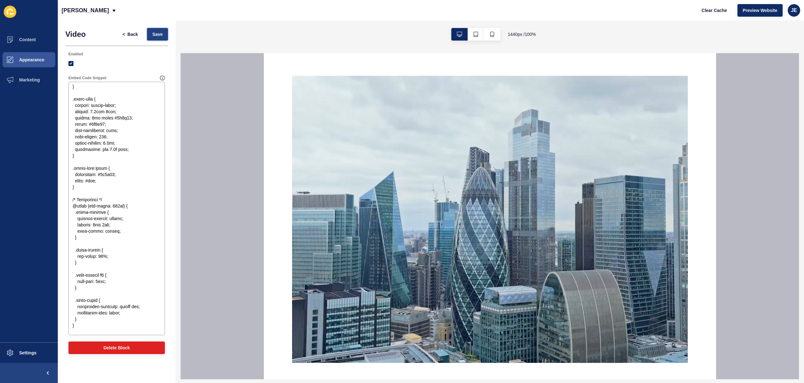
click at [156, 37] on button "Save" at bounding box center [157, 34] width 21 height 13
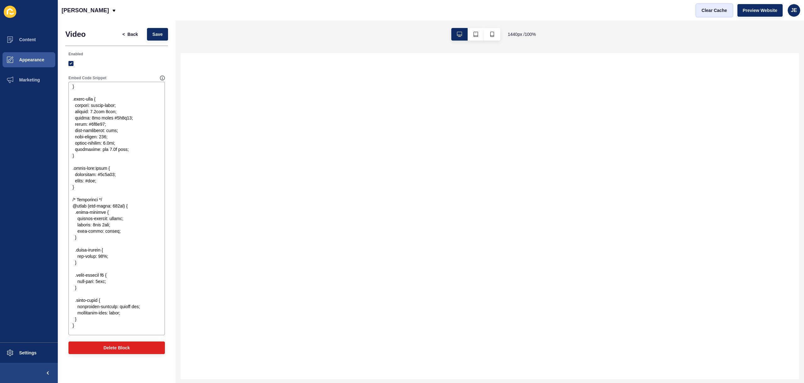
click at [723, 9] on span "Clear Cache" at bounding box center [714, 10] width 25 height 6
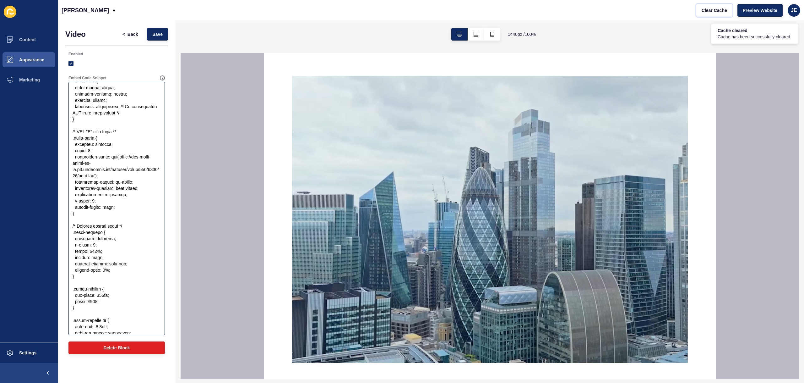
scroll to position [0, 0]
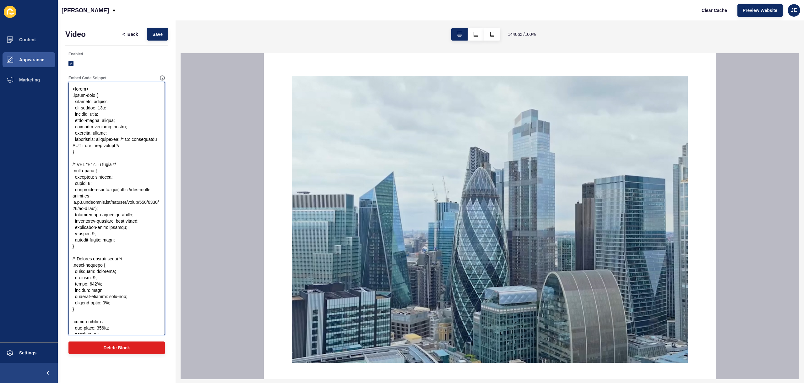
drag, startPoint x: 87, startPoint y: 151, endPoint x: 68, endPoint y: 96, distance: 57.8
click at [68, 96] on div "Embed Code Snippet" at bounding box center [117, 205] width 98 height 261
paste textarea "width: 100%; aspect-ratio: 1600 / 586; /* Matches your canvas ratio */ display:…"
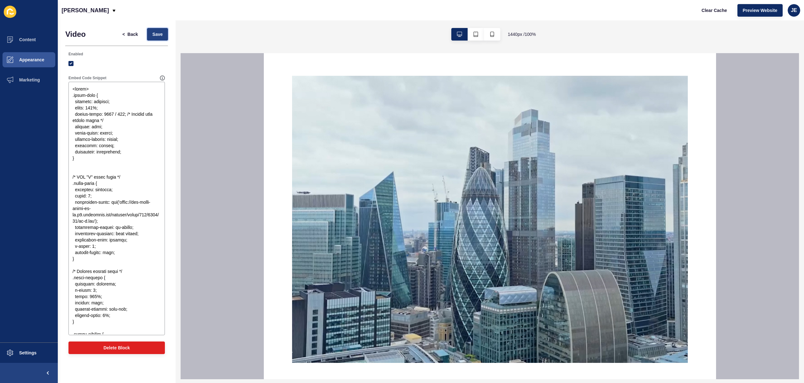
click at [154, 34] on span "Save" at bounding box center [157, 34] width 10 height 6
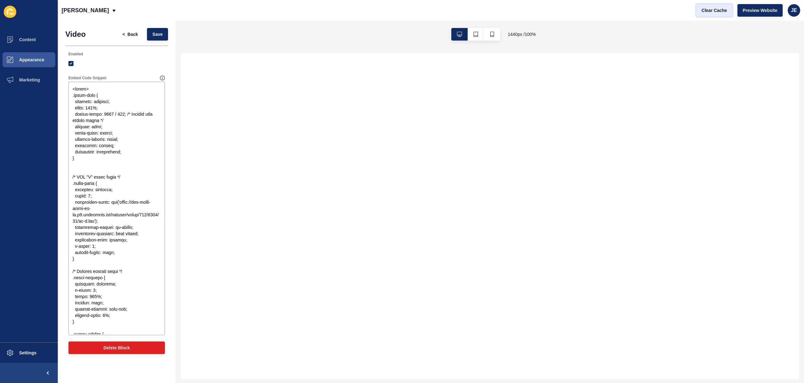
click at [719, 5] on button "Clear Cache" at bounding box center [714, 10] width 36 height 13
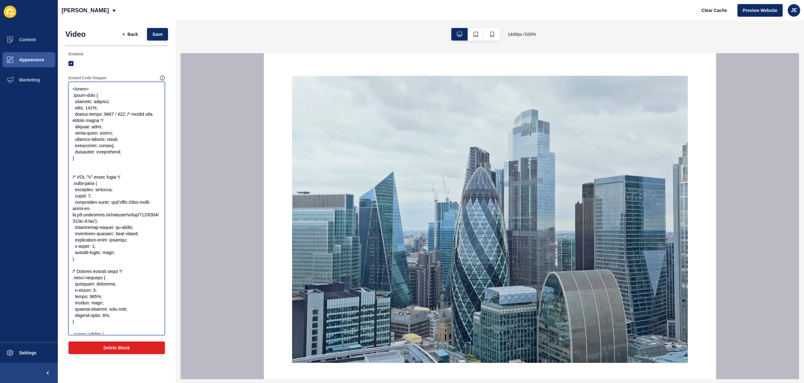
drag, startPoint x: 72, startPoint y: 96, endPoint x: 94, endPoint y: 321, distance: 227.0
click at [94, 321] on textarea "Embed Code Snippet" at bounding box center [116, 208] width 95 height 251
paste textarea "Follows canvas height */ display: flex; align-items: center; justify-content: c…"
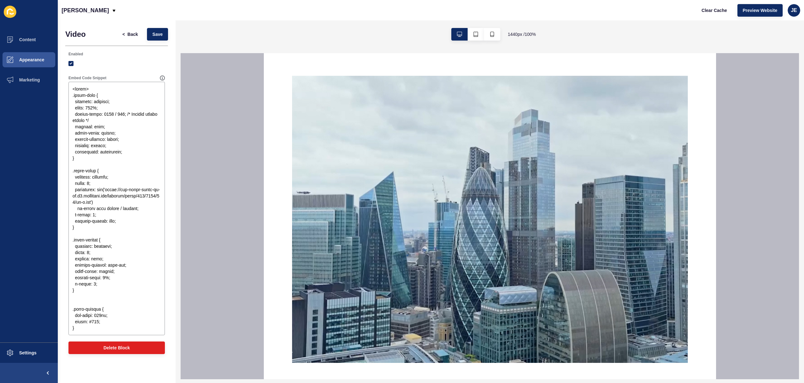
click at [162, 26] on div "< Back Save" at bounding box center [142, 34] width 55 height 16
click at [161, 34] on span "Save" at bounding box center [157, 34] width 10 height 6
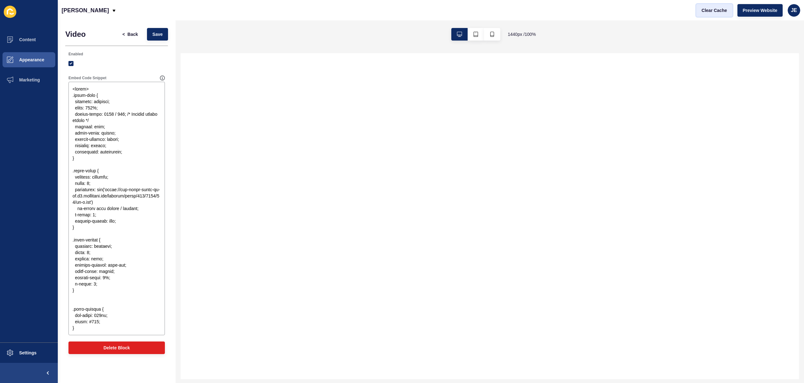
click at [716, 11] on span "Clear Cache" at bounding box center [714, 10] width 25 height 6
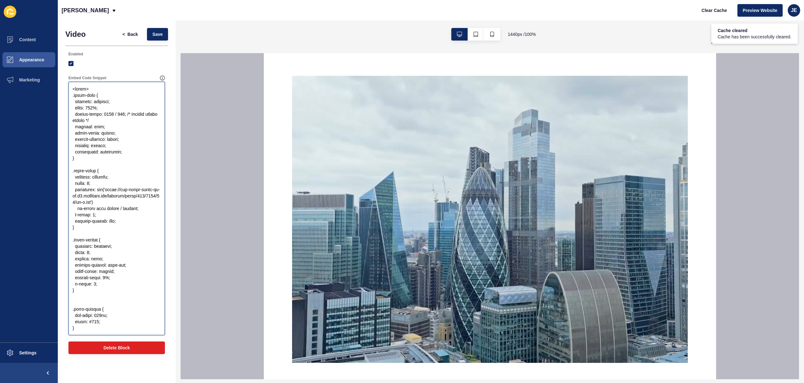
click at [116, 223] on textarea "Embed Code Snippet" at bounding box center [116, 208] width 95 height 251
click at [128, 215] on textarea "Embed Code Snippet" at bounding box center [116, 208] width 95 height 251
click at [165, 34] on button "Save" at bounding box center [157, 34] width 21 height 13
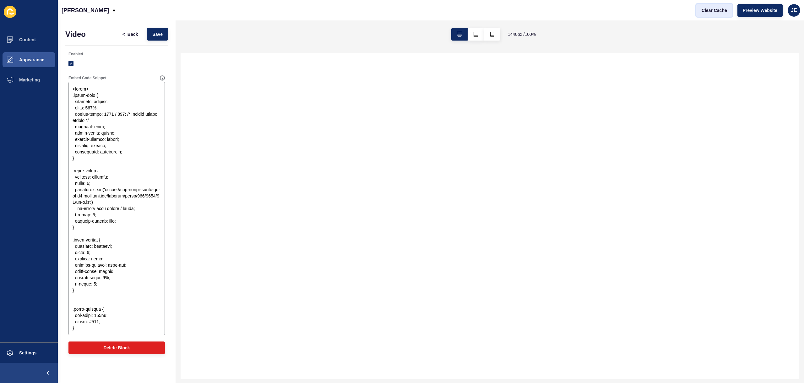
click at [704, 14] on button "Clear Cache" at bounding box center [714, 10] width 36 height 13
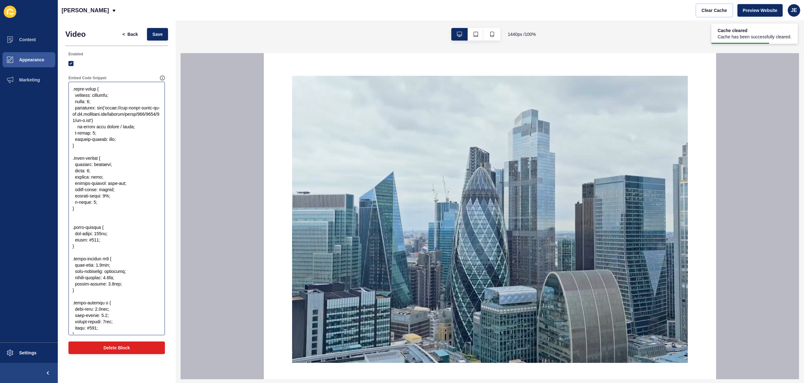
scroll to position [84, 0]
click at [106, 206] on textarea "Embed Code Snippet" at bounding box center [116, 208] width 95 height 251
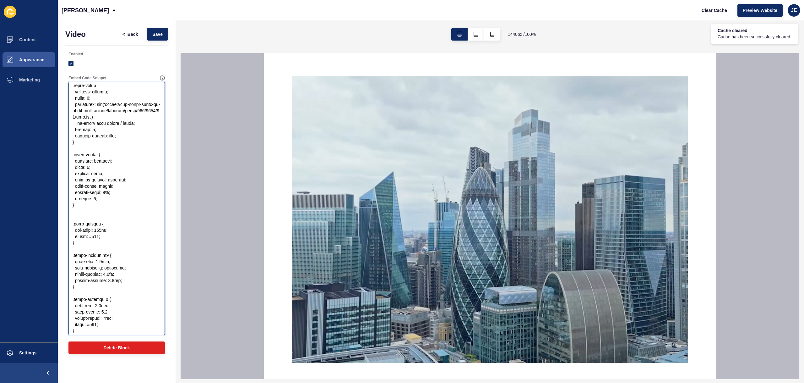
scroll to position [85, 0]
paste textarea "min-height: 586px; /* matches the canvas height */"
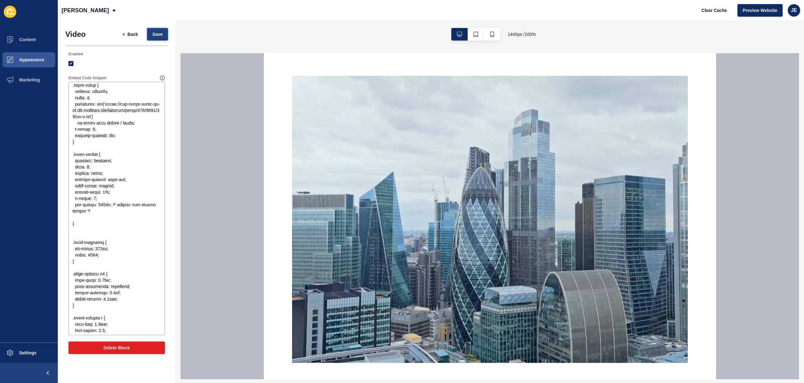
click at [161, 40] on button "Save" at bounding box center [157, 34] width 21 height 13
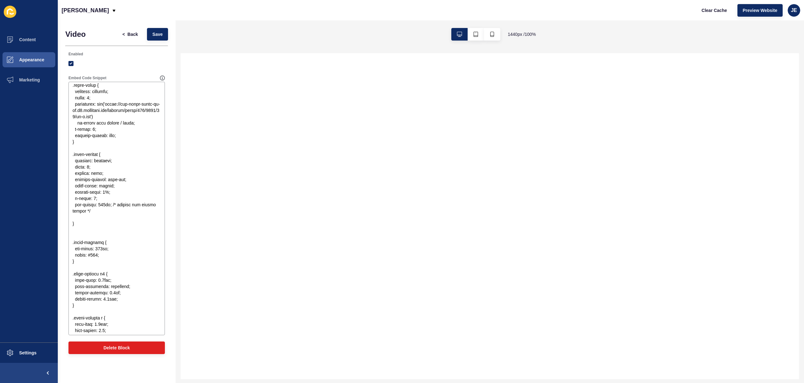
scroll to position [0, 0]
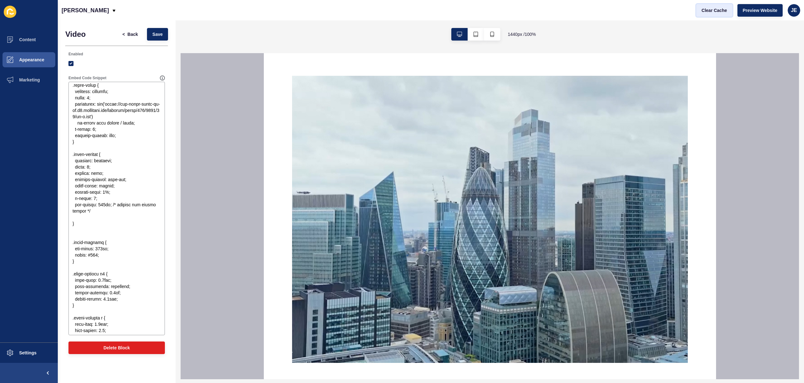
click at [703, 11] on span "Clear Cache" at bounding box center [714, 10] width 25 height 6
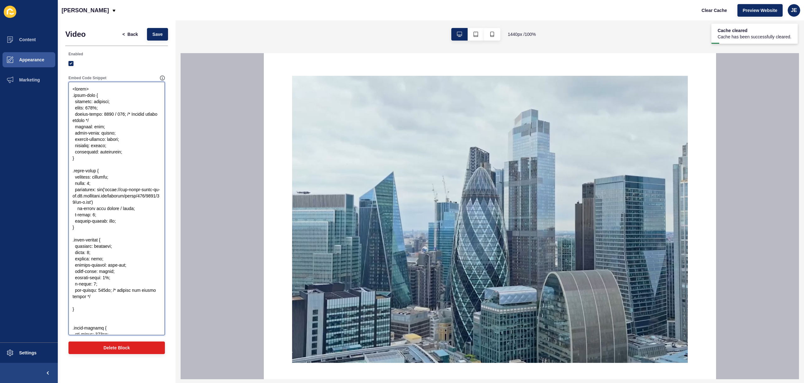
drag, startPoint x: 90, startPoint y: 224, endPoint x: 69, endPoint y: 97, distance: 128.6
click at [69, 97] on textarea "Embed Code Snippet" at bounding box center [116, 208] width 95 height 251
paste textarea "display: flex; align-items: center; justify-content: center; overflow: hidden; …"
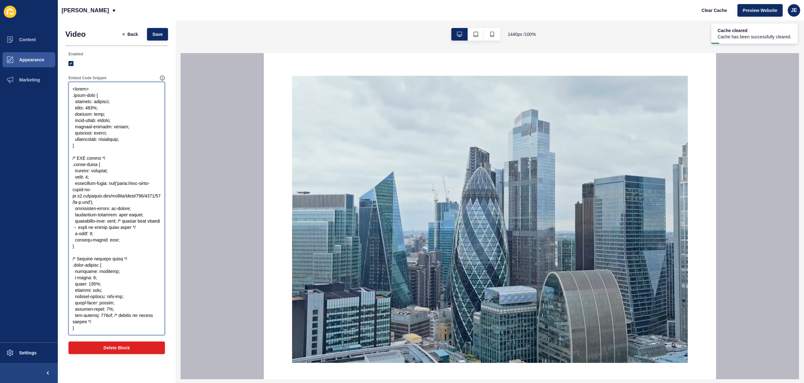
scroll to position [367, 0]
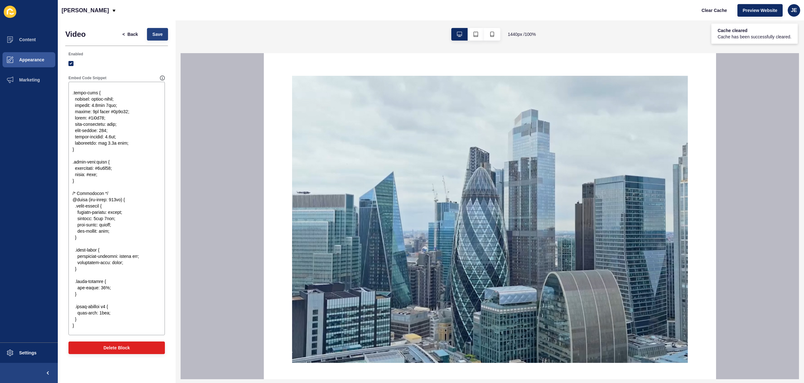
click at [148, 41] on div "< Back Save" at bounding box center [142, 34] width 55 height 16
click at [152, 38] on button "Save" at bounding box center [157, 34] width 21 height 13
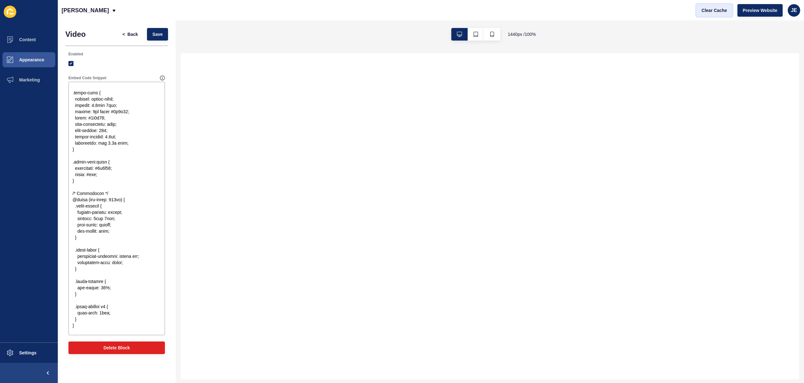
click at [707, 10] on span "Clear Cache" at bounding box center [714, 10] width 25 height 6
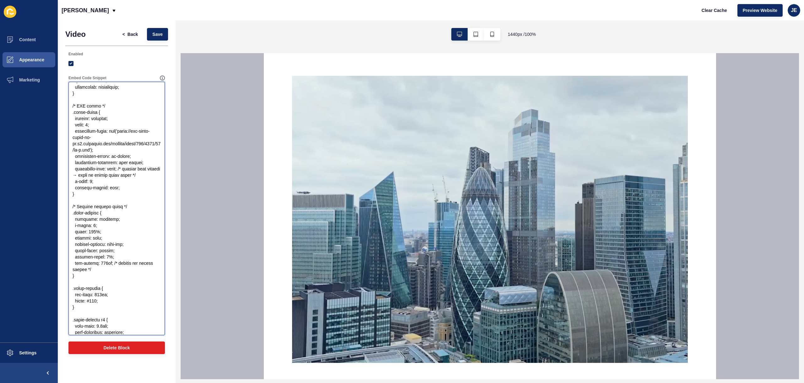
scroll to position [0, 0]
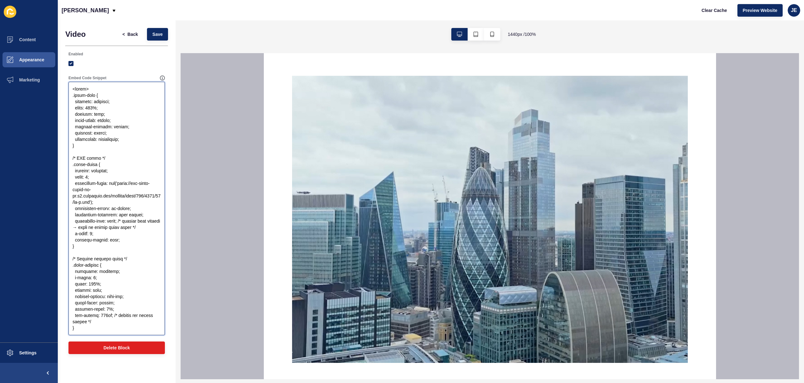
drag, startPoint x: 89, startPoint y: 156, endPoint x: 59, endPoint y: 96, distance: 67.3
click at [59, 96] on div "Video < Back Save Enabled Embed Code Snippet Delete Block" at bounding box center [117, 192] width 118 height 344
paste textarea "overflow: hidden; display: flex; align-items: center; justify-content: center; …"
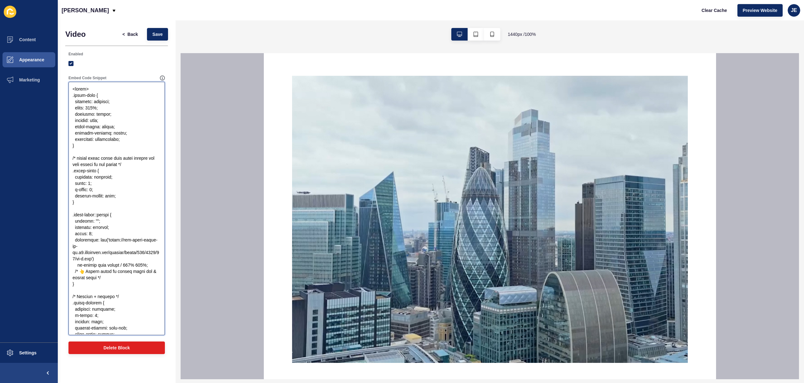
scroll to position [398, 0]
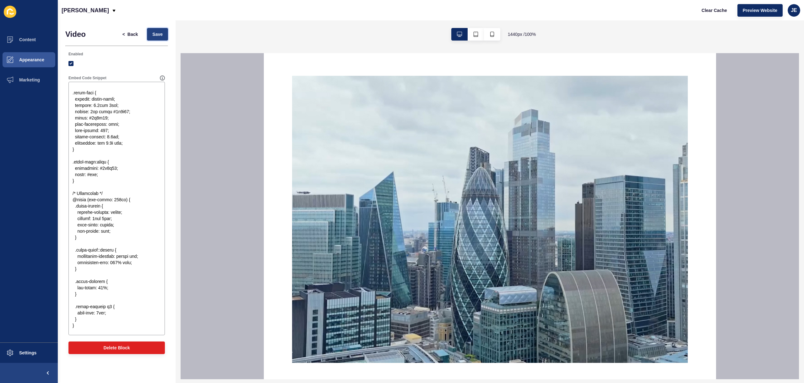
click at [159, 35] on span "Save" at bounding box center [157, 34] width 10 height 6
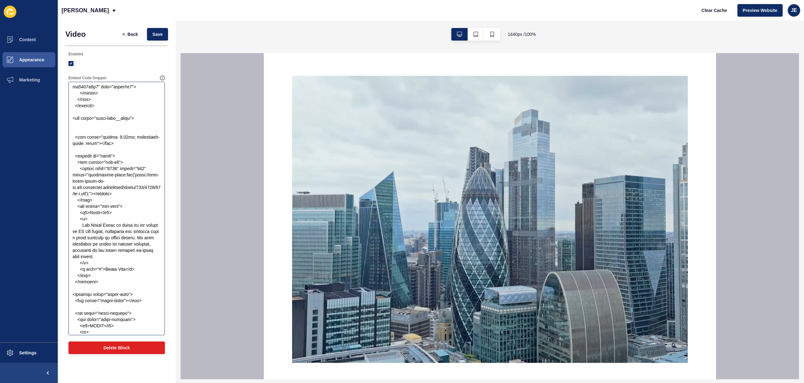
scroll to position [784, 0]
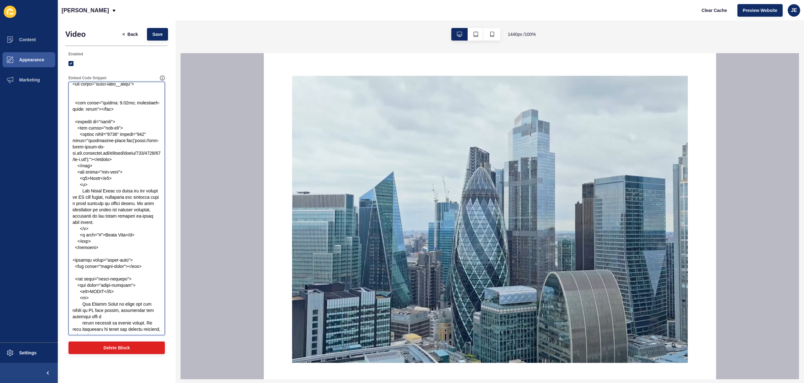
drag, startPoint x: 101, startPoint y: 242, endPoint x: 63, endPoint y: 117, distance: 130.9
click at [63, 117] on div "Video < Back Save Enabled Embed Code Snippet Delete Block" at bounding box center [117, 192] width 118 height 344
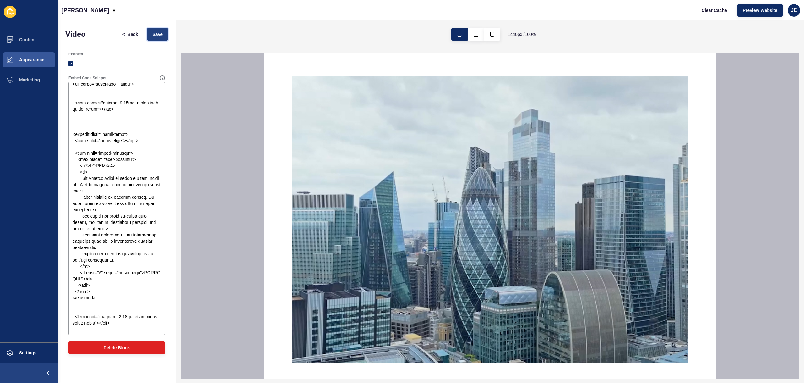
click at [161, 32] on span "Save" at bounding box center [157, 34] width 10 height 6
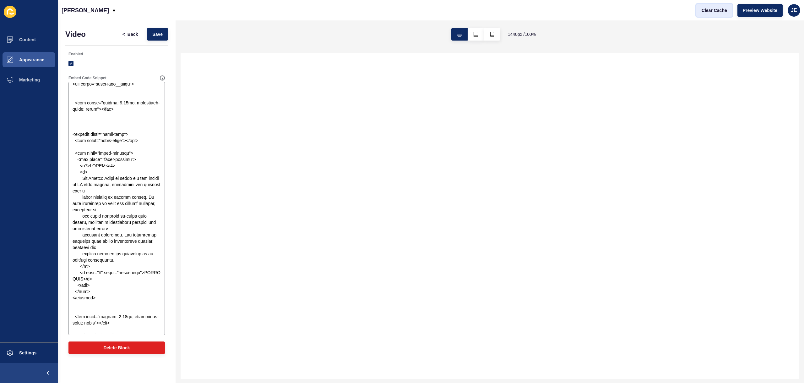
click at [720, 8] on span "Clear Cache" at bounding box center [714, 10] width 25 height 6
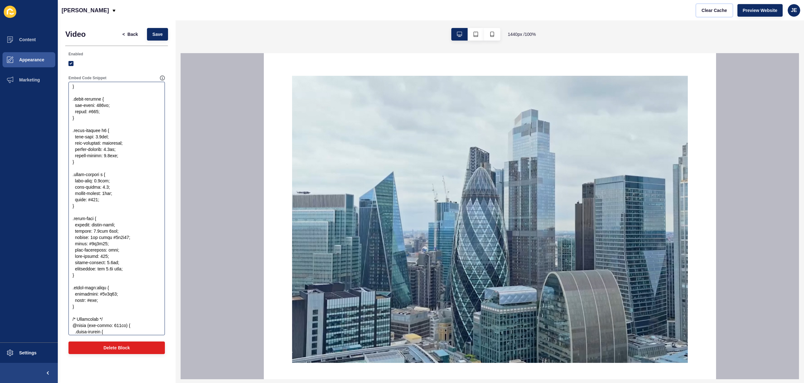
scroll to position [0, 0]
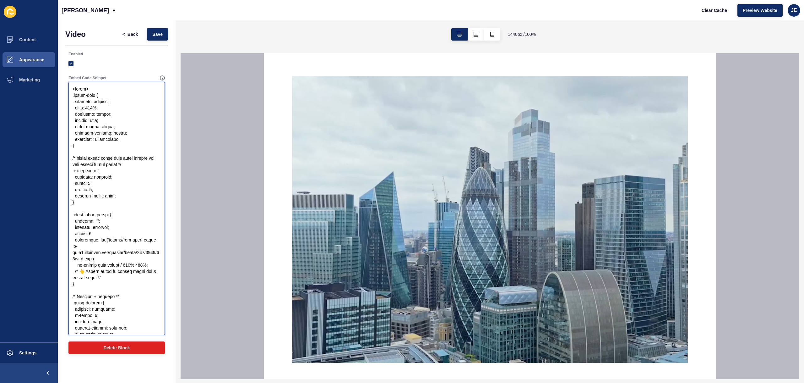
drag, startPoint x: 105, startPoint y: 107, endPoint x: 75, endPoint y: 108, distance: 29.8
click at [75, 108] on textarea "Embed Code Snippet" at bounding box center [116, 208] width 95 height 251
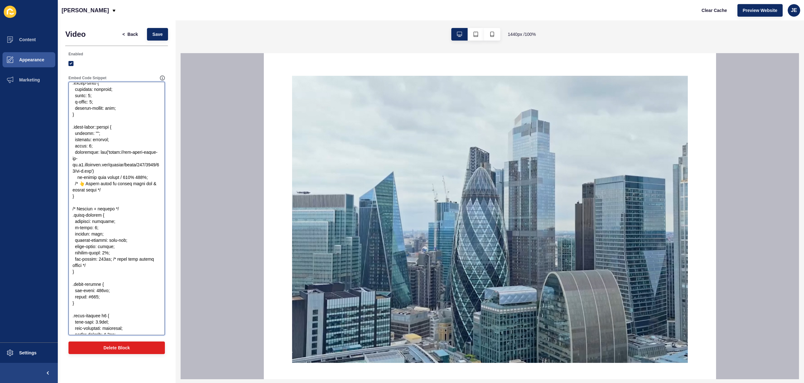
scroll to position [89, 0]
drag, startPoint x: 114, startPoint y: 188, endPoint x: 61, endPoint y: 180, distance: 54.3
click at [61, 180] on div "Video < Back Save Enabled Embed Code Snippet Delete Block" at bounding box center [117, 192] width 118 height 344
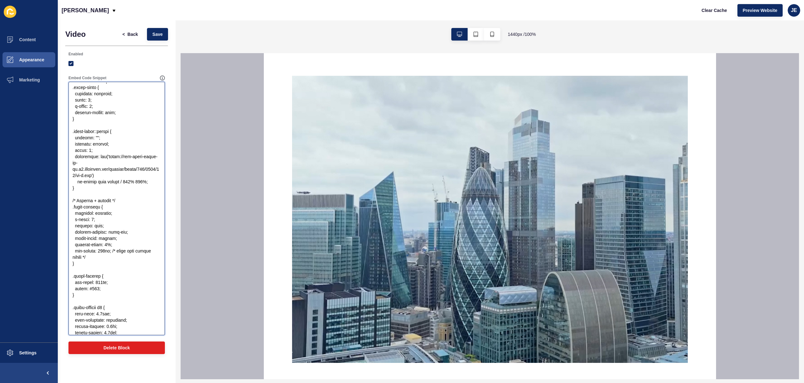
scroll to position [112, 0]
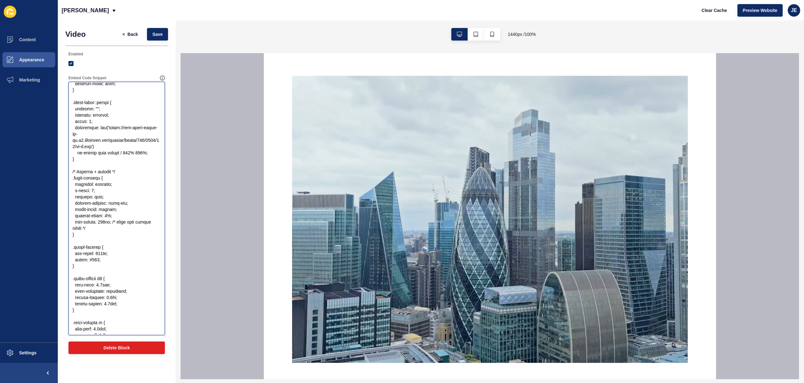
drag, startPoint x: 112, startPoint y: 221, endPoint x: 119, endPoint y: 227, distance: 9.4
click at [119, 227] on textarea "Embed Code Snippet" at bounding box center [116, 208] width 95 height 251
paste textarea "width: 100%;"
click at [72, 229] on textarea "Embed Code Snippet" at bounding box center [116, 208] width 95 height 251
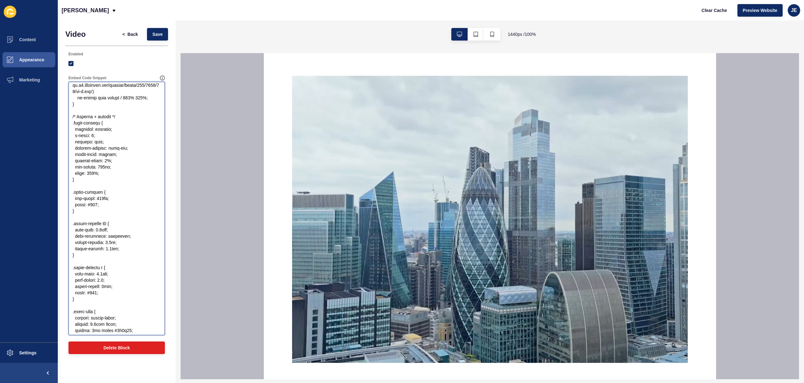
scroll to position [174, 0]
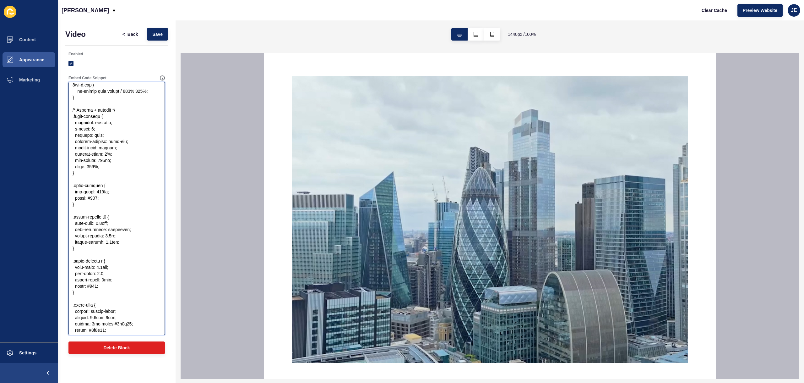
click at [95, 223] on textarea "Embed Code Snippet" at bounding box center [116, 208] width 95 height 251
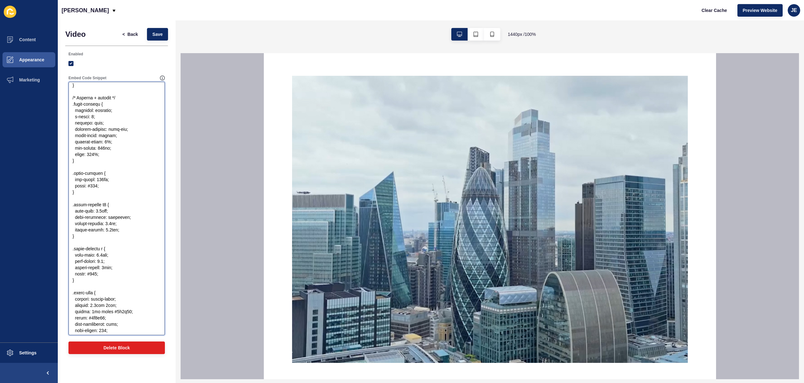
scroll to position [186, 0]
click at [95, 255] on textarea "Embed Code Snippet" at bounding box center [116, 208] width 95 height 251
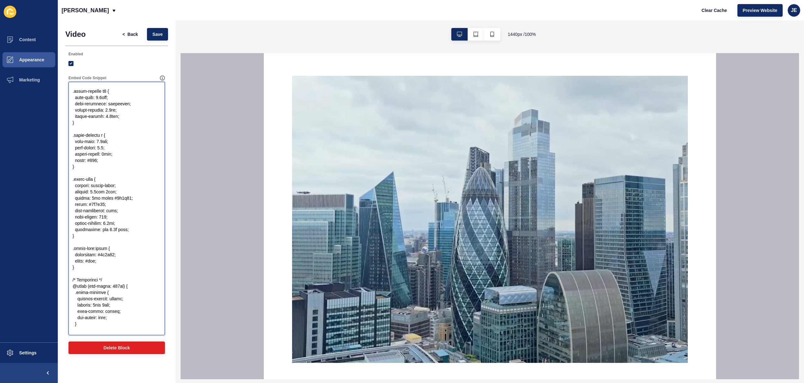
scroll to position [311, 0]
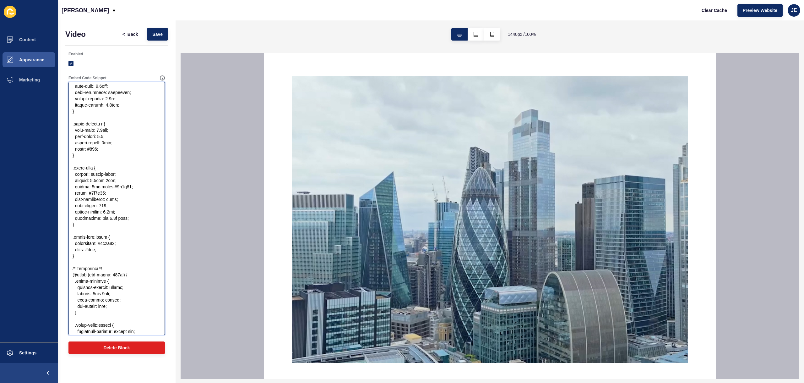
drag, startPoint x: 110, startPoint y: 270, endPoint x: 72, endPoint y: 267, distance: 38.7
click at [70, 267] on textarea "Embed Code Snippet" at bounding box center [116, 208] width 95 height 251
drag, startPoint x: 99, startPoint y: 181, endPoint x: 93, endPoint y: 181, distance: 6.0
click at [93, 181] on textarea "Embed Code Snippet" at bounding box center [116, 208] width 95 height 251
click at [155, 32] on span "Save" at bounding box center [157, 34] width 10 height 6
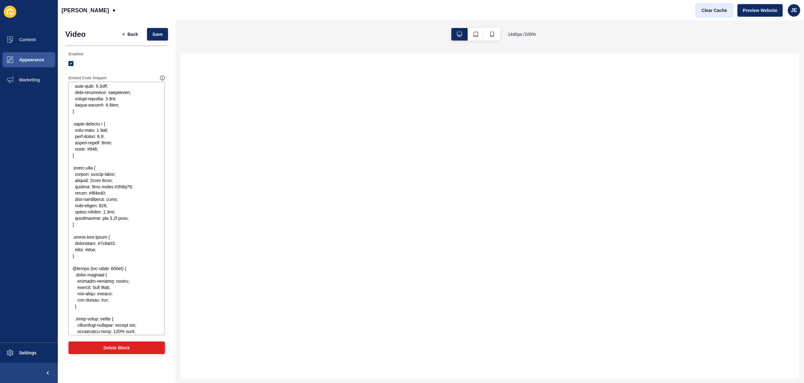
click at [708, 9] on span "Clear Cache" at bounding box center [714, 10] width 25 height 6
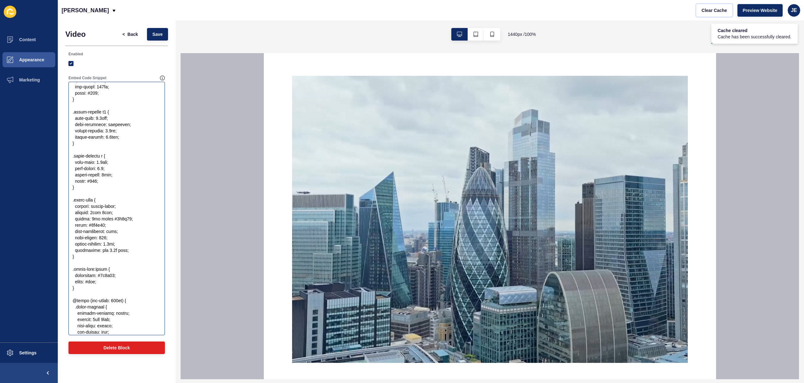
scroll to position [276, 0]
click at [103, 166] on textarea "Embed Code Snippet" at bounding box center [116, 208] width 95 height 251
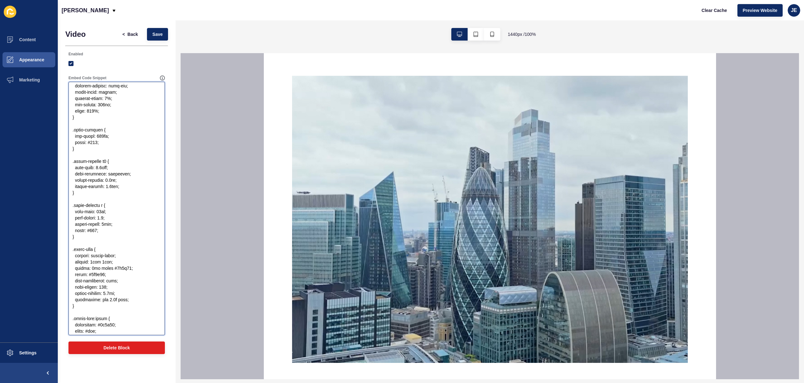
scroll to position [227, 0]
click at [101, 169] on textarea "Embed Code Snippet" at bounding box center [116, 208] width 95 height 251
click at [166, 30] on button "Save" at bounding box center [157, 34] width 21 height 13
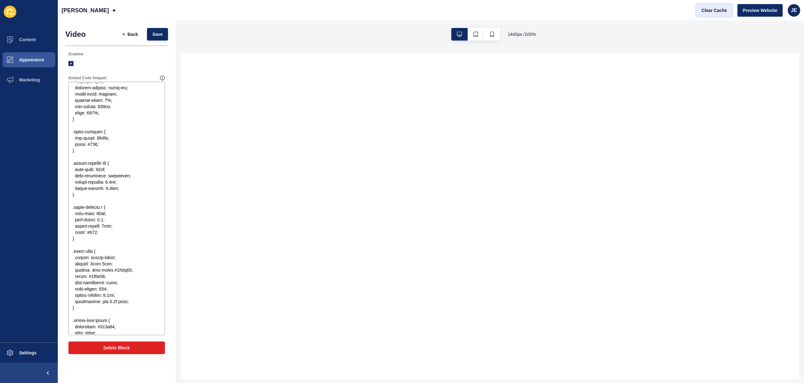
click at [713, 11] on span "Clear Cache" at bounding box center [714, 10] width 25 height 6
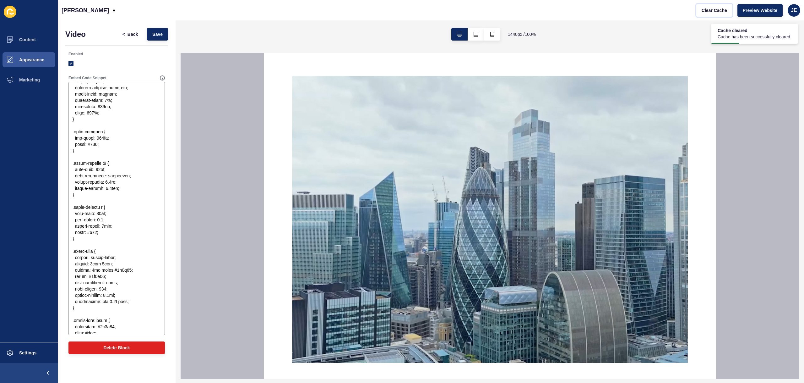
scroll to position [0, 0]
click at [132, 175] on textarea "Embed Code Snippet" at bounding box center [116, 208] width 95 height 251
click at [124, 171] on textarea "Embed Code Snippet" at bounding box center [116, 208] width 95 height 251
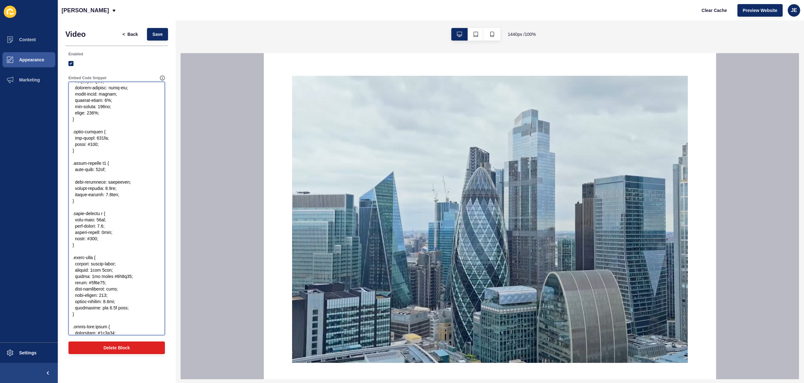
type textarea "<style> .about-hero { position: relative; width: 100%; overflow: hidden; displa…"
click at [124, 171] on textarea "Embed Code Snippet" at bounding box center [116, 208] width 95 height 251
click at [123, 173] on textarea "Embed Code Snippet" at bounding box center [116, 208] width 95 height 251
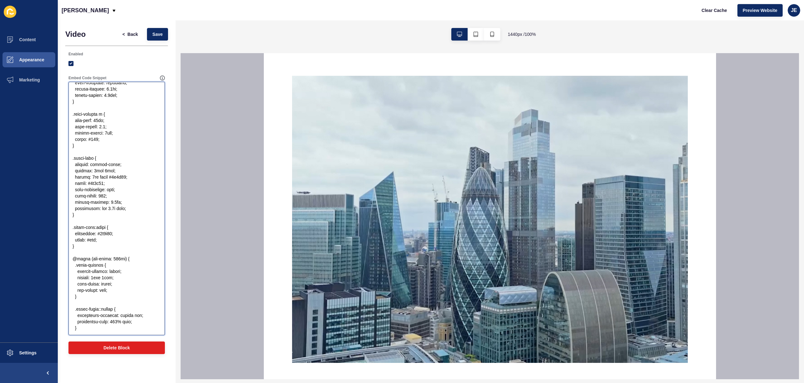
scroll to position [335, 0]
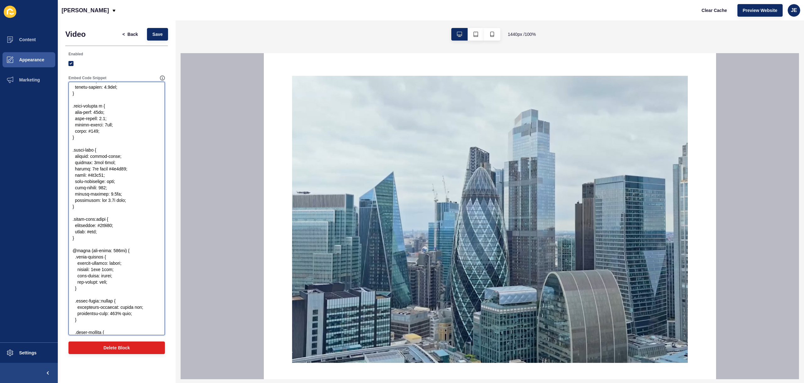
click at [109, 150] on textarea "Embed Code Snippet" at bounding box center [116, 208] width 95 height 251
click at [153, 36] on span "Save" at bounding box center [157, 34] width 10 height 6
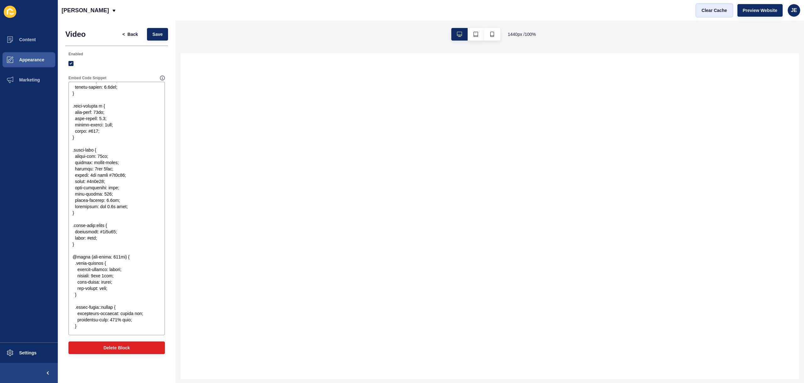
click at [715, 11] on span "Clear Cache" at bounding box center [714, 10] width 25 height 6
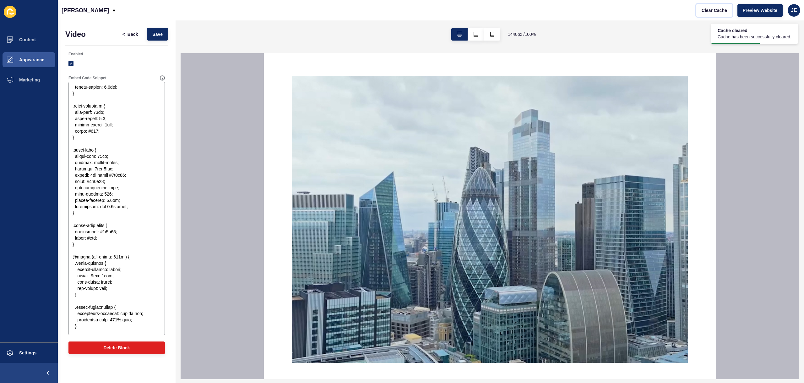
scroll to position [0, 0]
drag, startPoint x: 119, startPoint y: 168, endPoint x: 67, endPoint y: 170, distance: 52.5
click at [67, 170] on div "Embed Code Snippet" at bounding box center [116, 205] width 103 height 266
paste textarea "padding: 2rem 9"
click at [71, 169] on textarea "Embed Code Snippet" at bounding box center [116, 208] width 95 height 251
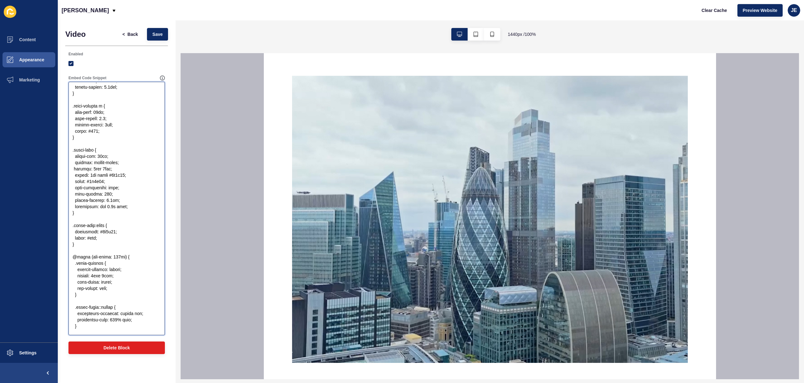
click at [124, 203] on textarea "Embed Code Snippet" at bounding box center [116, 208] width 95 height 251
click at [120, 208] on textarea "Embed Code Snippet" at bounding box center [116, 208] width 95 height 251
click at [122, 207] on textarea "Embed Code Snippet" at bounding box center [116, 208] width 95 height 251
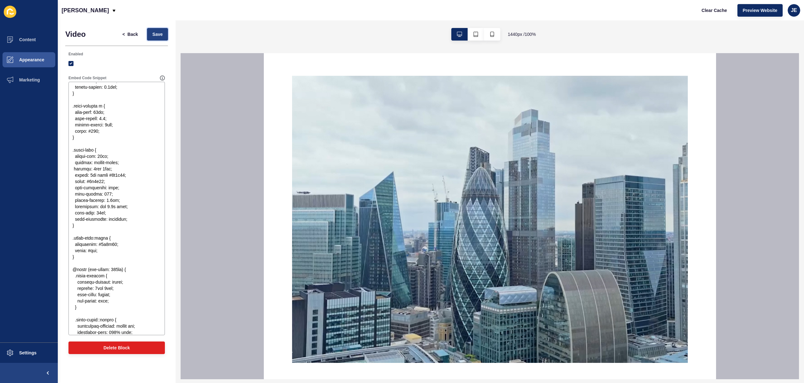
click at [160, 38] on button "Save" at bounding box center [157, 34] width 21 height 13
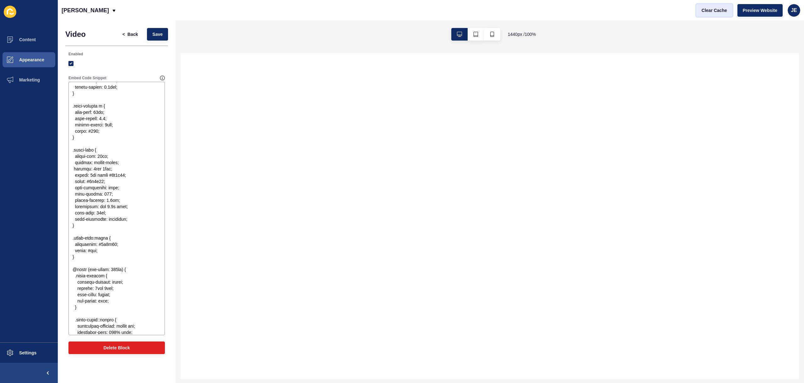
click at [707, 11] on span "Clear Cache" at bounding box center [714, 10] width 25 height 6
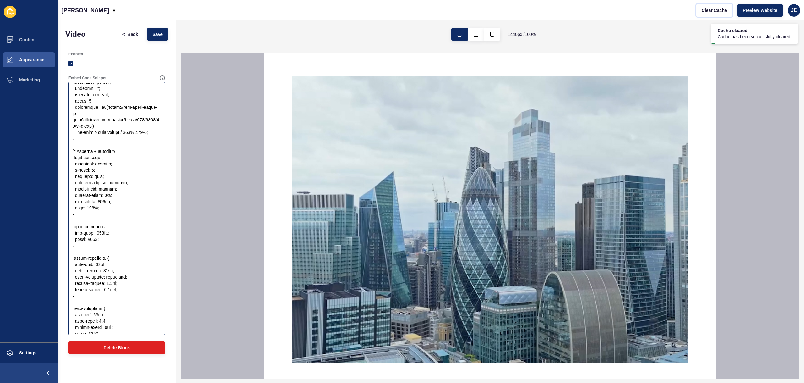
scroll to position [124, 0]
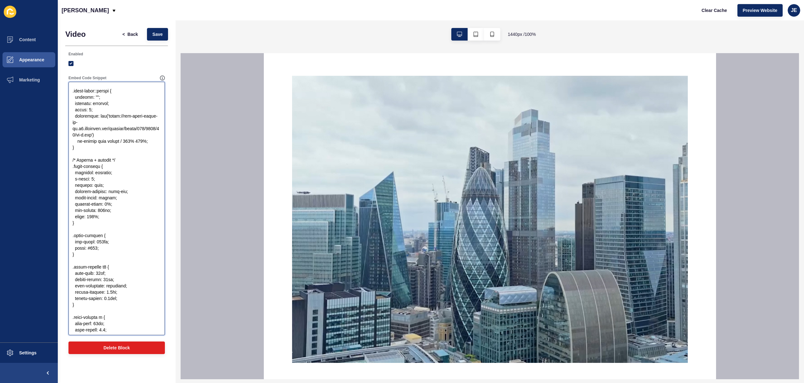
click at [103, 248] on textarea "Embed Code Snippet" at bounding box center [116, 208] width 95 height 251
click at [120, 199] on textarea "Embed Code Snippet" at bounding box center [116, 208] width 95 height 251
click at [103, 204] on textarea "Embed Code Snippet" at bounding box center [116, 208] width 95 height 251
click at [124, 160] on textarea "Embed Code Snippet" at bounding box center [116, 208] width 95 height 251
click at [161, 34] on span "Save" at bounding box center [157, 34] width 10 height 6
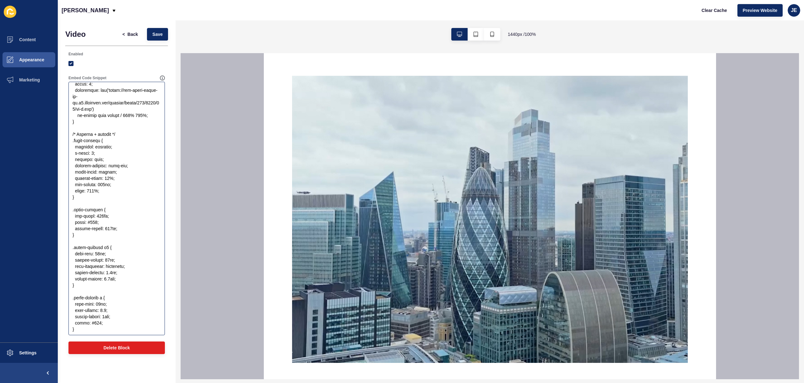
scroll to position [167, 0]
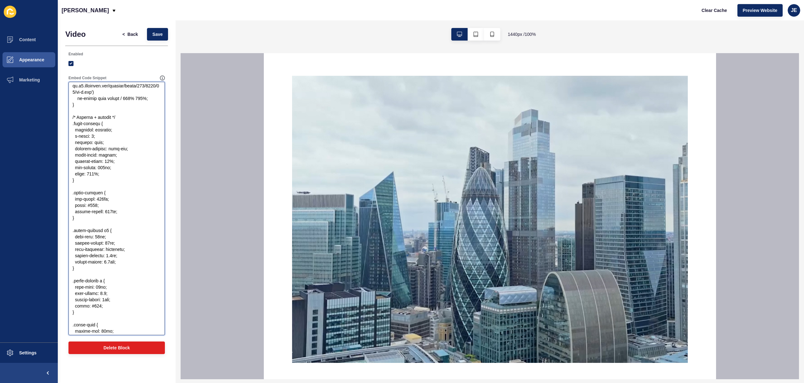
click at [106, 163] on textarea "Embed Code Snippet" at bounding box center [116, 208] width 95 height 251
drag, startPoint x: 152, startPoint y: 35, endPoint x: 166, endPoint y: 27, distance: 15.9
click at [152, 35] on button "Save" at bounding box center [157, 34] width 21 height 13
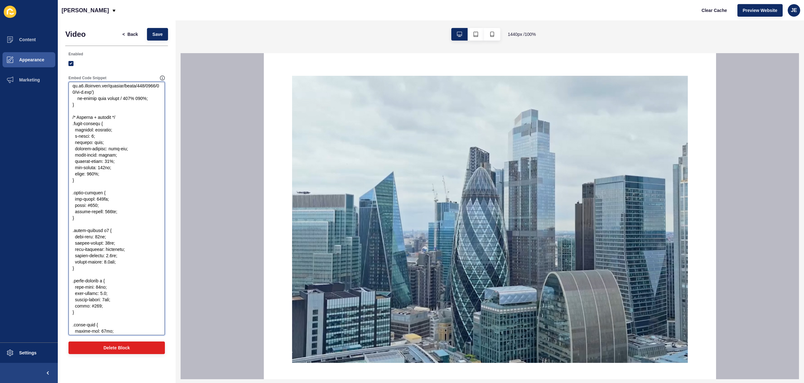
click at [98, 199] on textarea "Embed Code Snippet" at bounding box center [116, 208] width 95 height 251
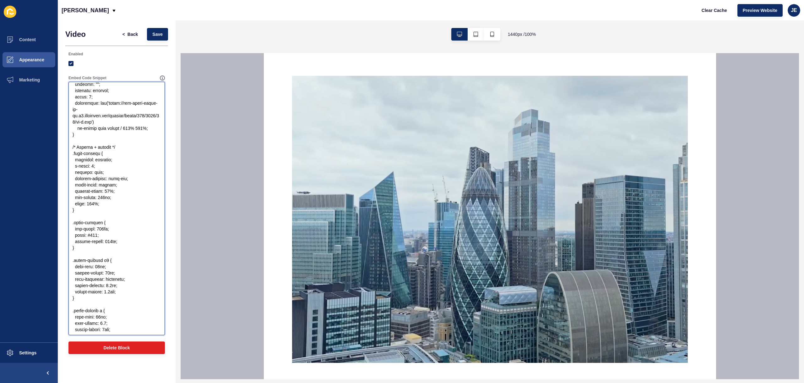
scroll to position [138, 0]
drag, startPoint x: 126, startPoint y: 288, endPoint x: 62, endPoint y: 288, distance: 64.7
click at [62, 288] on div "Video < Back Save Enabled Embed Code Snippet Delete Block" at bounding box center [117, 192] width 118 height 344
click at [163, 29] on button "Save" at bounding box center [157, 34] width 21 height 13
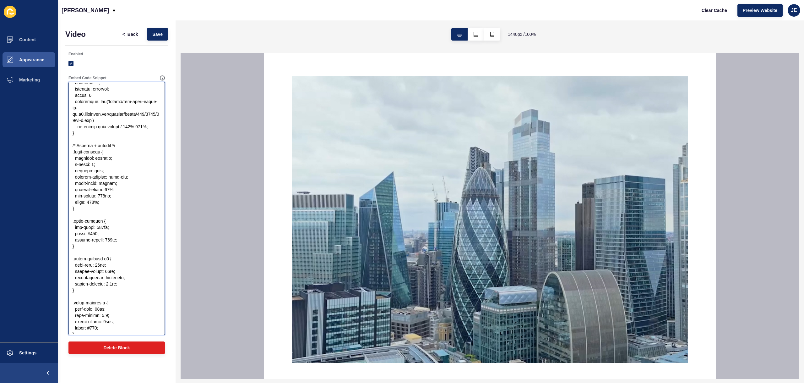
drag, startPoint x: 108, startPoint y: 191, endPoint x: 104, endPoint y: 190, distance: 4.1
click at [104, 190] on textarea "Embed Code Snippet" at bounding box center [116, 208] width 95 height 251
click at [158, 32] on span "Save" at bounding box center [157, 34] width 10 height 6
click at [106, 238] on textarea "Embed Code Snippet" at bounding box center [116, 208] width 95 height 251
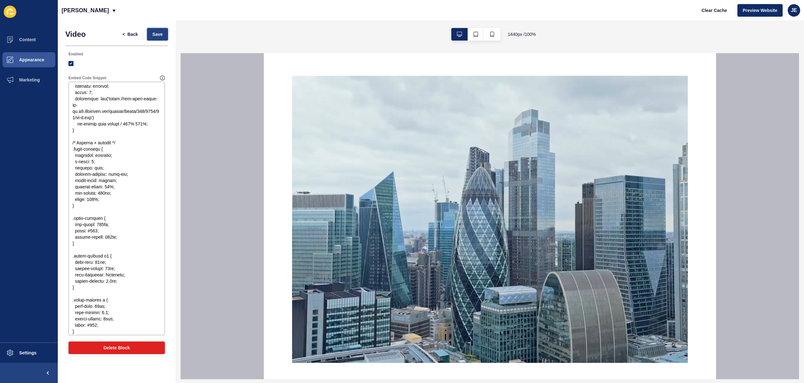
click at [161, 32] on span "Save" at bounding box center [157, 34] width 10 height 6
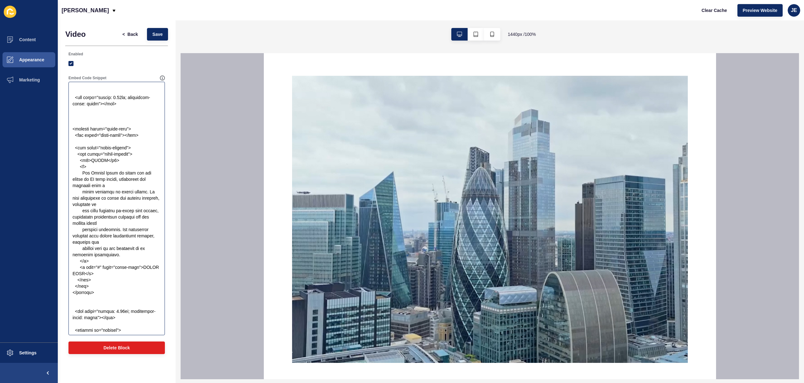
scroll to position [803, 0]
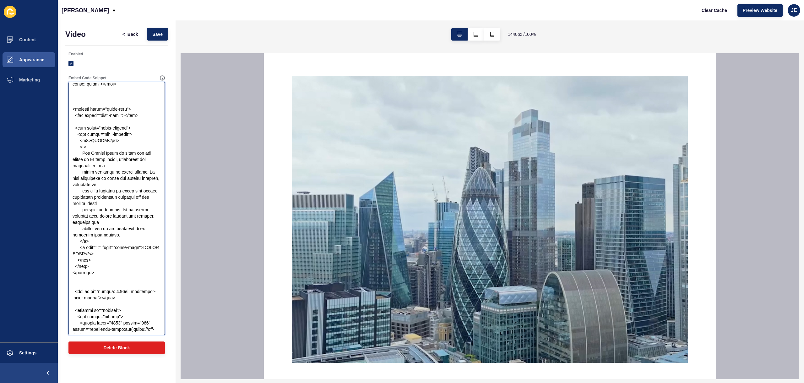
click at [84, 129] on textarea "Embed Code Snippet" at bounding box center [116, 208] width 95 height 251
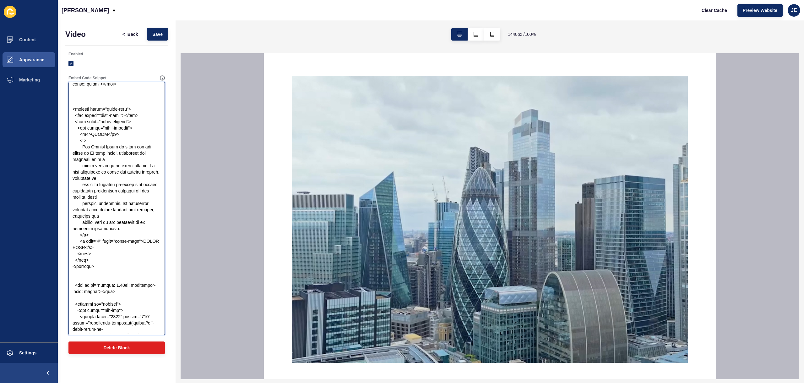
drag, startPoint x: 100, startPoint y: 273, endPoint x: 46, endPoint y: 117, distance: 164.7
click at [46, 117] on div "Content Appearance Marketing Settings Justine Demo Clear Cache Preview Website …" at bounding box center [402, 191] width 804 height 383
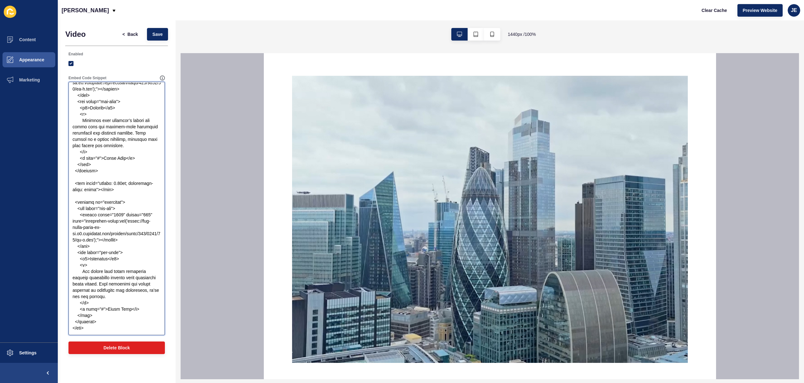
scroll to position [1062, 0]
click at [122, 190] on textarea "Embed Code Snippet" at bounding box center [116, 208] width 95 height 251
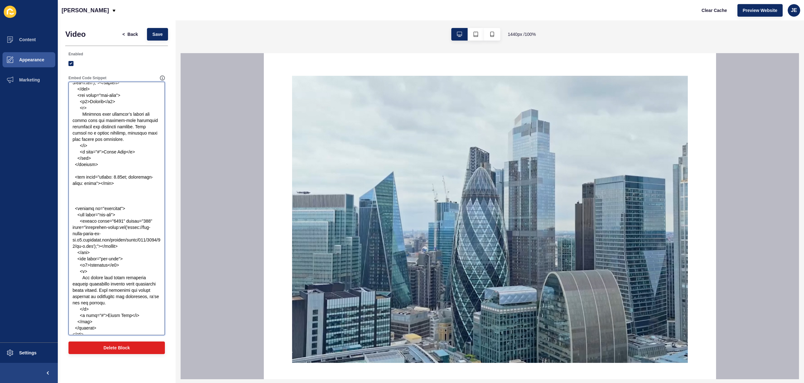
paste textarea "<section class="about-hero"> <div class="about-image"></div> <div class="about-…"
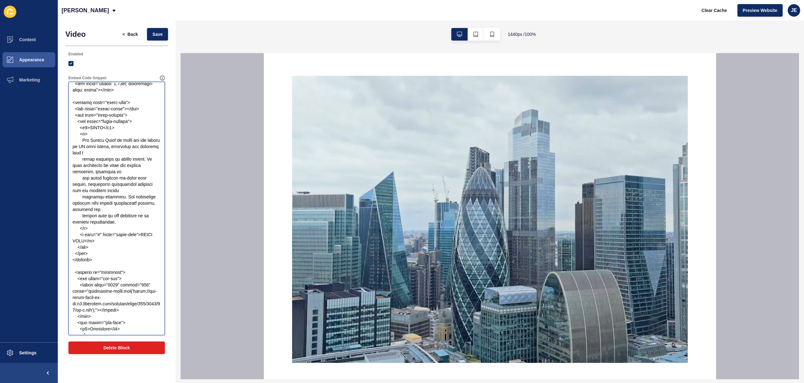
scroll to position [1165, 0]
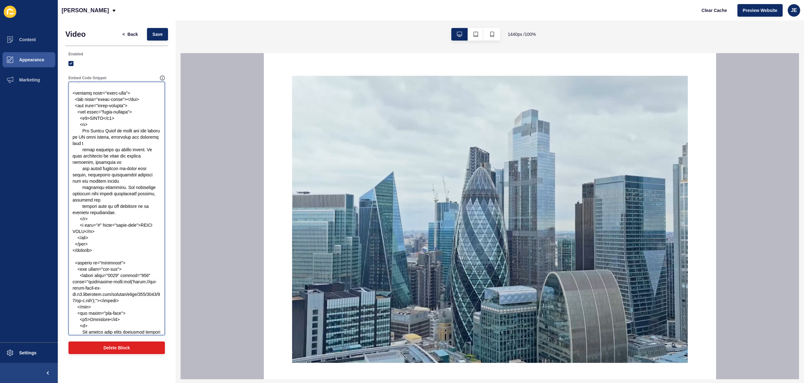
click at [102, 326] on textarea "Embed Code Snippet" at bounding box center [116, 208] width 95 height 251
click at [100, 127] on textarea "Embed Code Snippet" at bounding box center [116, 208] width 95 height 251
paste textarea "Landlords"
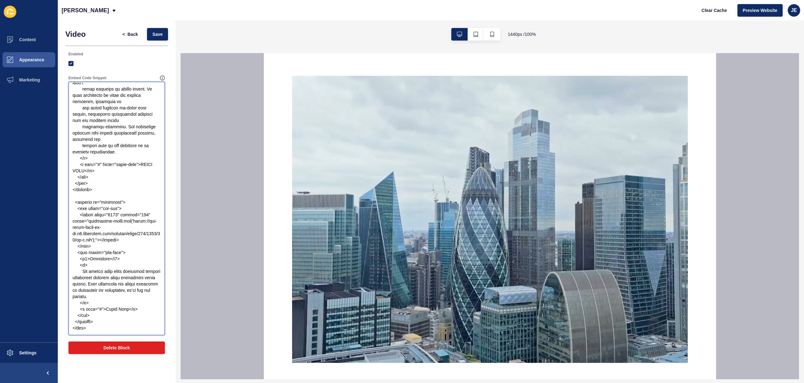
scroll to position [1231, 0]
drag, startPoint x: 81, startPoint y: 272, endPoint x: 121, endPoint y: 297, distance: 46.5
click at [121, 297] on textarea "Embed Code Snippet" at bounding box center [116, 208] width 95 height 251
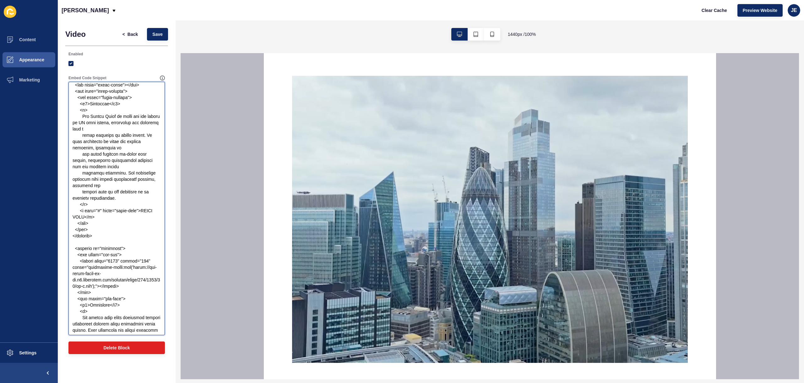
scroll to position [1171, 0]
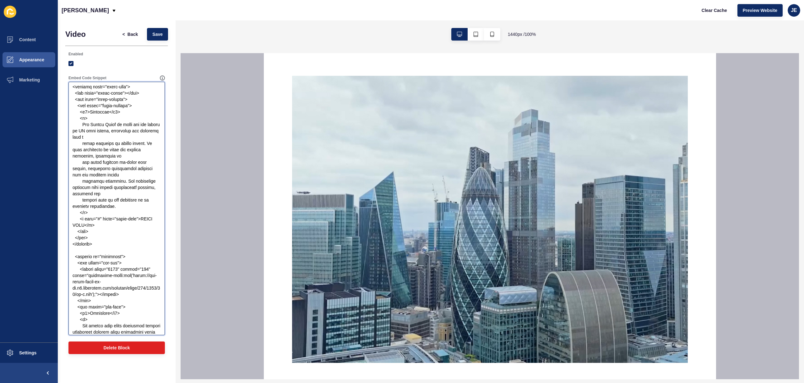
drag, startPoint x: 83, startPoint y: 131, endPoint x: 118, endPoint y: 212, distance: 88.8
click at [118, 212] on textarea "Embed Code Snippet" at bounding box center [116, 208] width 95 height 251
paste textarea "Our expert team helps landlords achieve consistent returns while protecting the…"
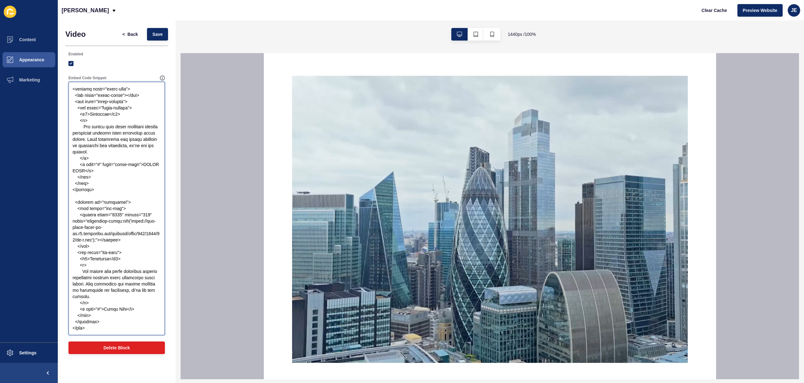
click at [106, 99] on textarea "Embed Code Snippet" at bounding box center [116, 208] width 95 height 251
drag, startPoint x: 131, startPoint y: 225, endPoint x: 105, endPoint y: 246, distance: 32.8
click at [105, 246] on textarea "Embed Code Snippet" at bounding box center [116, 208] width 95 height 251
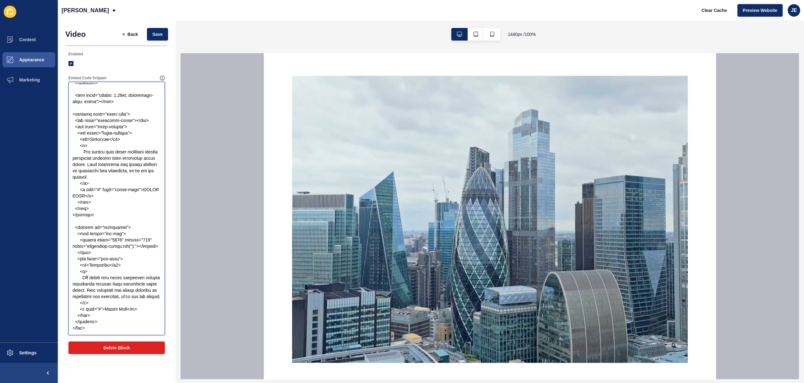
scroll to position [1162, 0]
drag, startPoint x: 103, startPoint y: 323, endPoint x: 59, endPoint y: 214, distance: 117.3
click at [59, 214] on div "Video < Back Save Enabled Embed Code Snippet Delete Block" at bounding box center [117, 192] width 118 height 344
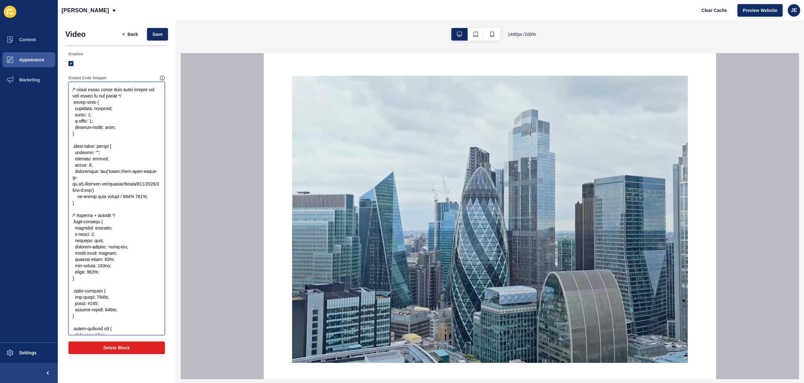
scroll to position [50, 0]
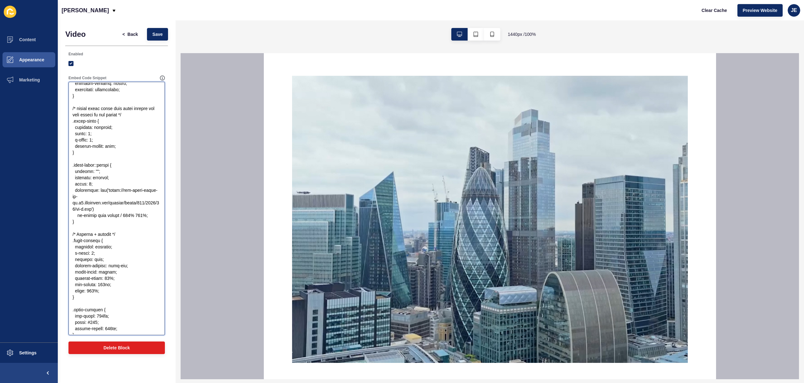
click at [94, 154] on textarea "Embed Code Snippet" at bounding box center [116, 208] width 95 height 251
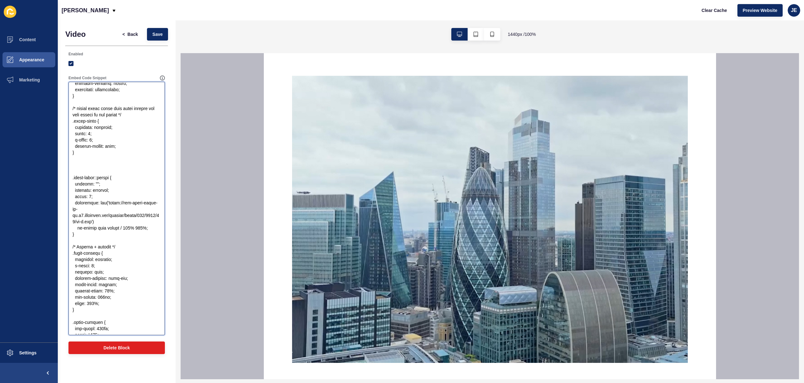
paste textarea "https://app-spoke-sites-qa-uk.s3.amazonaws.com/uploads/sites/191/2025/10/bg-l.p…"
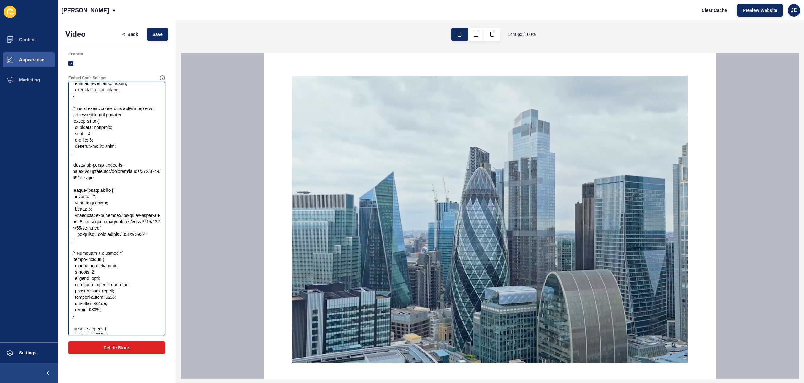
drag, startPoint x: 82, startPoint y: 153, endPoint x: 68, endPoint y: 121, distance: 35.0
click at [68, 121] on div "Embed Code Snippet" at bounding box center [117, 205] width 98 height 261
click at [91, 157] on textarea "Embed Code Snippet" at bounding box center [116, 208] width 95 height 251
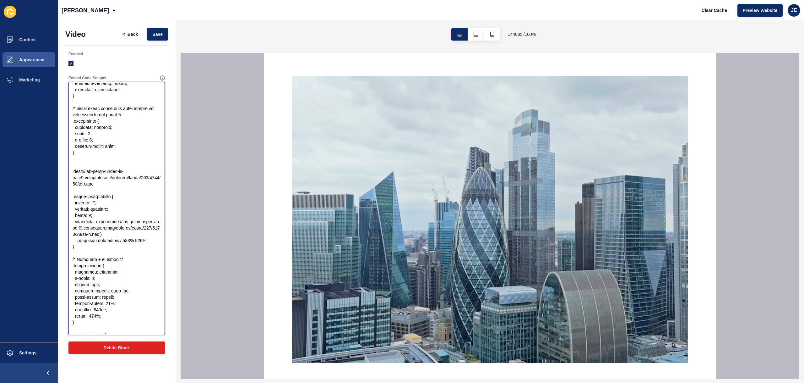
paste textarea ".about-image { position: absolute; inset: 0; z-index: 1; pointer-events: none; }"
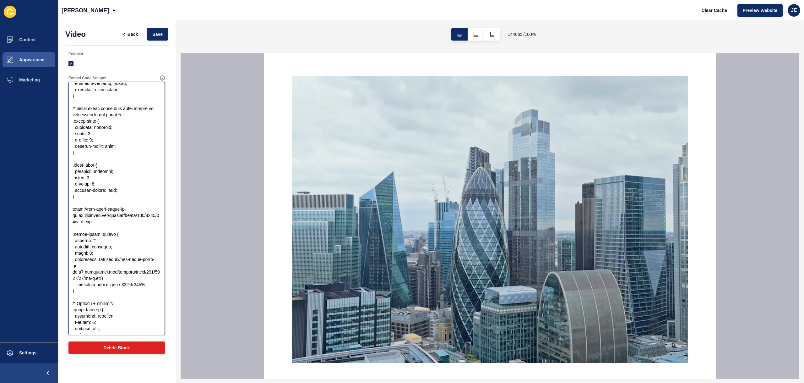
click at [83, 165] on textarea "Embed Code Snippet" at bounding box center [116, 208] width 95 height 251
drag, startPoint x: 77, startPoint y: 291, endPoint x: 63, endPoint y: 234, distance: 57.8
click at [63, 234] on div "Video < Back Save Enabled Embed Code Snippet Delete Block" at bounding box center [117, 192] width 118 height 344
click at [78, 199] on textarea "Embed Code Snippet" at bounding box center [116, 208] width 95 height 251
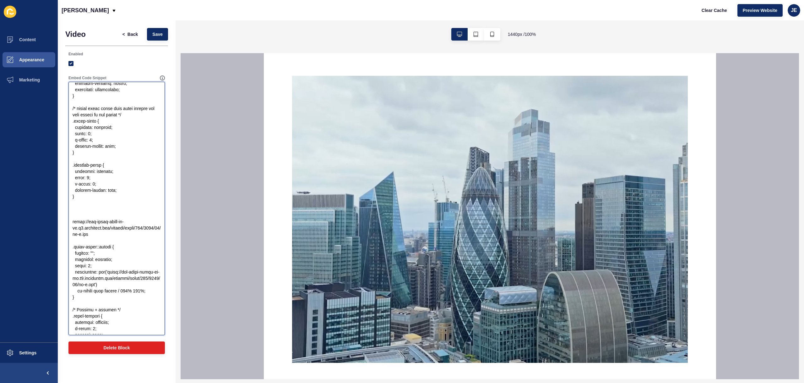
paste textarea ".about-image::before { content: ""; position: absolute; inset: 0; background: u…"
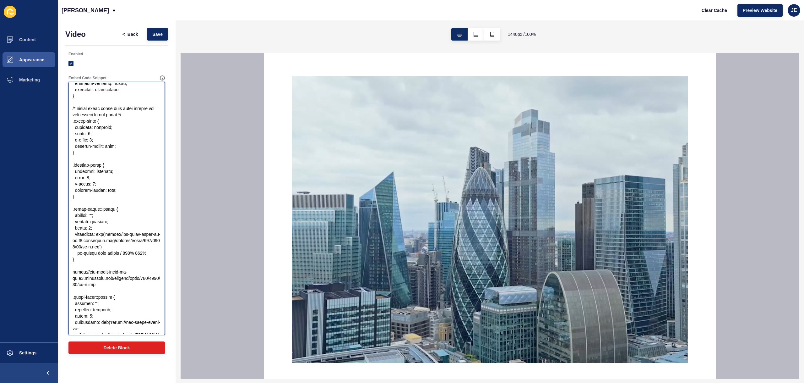
click at [82, 210] on textarea "Embed Code Snippet" at bounding box center [116, 208] width 95 height 251
drag, startPoint x: 117, startPoint y: 293, endPoint x: 58, endPoint y: 278, distance: 60.3
click at [58, 278] on div "Video < Back Save Enabled Embed Code Snippet Delete Block" at bounding box center [117, 192] width 118 height 344
drag, startPoint x: 107, startPoint y: 254, endPoint x: 107, endPoint y: 236, distance: 17.9
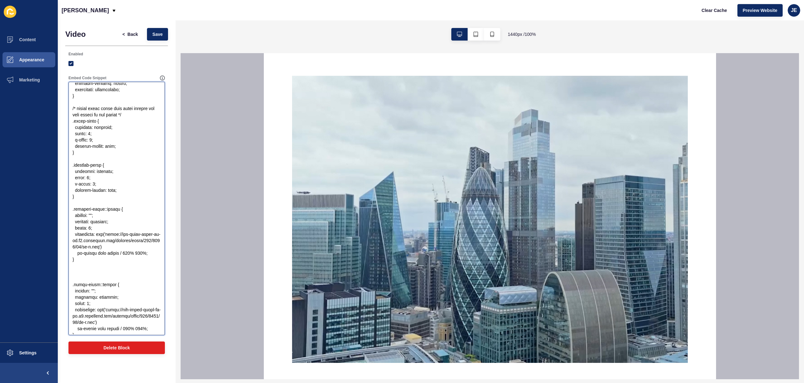
click at [107, 236] on textarea "Embed Code Snippet" at bounding box center [116, 208] width 95 height 251
paste textarea "l"
click at [160, 32] on span "Save" at bounding box center [157, 34] width 10 height 6
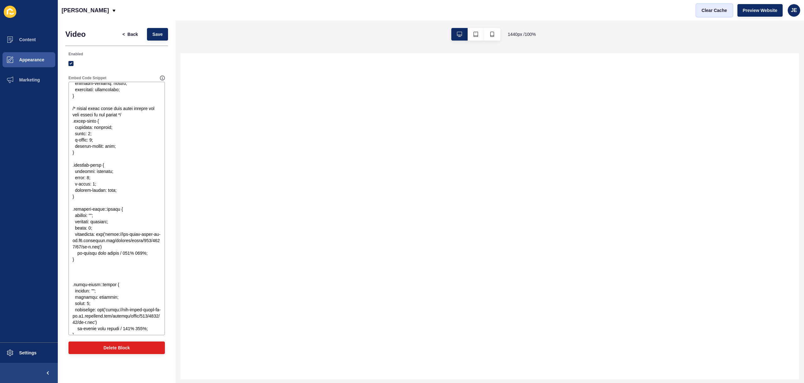
click at [716, 12] on span "Clear Cache" at bounding box center [714, 10] width 25 height 6
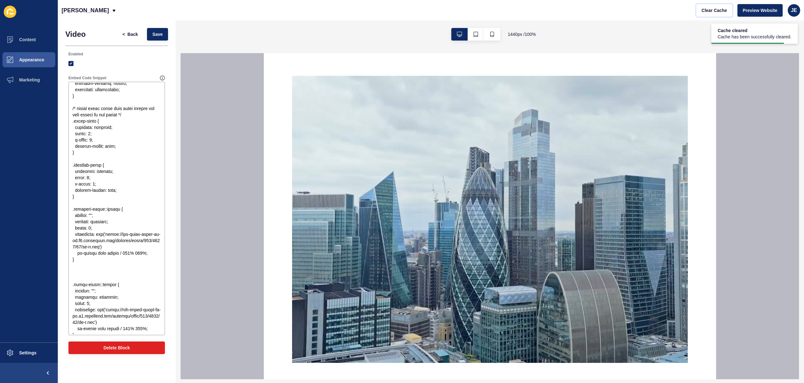
scroll to position [0, 0]
click at [107, 132] on textarea "Embed Code Snippet" at bounding box center [116, 208] width 95 height 251
click at [113, 113] on textarea "Embed Code Snippet" at bounding box center [116, 208] width 95 height 251
paste textarea "ection class="ss-slider" style="min-height: 95vh;"> <div class="video-backgroun…"
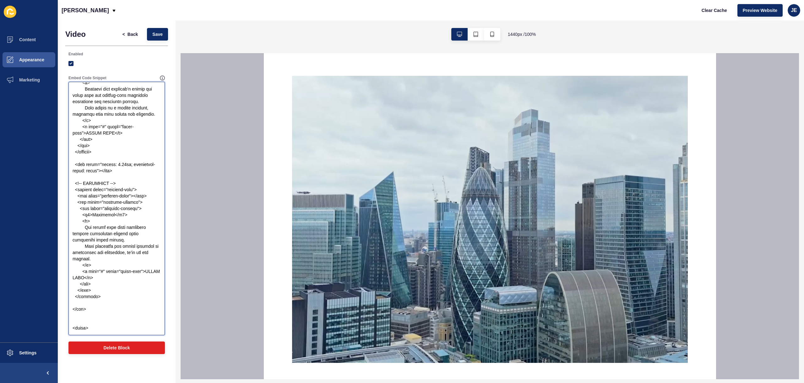
scroll to position [386, 0]
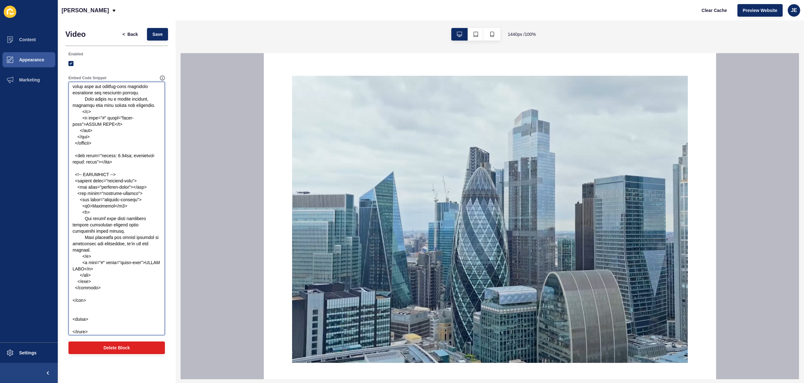
paste textarea "/* ===== Base Section Styles ===== */ .about-hero, .sellers-hero, .landlord-her…"
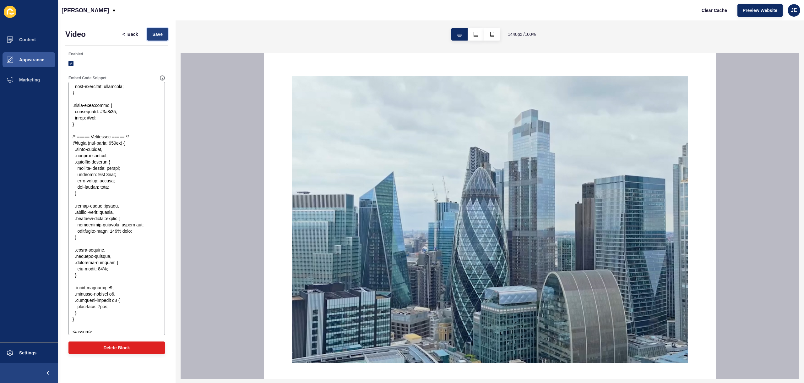
click at [160, 40] on button "Save" at bounding box center [157, 34] width 21 height 13
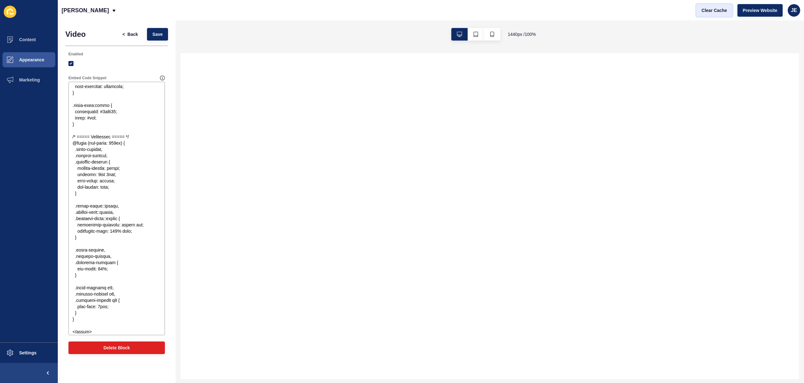
click at [712, 12] on span "Clear Cache" at bounding box center [714, 10] width 25 height 6
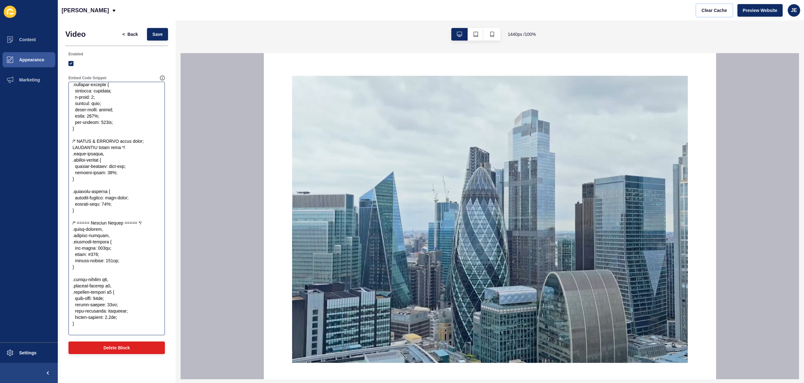
scroll to position [1001, 0]
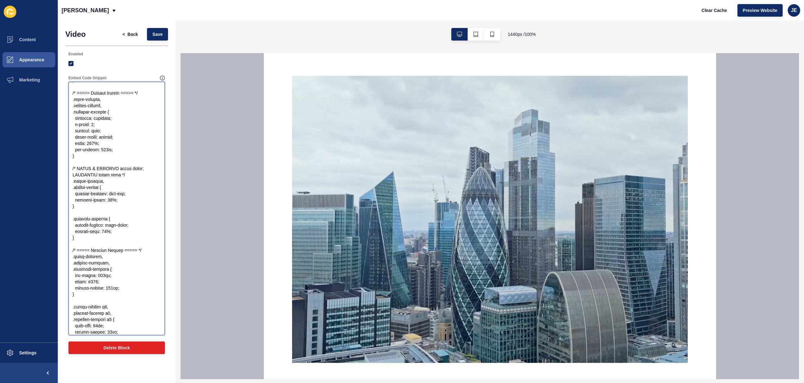
click at [115, 187] on textarea "Embed Code Snippet" at bounding box center [116, 208] width 95 height 251
click at [115, 233] on textarea "Embed Code Snippet" at bounding box center [116, 208] width 95 height 251
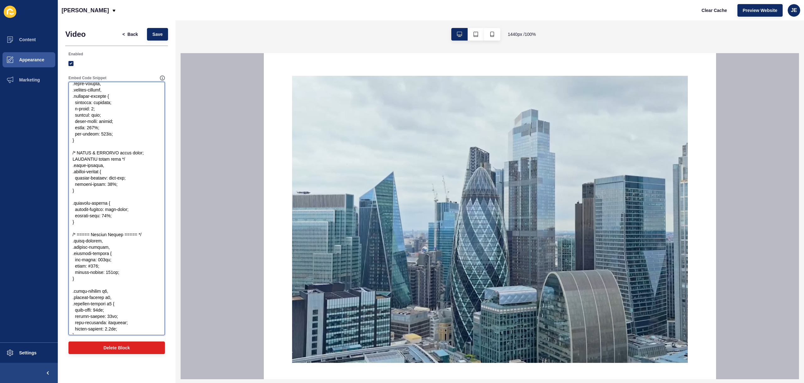
scroll to position [1018, 0]
click at [82, 178] on textarea "Embed Code Snippet" at bounding box center [116, 208] width 95 height 251
click at [77, 207] on textarea "Embed Code Snippet" at bounding box center [116, 208] width 95 height 251
click at [77, 208] on textarea "Embed Code Snippet" at bounding box center [116, 208] width 95 height 251
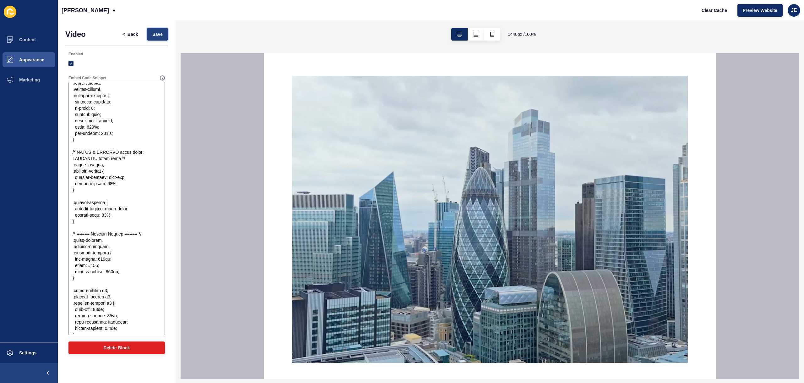
click at [161, 39] on button "Save" at bounding box center [157, 34] width 21 height 13
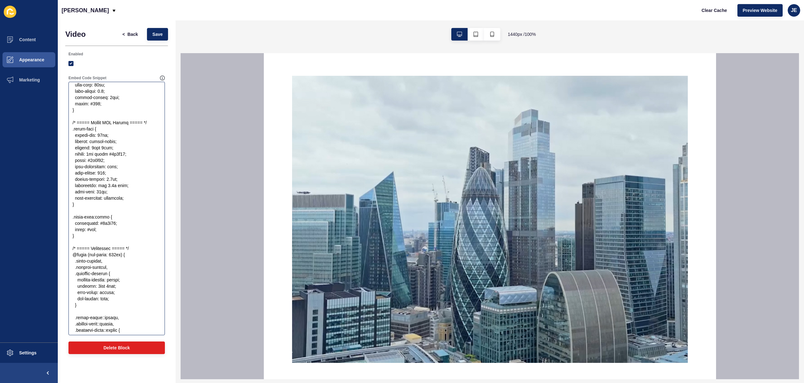
scroll to position [1281, 0]
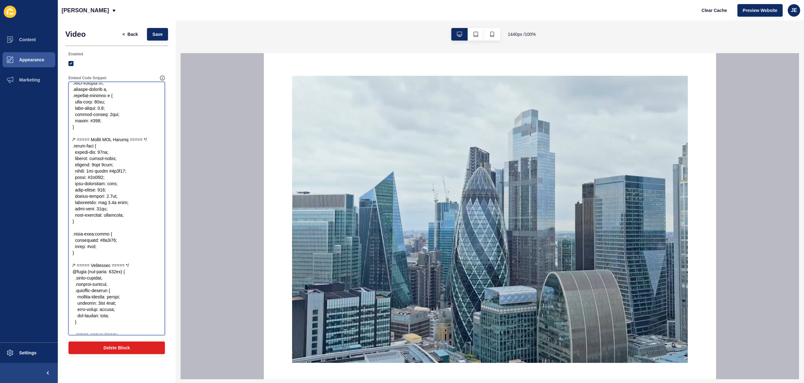
drag, startPoint x: 86, startPoint y: 227, endPoint x: 82, endPoint y: 237, distance: 9.7
click at [79, 223] on textarea "Embed Code Snippet" at bounding box center [116, 208] width 95 height 251
drag, startPoint x: 80, startPoint y: 261, endPoint x: 63, endPoint y: 152, distance: 109.8
click at [63, 152] on div "Video < Back Save Enabled Embed Code Snippet Delete Block" at bounding box center [117, 192] width 118 height 344
paste textarea "display: inline-flex; align-items: center; justify-content: center; font-weight…"
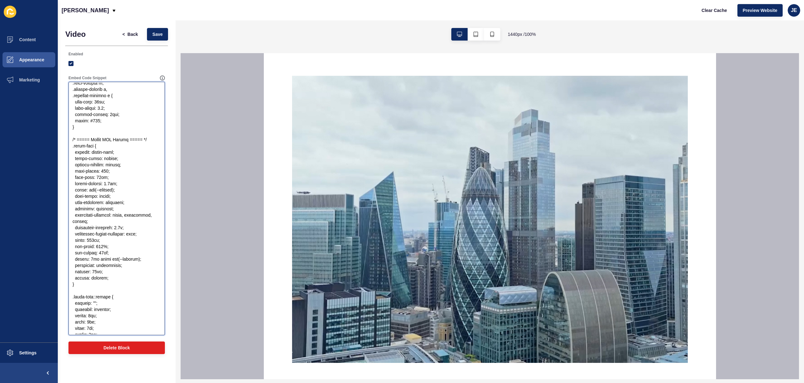
scroll to position [1379, 0]
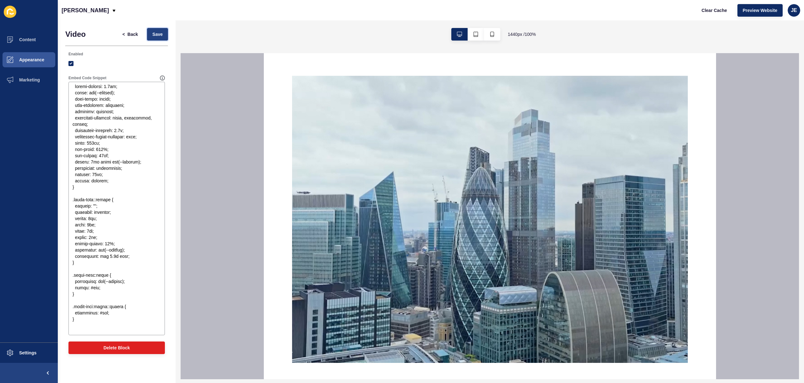
click at [154, 35] on span "Save" at bounding box center [157, 34] width 10 height 6
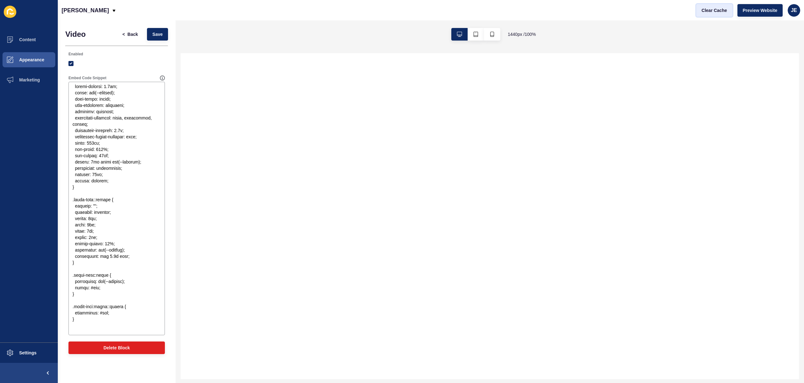
click at [724, 9] on span "Clear Cache" at bounding box center [714, 10] width 25 height 6
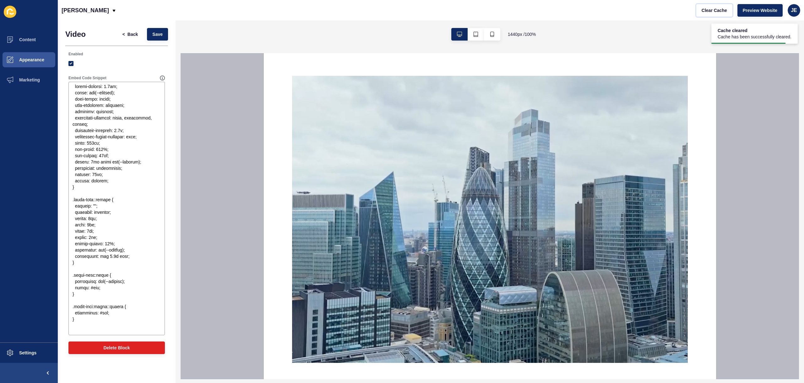
scroll to position [0, 0]
click at [112, 180] on textarea "Embed Code Snippet" at bounding box center [116, 208] width 95 height 251
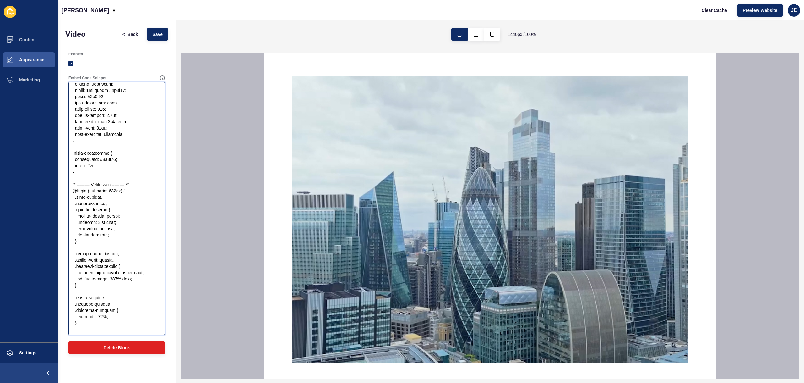
scroll to position [1342, 0]
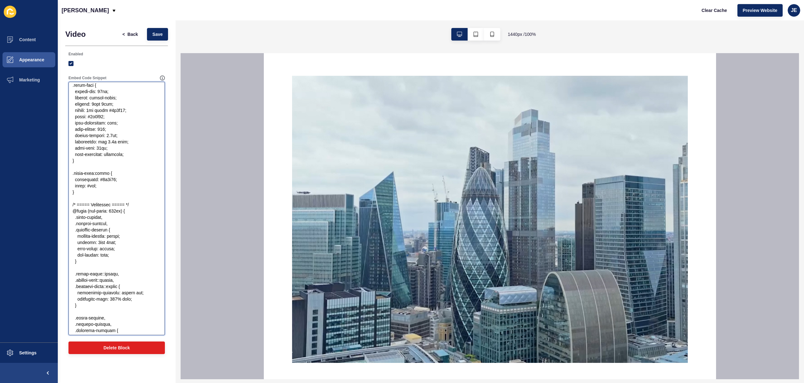
click at [113, 156] on textarea "Embed Code Snippet" at bounding box center [116, 208] width 95 height 251
click at [114, 155] on textarea "Embed Code Snippet" at bounding box center [116, 208] width 95 height 251
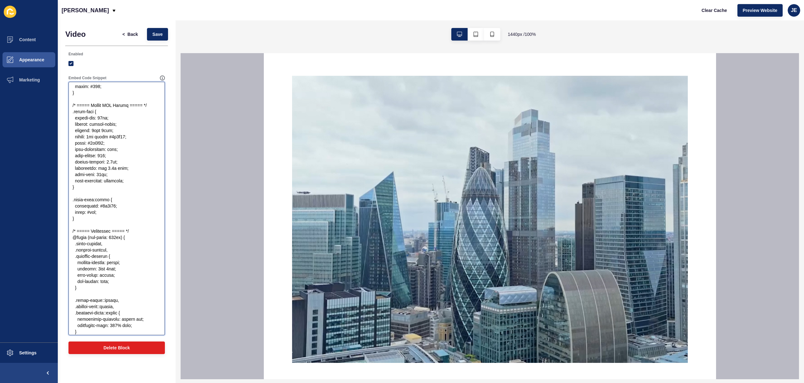
scroll to position [1314, 0]
drag, startPoint x: 85, startPoint y: 198, endPoint x: 68, endPoint y: 119, distance: 80.6
click at [68, 119] on div "Embed Code Snippet" at bounding box center [117, 205] width 98 height 261
paste textarea "display: inline-flex; align-items: center; justify-content: center; font-weight…"
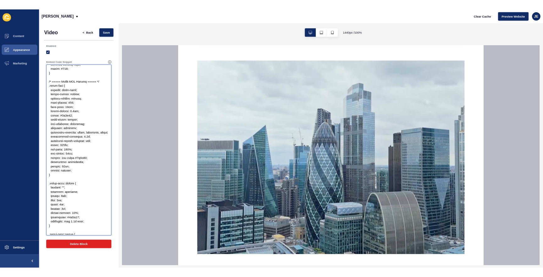
scroll to position [1379, 0]
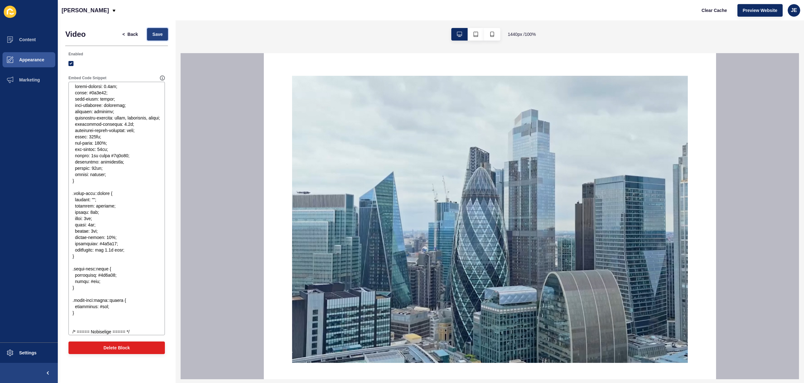
click at [156, 39] on button "Save" at bounding box center [157, 34] width 21 height 13
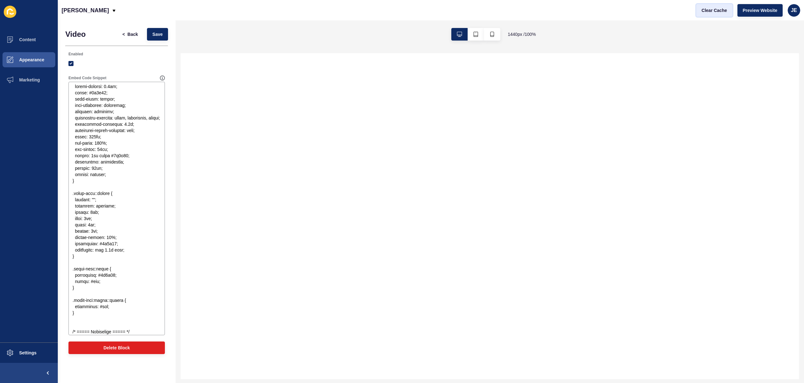
click at [723, 8] on span "Clear Cache" at bounding box center [714, 10] width 25 height 6
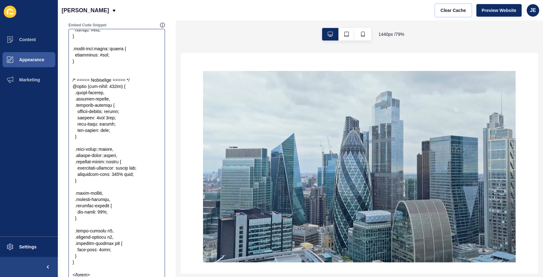
scroll to position [87, 0]
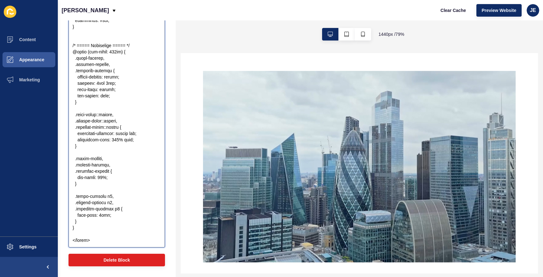
click at [103, 235] on textarea "Embed Code Snippet" at bounding box center [116, 120] width 95 height 251
paste textarea "/* --- Fade Animations --- */ @keyframes fadeUp { 0% { opacity: 0; transform: t…"
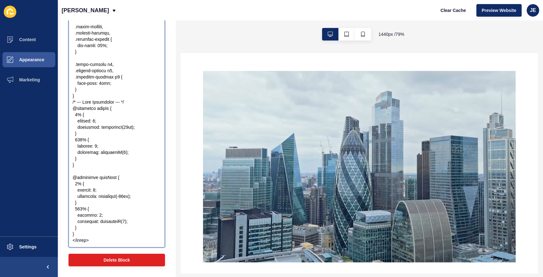
scroll to position [1747, 0]
click at [87, 229] on textarea "Embed Code Snippet" at bounding box center [116, 120] width 95 height 251
click at [90, 233] on textarea "Embed Code Snippet" at bounding box center [116, 120] width 95 height 251
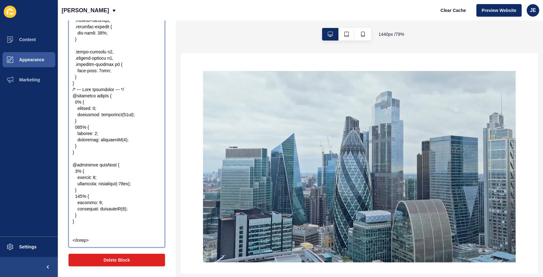
paste textarea ".about-content h2, .seller-content h2, .landlord-content h2 { opacity: 0; anima…"
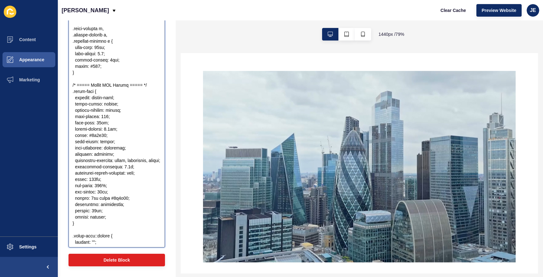
scroll to position [0, 0]
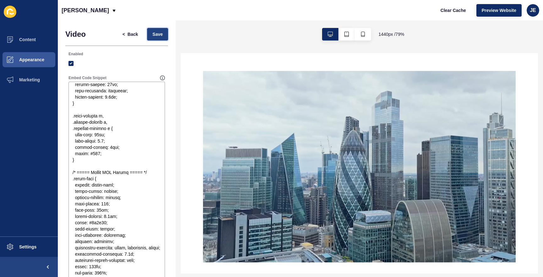
click at [159, 37] on button "Save" at bounding box center [157, 34] width 21 height 13
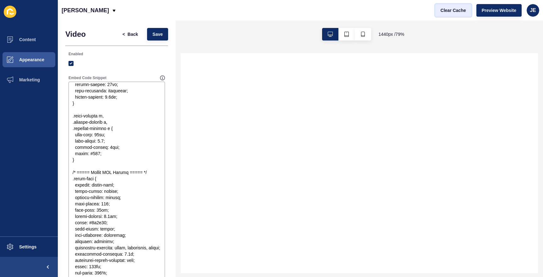
click at [461, 11] on span "Clear Cache" at bounding box center [452, 10] width 25 height 6
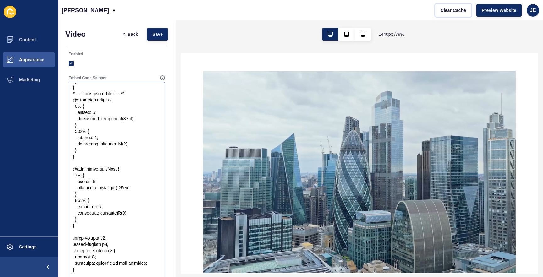
scroll to position [1910, 0]
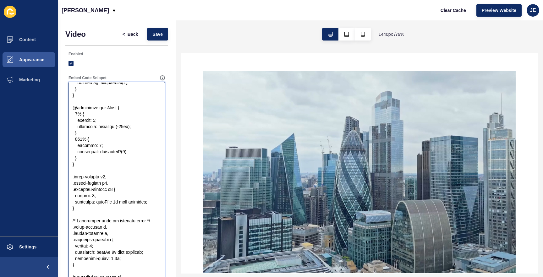
click at [85, 179] on textarea "Embed Code Snippet" at bounding box center [116, 208] width 95 height 251
click at [85, 236] on textarea "Embed Code Snippet" at bounding box center [116, 208] width 95 height 251
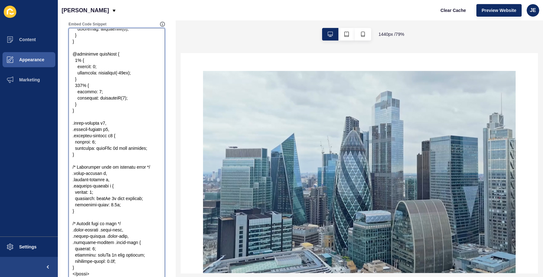
scroll to position [54, 0]
click at [85, 237] on textarea "Embed Code Snippet" at bounding box center [116, 153] width 95 height 251
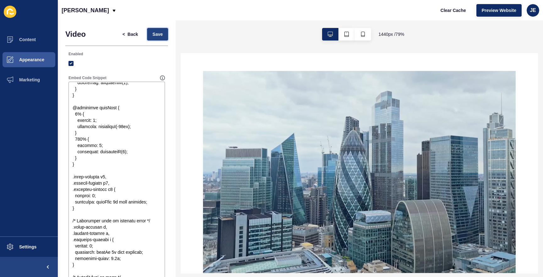
click at [157, 35] on span "Save" at bounding box center [157, 34] width 10 height 6
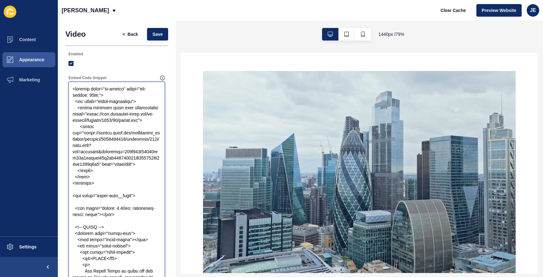
drag, startPoint x: 100, startPoint y: 95, endPoint x: 124, endPoint y: 89, distance: 25.1
click at [124, 89] on textarea "Embed Code Snippet" at bounding box center [116, 208] width 95 height 251
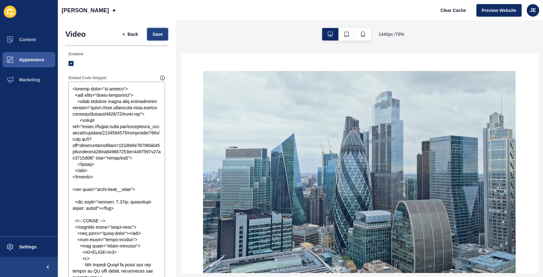
click at [152, 35] on span "Save" at bounding box center [157, 34] width 10 height 6
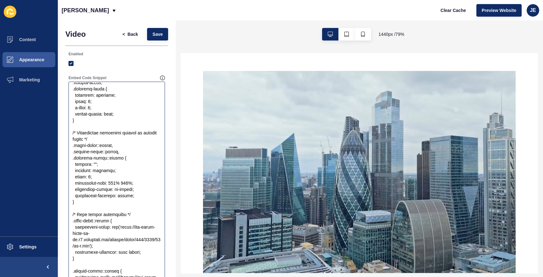
scroll to position [807, 0]
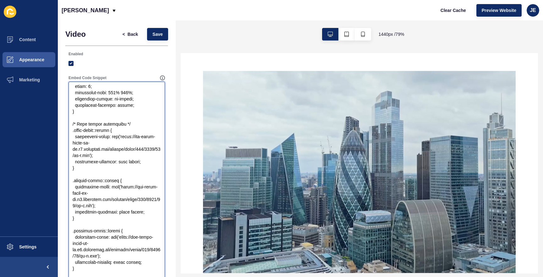
click at [123, 194] on textarea "Embed Code Snippet" at bounding box center [116, 208] width 95 height 251
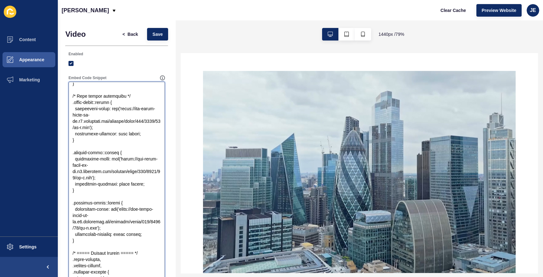
scroll to position [838, 0]
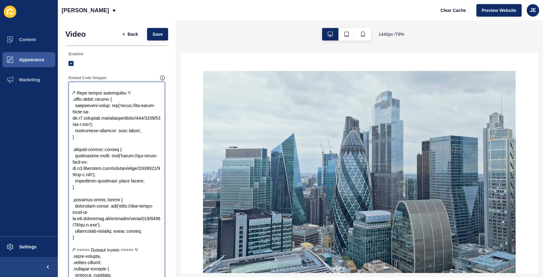
click at [120, 209] on textarea "Embed Code Snippet" at bounding box center [116, 208] width 95 height 251
click at [127, 205] on textarea "Embed Code Snippet" at bounding box center [116, 208] width 95 height 251
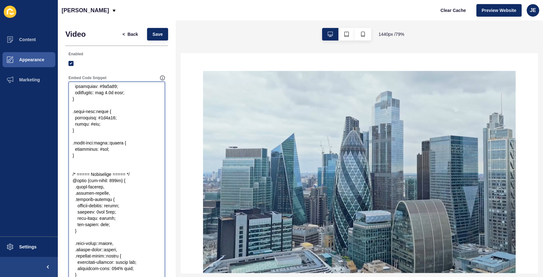
scroll to position [1545, 0]
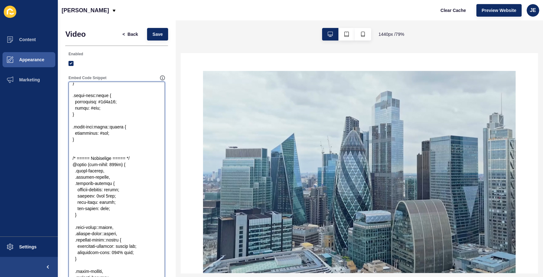
click at [114, 183] on textarea "Embed Code Snippet" at bounding box center [116, 208] width 95 height 251
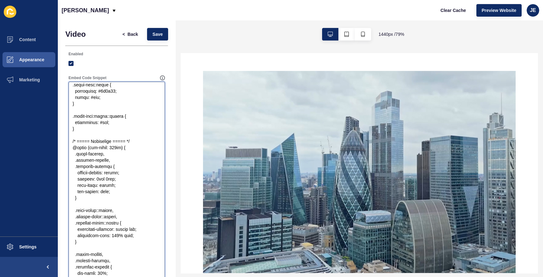
scroll to position [1577, 0]
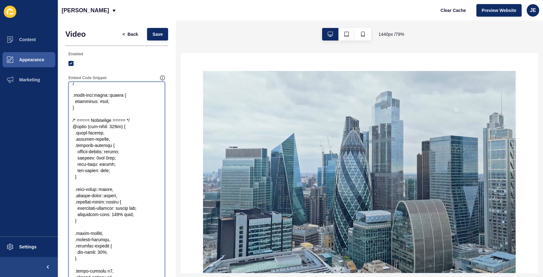
click at [108, 156] on textarea "Embed Code Snippet" at bounding box center [116, 208] width 95 height 251
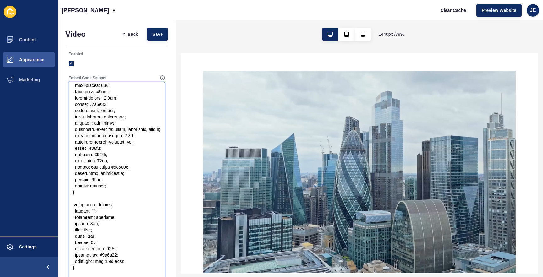
scroll to position [1360, 0]
click at [111, 223] on textarea "Embed Code Snippet" at bounding box center [116, 208] width 95 height 251
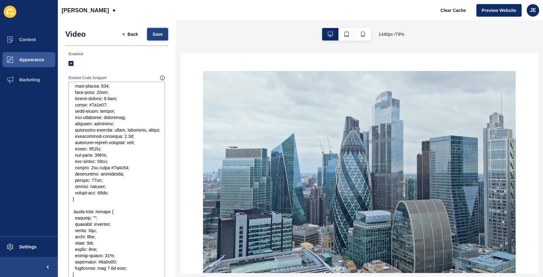
click at [152, 37] on span "Save" at bounding box center [157, 34] width 10 height 6
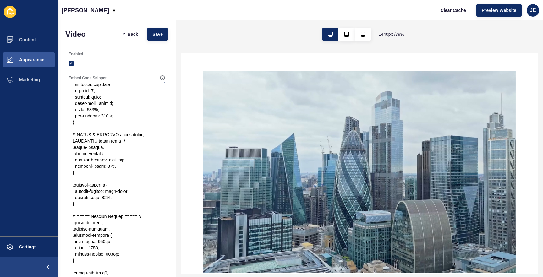
scroll to position [0, 0]
click at [105, 199] on textarea "Embed Code Snippet" at bounding box center [116, 208] width 95 height 251
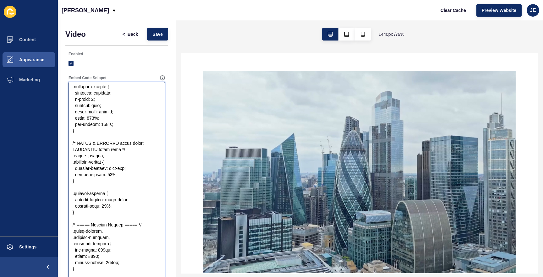
scroll to position [1015, 0]
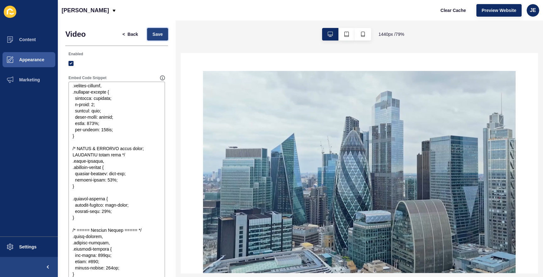
click at [152, 34] on span "Save" at bounding box center [157, 34] width 10 height 6
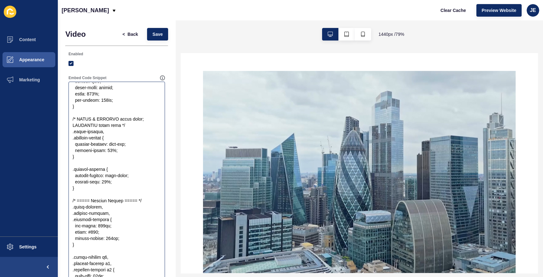
scroll to position [1046, 0]
drag, startPoint x: 85, startPoint y: 222, endPoint x: 64, endPoint y: 159, distance: 66.2
click at [64, 159] on div "Video < Back Save Enabled Embed Code Snippet Delete Block" at bounding box center [117, 192] width 118 height 344
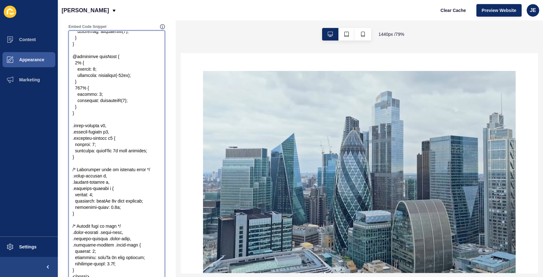
scroll to position [87, 0]
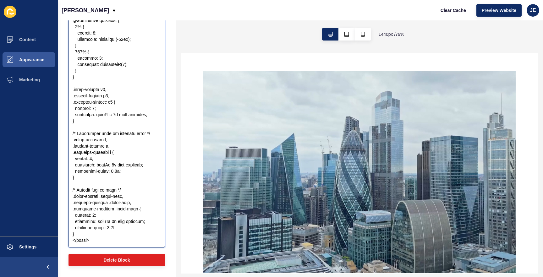
click at [88, 231] on textarea "Embed Code Snippet" at bounding box center [116, 120] width 95 height 251
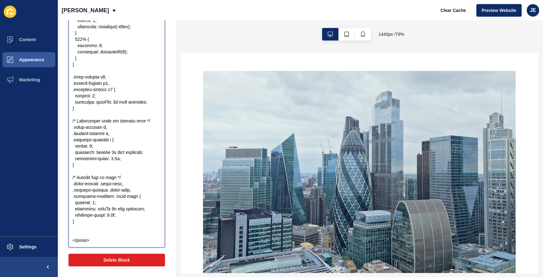
paste textarea "@media (max-width: 1024px) { .about-overlay, .landlord-overlay { padding-right:…"
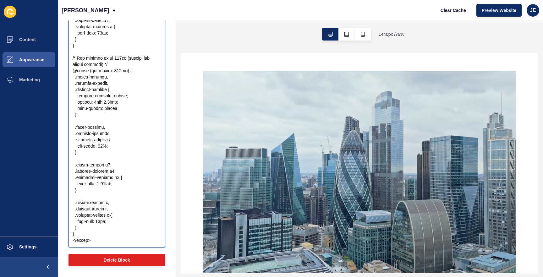
scroll to position [2199, 0]
drag, startPoint x: 96, startPoint y: 194, endPoint x: 64, endPoint y: 165, distance: 42.9
click at [64, 165] on div "Video < Back Save Enabled Embed Code Snippet Delete Block" at bounding box center [117, 105] width 118 height 344
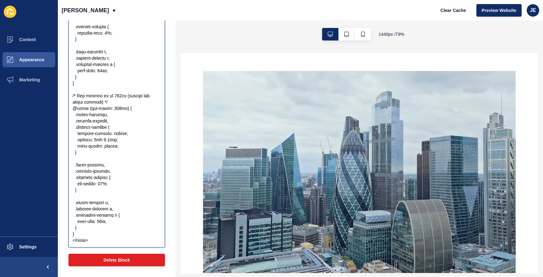
scroll to position [2161, 0]
drag, startPoint x: 92, startPoint y: 155, endPoint x: 65, endPoint y: 116, distance: 47.4
click at [65, 116] on div "Embed Code Snippet" at bounding box center [116, 118] width 103 height 266
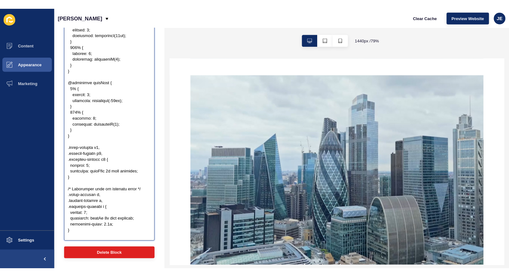
scroll to position [0, 0]
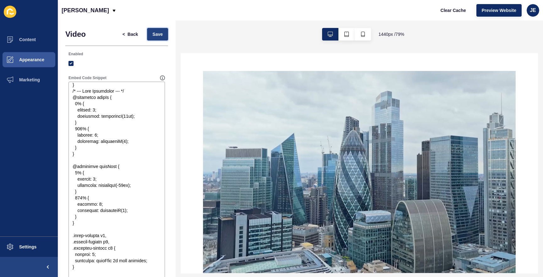
click at [159, 38] on button "Save" at bounding box center [157, 34] width 21 height 13
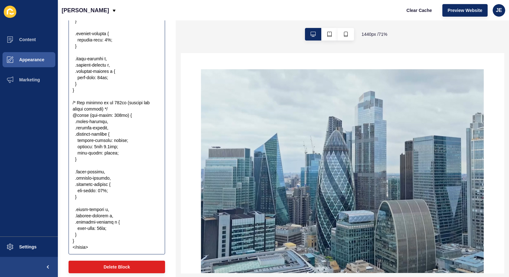
scroll to position [87, 0]
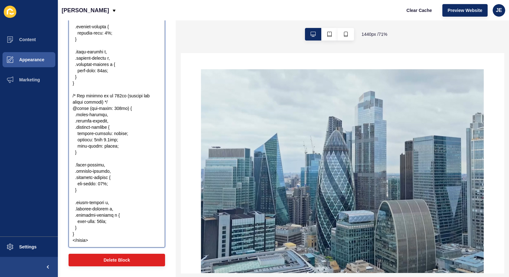
click at [98, 107] on textarea "Embed Code Snippet" at bounding box center [116, 120] width 95 height 251
click at [100, 224] on textarea "Embed Code Snippet" at bounding box center [116, 120] width 95 height 251
drag, startPoint x: 101, startPoint y: 229, endPoint x: 102, endPoint y: 223, distance: 6.0
click at [101, 228] on textarea "Embed Code Snippet" at bounding box center [116, 120] width 95 height 251
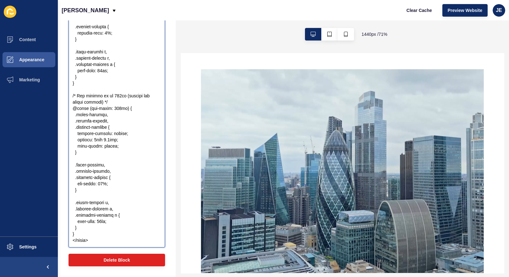
drag, startPoint x: 102, startPoint y: 221, endPoint x: 97, endPoint y: 221, distance: 4.7
click at [97, 221] on textarea "Embed Code Snippet" at bounding box center [116, 120] width 95 height 251
click at [116, 150] on textarea "Embed Code Snippet" at bounding box center [116, 120] width 95 height 251
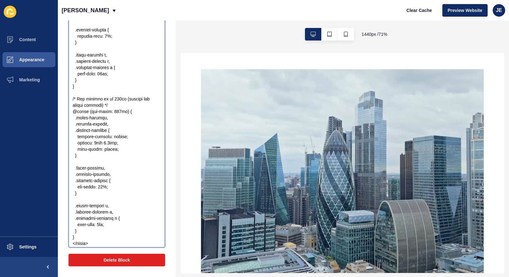
drag, startPoint x: 102, startPoint y: 119, endPoint x: 96, endPoint y: 119, distance: 5.3
click at [96, 119] on textarea "Embed Code Snippet" at bounding box center [116, 120] width 95 height 251
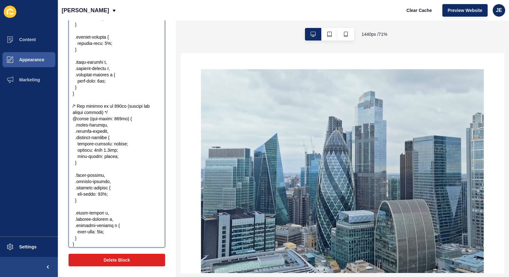
scroll to position [2107, 0]
drag, startPoint x: 112, startPoint y: 63, endPoint x: 105, endPoint y: 64, distance: 7.0
click at [105, 64] on textarea "Embed Code Snippet" at bounding box center [116, 120] width 95 height 251
paste textarea "0.125vw 12vw 0 0"
click at [105, 64] on textarea "Embed Code Snippet" at bounding box center [116, 120] width 95 height 251
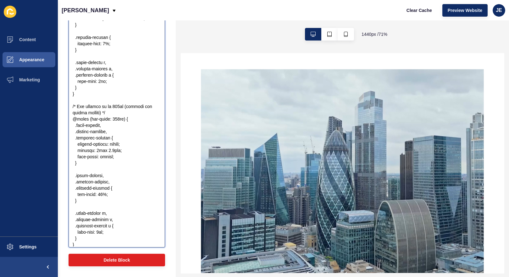
drag, startPoint x: 108, startPoint y: 89, endPoint x: 103, endPoint y: 89, distance: 5.3
click at [103, 89] on textarea "Embed Code Snippet" at bounding box center [116, 120] width 95 height 251
paste textarea "0.125vw 12vw 0 0"
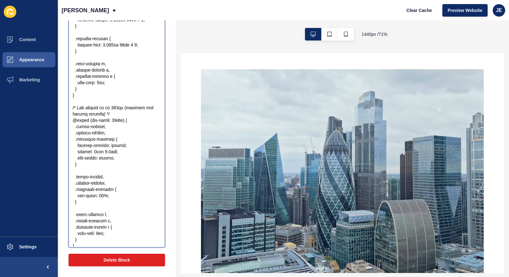
scroll to position [0, 0]
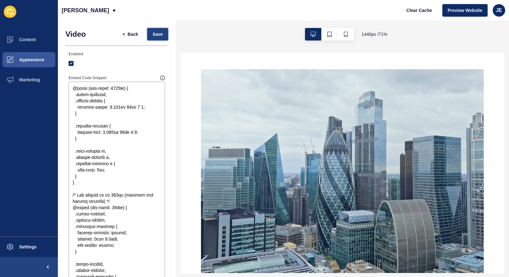
drag, startPoint x: 150, startPoint y: 33, endPoint x: 4, endPoint y: 15, distance: 146.9
click at [152, 33] on span "Save" at bounding box center [157, 34] width 10 height 6
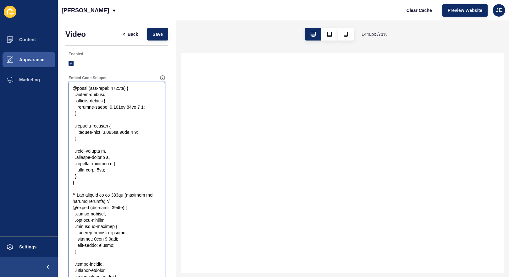
click at [141, 152] on textarea "Embed Code Snippet" at bounding box center [116, 208] width 95 height 251
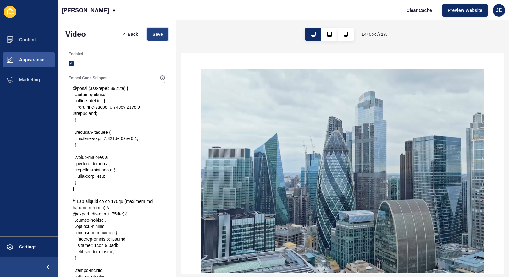
click at [156, 35] on span "Save" at bounding box center [157, 34] width 10 height 6
click at [100, 151] on textarea "Embed Code Snippet" at bounding box center [116, 208] width 95 height 251
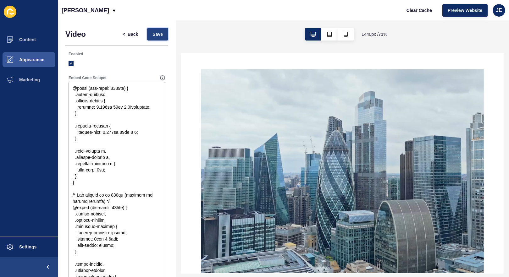
click at [147, 35] on button "Save" at bounding box center [157, 34] width 21 height 13
drag, startPoint x: 103, startPoint y: 157, endPoint x: 73, endPoint y: 153, distance: 30.7
click at [73, 153] on textarea "Embed Code Snippet" at bounding box center [116, 208] width 95 height 251
click at [111, 188] on textarea "Embed Code Snippet" at bounding box center [116, 208] width 95 height 251
drag, startPoint x: 103, startPoint y: 183, endPoint x: 138, endPoint y: 181, distance: 35.3
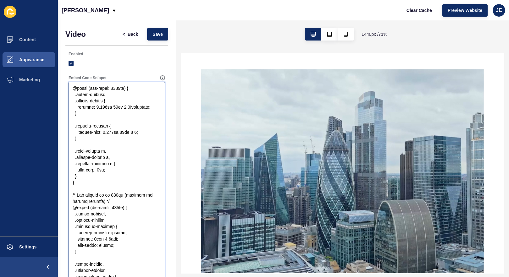
click at [138, 181] on textarea "Embed Code Snippet" at bounding box center [116, 208] width 95 height 251
paste textarea "3.25vw 0 0 10.8125vw"
click at [97, 183] on textarea "Embed Code Snippet" at bounding box center [116, 208] width 95 height 251
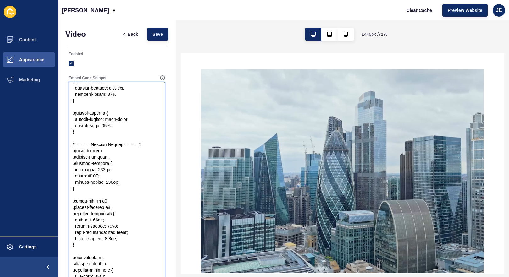
scroll to position [1130, 0]
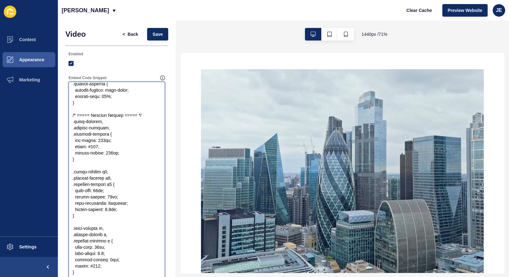
click at [103, 173] on textarea "Embed Code Snippet" at bounding box center [116, 208] width 95 height 251
click at [147, 34] on button "Save" at bounding box center [157, 34] width 21 height 13
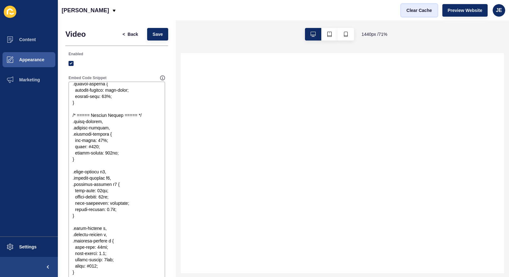
click at [415, 9] on span "Clear Cache" at bounding box center [418, 10] width 25 height 6
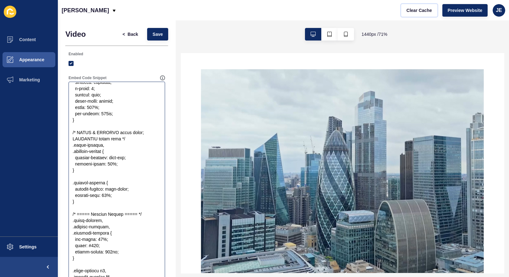
scroll to position [1027, 0]
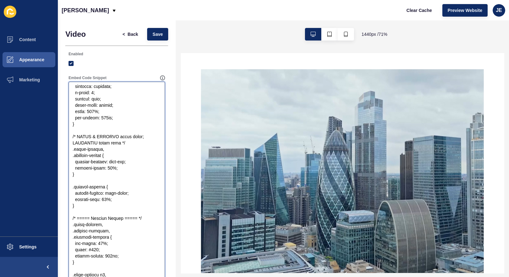
drag, startPoint x: 81, startPoint y: 155, endPoint x: 63, endPoint y: 99, distance: 59.3
click at [63, 99] on div "Video < Back Save Enabled Embed Code Snippet Delete Block" at bounding box center [117, 192] width 118 height 344
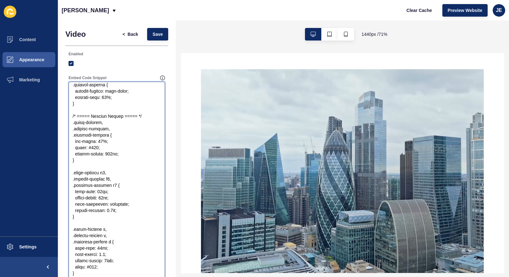
scroll to position [1026, 0]
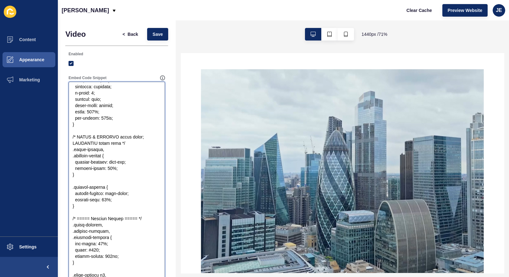
click at [102, 149] on textarea "Embed Code Snippet" at bounding box center [116, 208] width 95 height 251
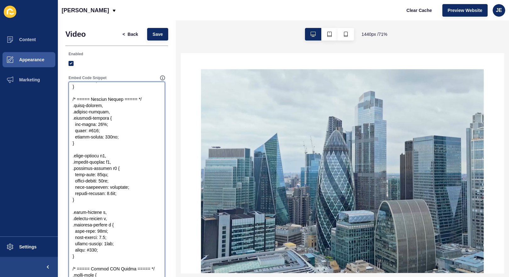
scroll to position [1147, 0]
drag, startPoint x: 81, startPoint y: 231, endPoint x: 62, endPoint y: 187, distance: 48.3
click at [62, 187] on div "Video < Back Save Enabled Embed Code Snippet Delete Block" at bounding box center [117, 192] width 118 height 344
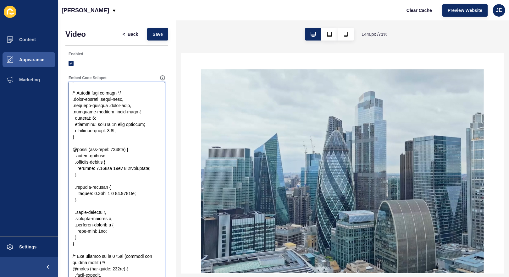
scroll to position [2123, 0]
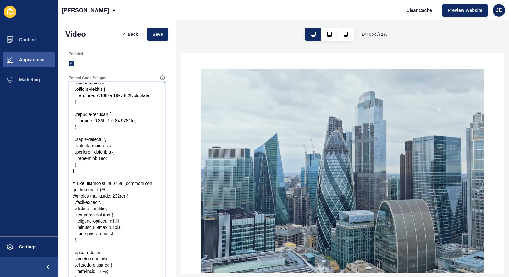
click at [76, 130] on textarea "Embed Code Snippet" at bounding box center [116, 208] width 95 height 251
drag, startPoint x: 74, startPoint y: 134, endPoint x: 90, endPoint y: 140, distance: 17.1
click at [90, 140] on textarea "Embed Code Snippet" at bounding box center [116, 208] width 95 height 251
click at [81, 142] on textarea "Embed Code Snippet" at bounding box center [116, 208] width 95 height 251
click at [72, 142] on textarea "Embed Code Snippet" at bounding box center [116, 208] width 95 height 251
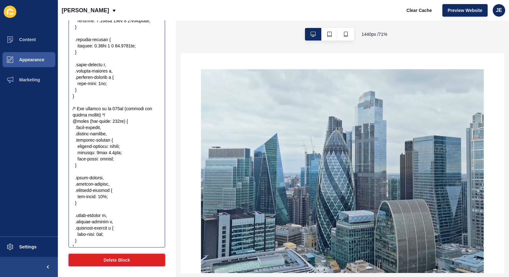
scroll to position [2079, 0]
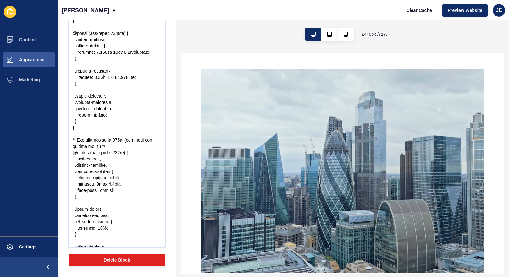
click at [88, 167] on textarea "Embed Code Snippet" at bounding box center [116, 120] width 95 height 251
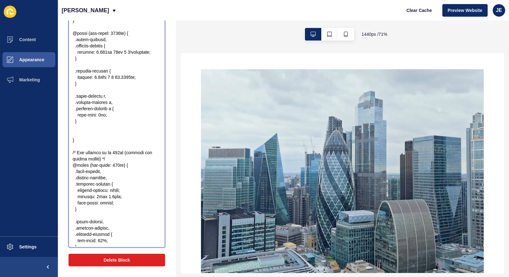
paste textarea ".about-content h2, .sellers-content h2, .landlord-content h2 { font-size: 71px;…"
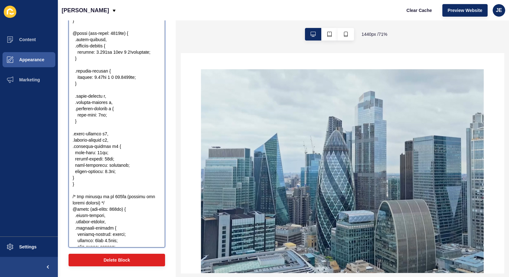
drag, startPoint x: 109, startPoint y: 198, endPoint x: 81, endPoint y: 199, distance: 28.3
click at [81, 199] on textarea "Embed Code Snippet" at bounding box center [116, 120] width 95 height 251
click at [108, 199] on textarea "Embed Code Snippet" at bounding box center [116, 120] width 95 height 251
drag, startPoint x: 112, startPoint y: 198, endPoint x: 68, endPoint y: 197, distance: 43.4
click at [68, 197] on div at bounding box center [116, 120] width 96 height 253
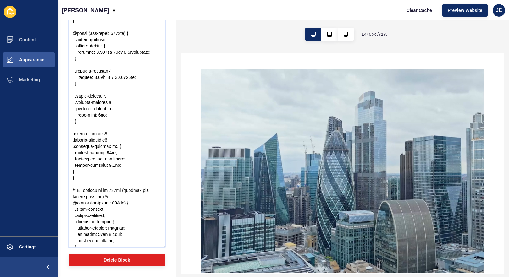
drag, startPoint x: 110, startPoint y: 197, endPoint x: 114, endPoint y: 203, distance: 7.2
click at [106, 197] on textarea "Embed Code Snippet" at bounding box center [116, 120] width 95 height 251
click at [123, 209] on textarea "Embed Code Snippet" at bounding box center [116, 120] width 95 height 251
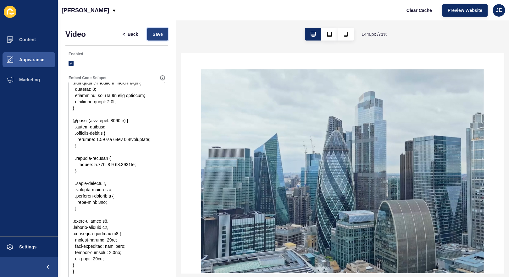
click at [156, 35] on span "Save" at bounding box center [157, 34] width 10 height 6
click at [412, 14] on button "Clear Cache" at bounding box center [419, 10] width 36 height 13
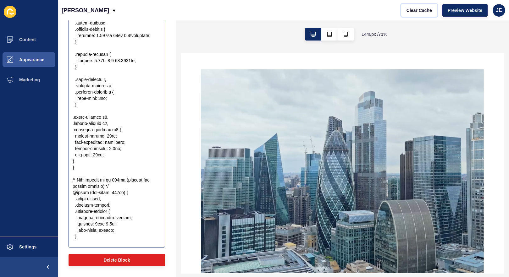
scroll to position [2095, 0]
drag, startPoint x: 101, startPoint y: 80, endPoint x: 70, endPoint y: 74, distance: 32.4
click at [70, 74] on textarea "Embed Code Snippet" at bounding box center [116, 120] width 95 height 251
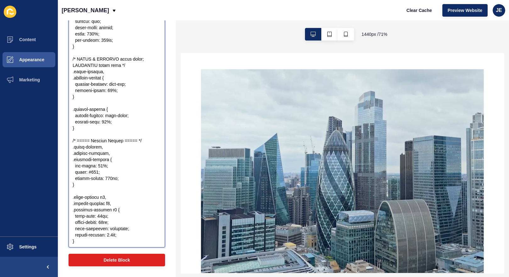
scroll to position [1015, 0]
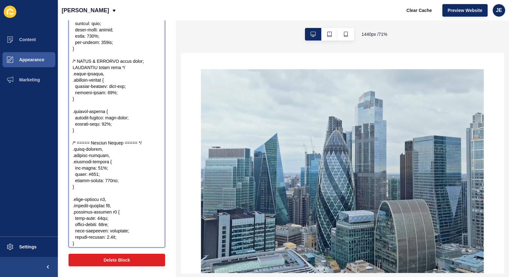
drag, startPoint x: 115, startPoint y: 125, endPoint x: 68, endPoint y: 126, distance: 46.8
click at [68, 126] on div at bounding box center [116, 120] width 96 height 253
paste textarea "padding: 0.125vw 12vw 0 0!important"
click at [76, 125] on textarea "Embed Code Snippet" at bounding box center [116, 120] width 95 height 251
drag, startPoint x: 77, startPoint y: 123, endPoint x: 81, endPoint y: 135, distance: 12.6
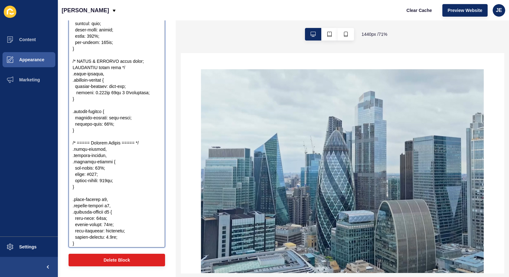
click at [77, 123] on textarea "Embed Code Snippet" at bounding box center [116, 120] width 95 height 251
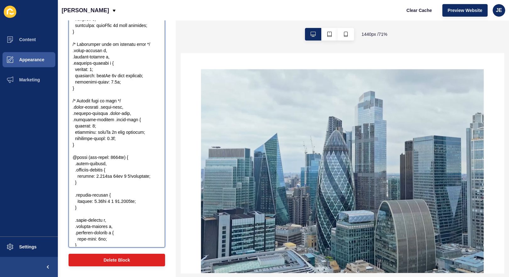
scroll to position [2007, 0]
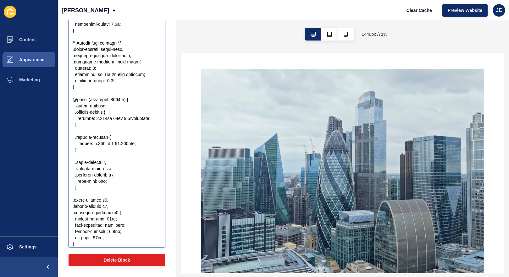
drag, startPoint x: 99, startPoint y: 199, endPoint x: 92, endPoint y: 207, distance: 10.7
click at [79, 193] on textarea "Embed Code Snippet" at bounding box center [116, 120] width 95 height 251
drag, startPoint x: 92, startPoint y: 207, endPoint x: 86, endPoint y: 193, distance: 15.3
click at [92, 207] on textarea "Embed Code Snippet" at bounding box center [116, 120] width 95 height 251
click at [86, 193] on textarea "Embed Code Snippet" at bounding box center [116, 120] width 95 height 251
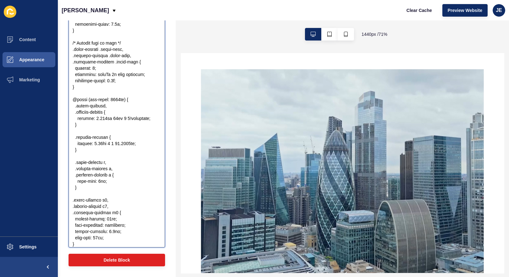
click at [86, 193] on textarea "Embed Code Snippet" at bounding box center [116, 120] width 95 height 251
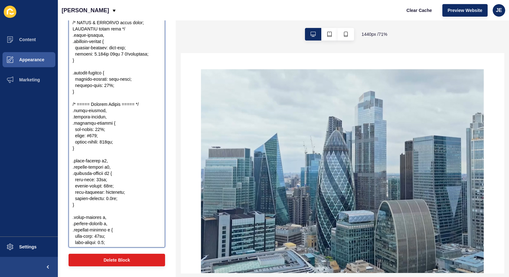
scroll to position [1060, 0]
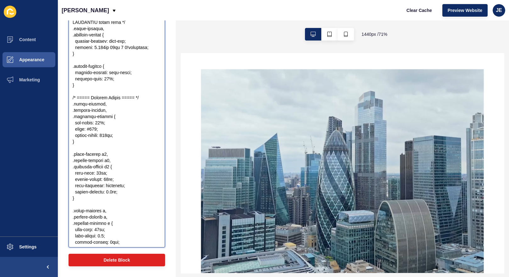
drag, startPoint x: 116, startPoint y: 111, endPoint x: 52, endPoint y: 106, distance: 64.3
click at [52, 106] on div "Content Appearance Marketing Settings Justine Demo Clear Cache Preview Website …" at bounding box center [254, 138] width 509 height 277
click at [121, 112] on textarea "Embed Code Snippet" at bounding box center [116, 120] width 95 height 251
drag, startPoint x: 117, startPoint y: 109, endPoint x: 58, endPoint y: 111, distance: 58.1
click at [58, 111] on div "Video < Back Save Enabled Embed Code Snippet Delete Block" at bounding box center [117, 105] width 118 height 344
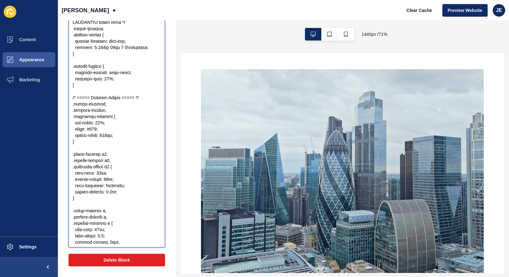
paste textarea "padding: 3.25vw 0 0 10.8125vw;"
click at [78, 110] on textarea "Embed Code Snippet" at bounding box center [116, 120] width 95 height 251
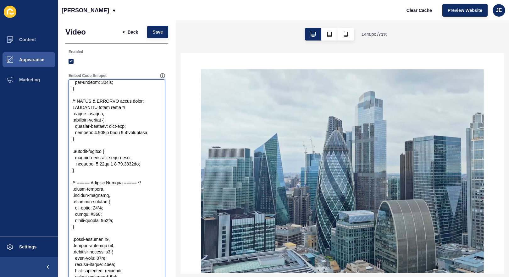
scroll to position [0, 0]
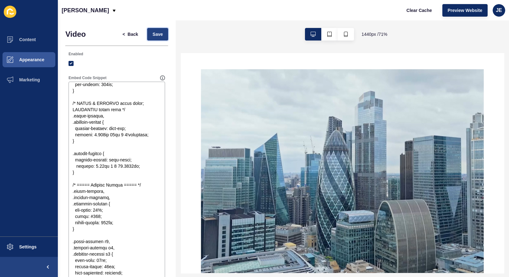
click at [157, 31] on span "Save" at bounding box center [157, 34] width 10 height 6
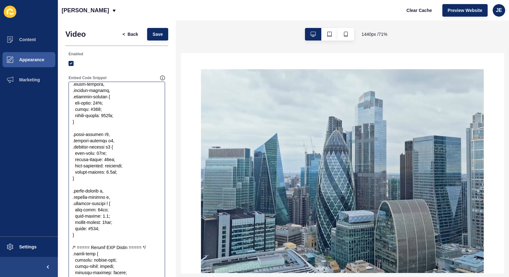
scroll to position [1226, 0]
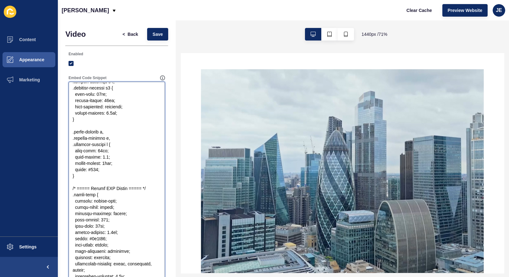
click at [99, 182] on textarea "Embed Code Snippet" at bounding box center [116, 208] width 95 height 251
paste textarea "0.9375vw"
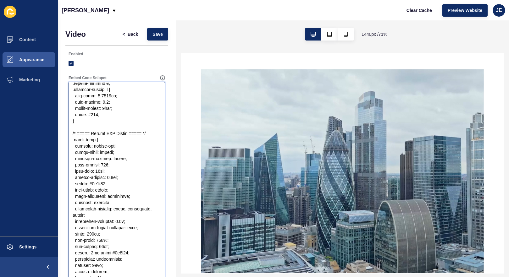
scroll to position [1332, 0]
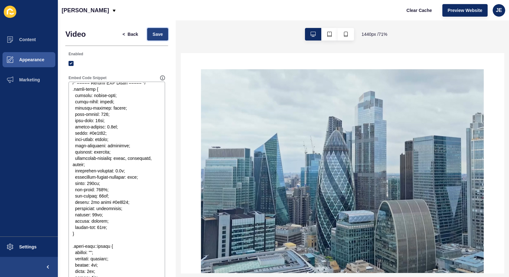
click at [158, 28] on button "Save" at bounding box center [157, 34] width 21 height 13
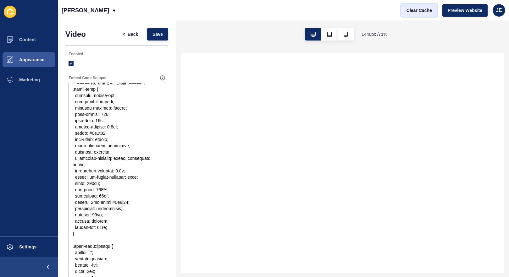
click at [430, 12] on span "Clear Cache" at bounding box center [418, 10] width 25 height 6
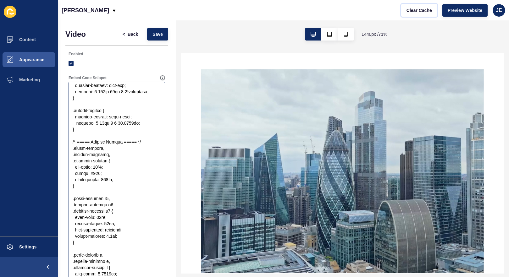
scroll to position [1104, 0]
click at [101, 198] on textarea "Embed Code Snippet" at bounding box center [116, 208] width 95 height 251
click at [85, 199] on textarea "Embed Code Snippet" at bounding box center [116, 208] width 95 height 251
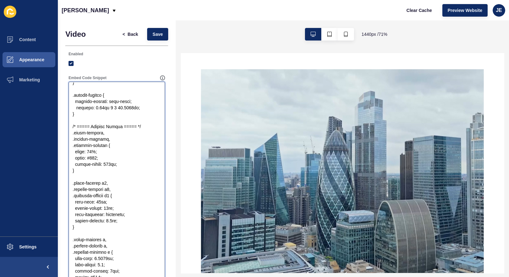
scroll to position [1139, 0]
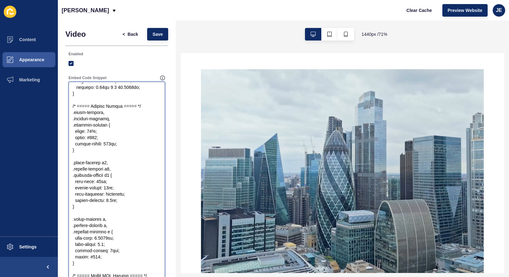
drag, startPoint x: 111, startPoint y: 221, endPoint x: 106, endPoint y: 220, distance: 4.4
click at [106, 220] on textarea "Embed Code Snippet" at bounding box center [116, 208] width 95 height 251
click at [156, 37] on span "Save" at bounding box center [157, 34] width 10 height 6
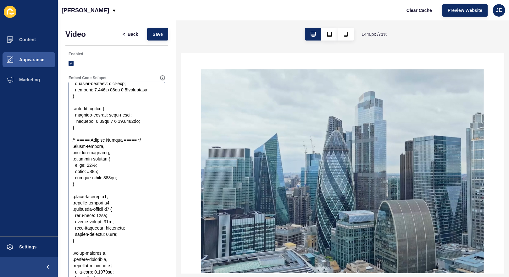
scroll to position [1066, 0]
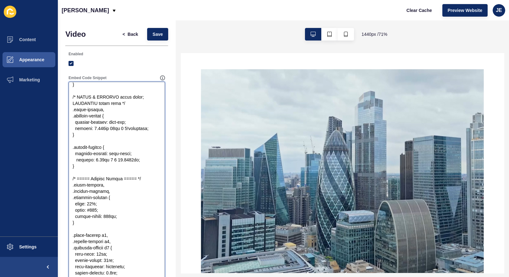
click at [114, 161] on textarea "Embed Code Snippet" at bounding box center [116, 208] width 95 height 251
click at [116, 161] on textarea "Embed Code Snippet" at bounding box center [116, 208] width 95 height 251
type textarea "<section class="ss-slider"> <div class="video-background"> <video autoplay mute…"
click at [152, 36] on span "Save" at bounding box center [157, 34] width 10 height 6
click at [418, 10] on span "Clear Cache" at bounding box center [418, 10] width 25 height 6
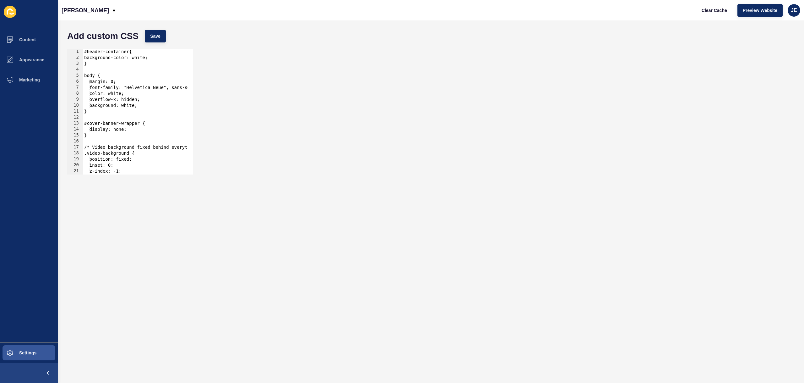
click at [100, 74] on div "#header-container{ background-color: white; } body { margin: 0; font-family: "H…" at bounding box center [183, 115] width 200 height 133
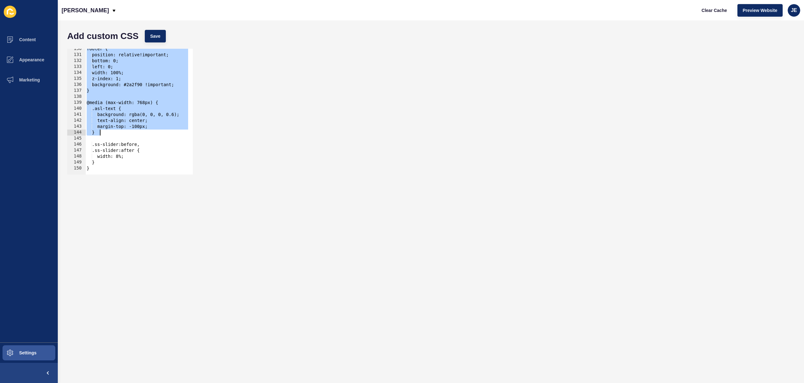
scroll to position [774, 0]
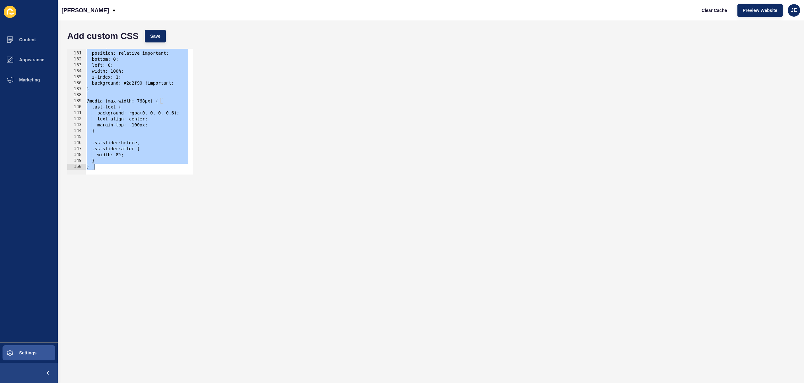
drag, startPoint x: 88, startPoint y: 68, endPoint x: 133, endPoint y: 169, distance: 110.7
click at [133, 167] on div "footer { position: relative!important; bottom: 0; left: 0; width: 100%; z-index…" at bounding box center [185, 110] width 200 height 133
type textarea "} }"
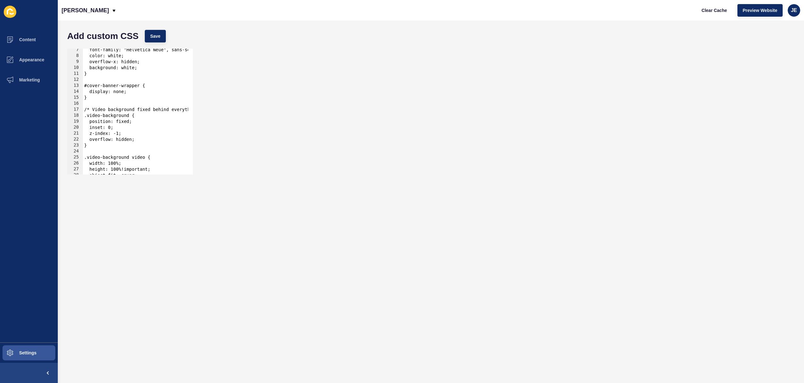
scroll to position [19, 0]
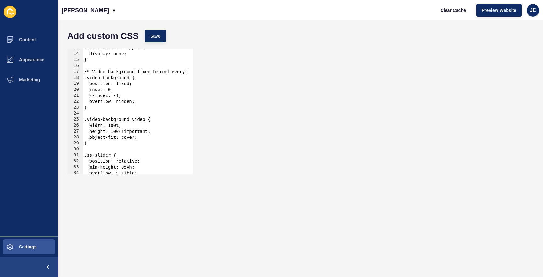
scroll to position [113, 0]
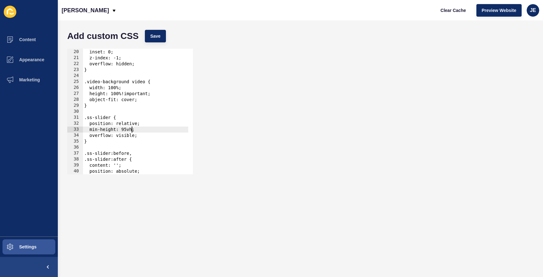
click at [133, 131] on div "position: fixed; inset: 0; z-index: -1; overflow: hidden; } .video-background v…" at bounding box center [183, 109] width 200 height 133
click at [156, 37] on span "Save" at bounding box center [155, 36] width 10 height 6
click at [450, 12] on span "Clear Cache" at bounding box center [452, 10] width 25 height 6
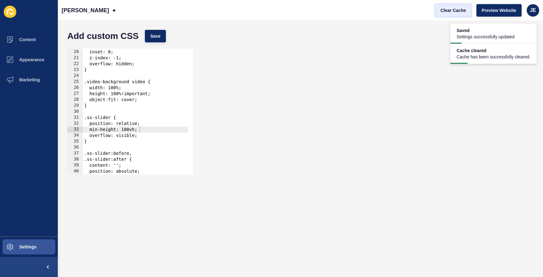
click at [445, 11] on span "Clear Cache" at bounding box center [452, 10] width 25 height 6
click at [140, 131] on div "position: fixed; inset: 0; z-index: -1; overflow: hidden; } .video-background v…" at bounding box center [183, 109] width 200 height 133
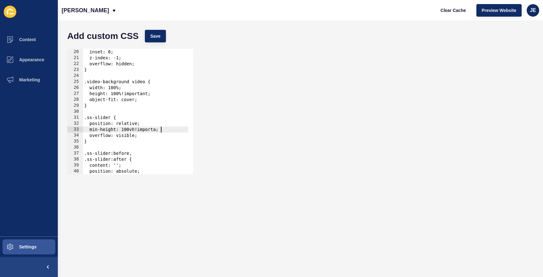
scroll to position [0, 6]
click at [159, 32] on button "Save" at bounding box center [155, 36] width 21 height 13
click at [455, 11] on span "Clear Cache" at bounding box center [452, 10] width 25 height 6
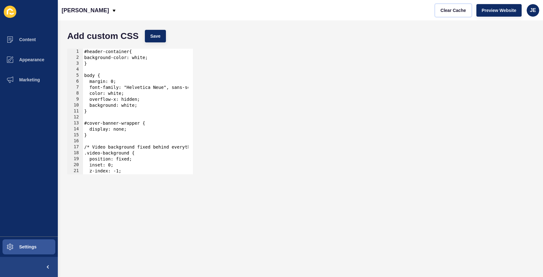
scroll to position [38, 0]
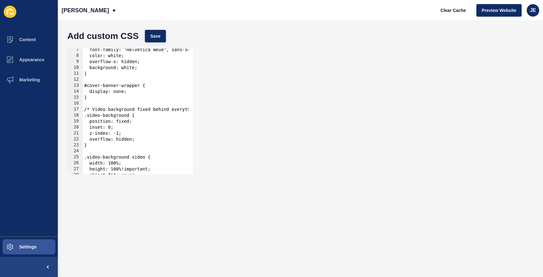
type textarea "overflow: hidden;"
click at [152, 139] on div "font-family: "Helvetica Neue", sans-serif; color: white; overflow-x: hidden; ba…" at bounding box center [183, 113] width 200 height 133
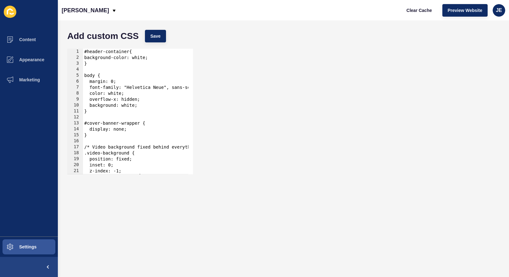
scroll to position [94, 0]
